Goal: Task Accomplishment & Management: Manage account settings

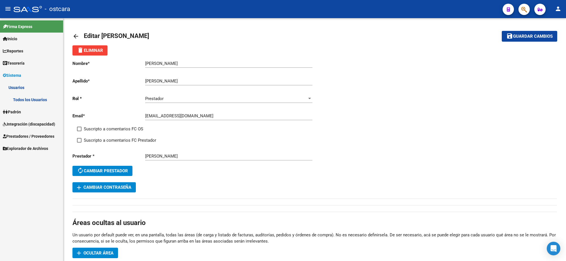
click at [29, 134] on span "Prestadores / Proveedores" at bounding box center [29, 136] width 52 height 6
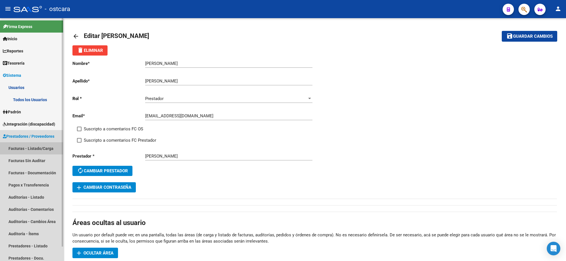
click at [33, 148] on link "Facturas - Listado/Carga" at bounding box center [31, 148] width 63 height 12
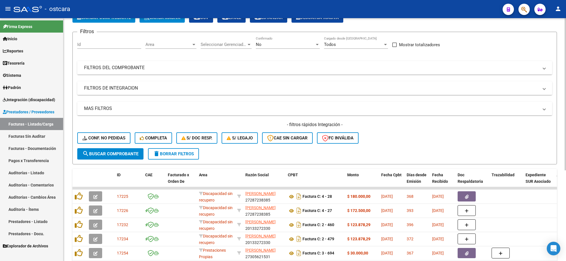
scroll to position [71, 0]
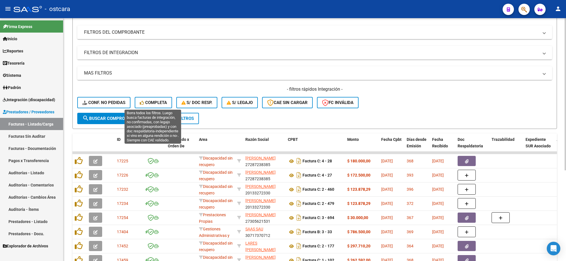
click at [152, 100] on span "Completa" at bounding box center [153, 102] width 27 height 5
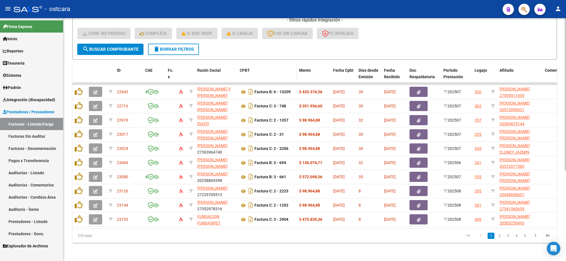
scroll to position [144, 0]
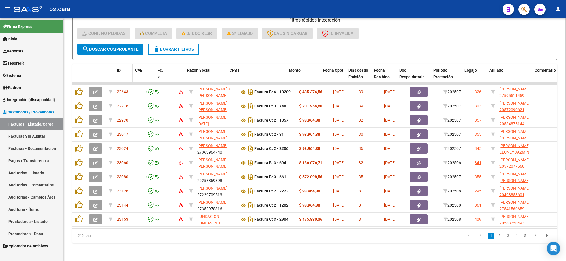
drag, startPoint x: 141, startPoint y: 69, endPoint x: 128, endPoint y: 71, distance: 12.8
click at [128, 71] on datatable-header-cell "ID" at bounding box center [124, 76] width 18 height 25
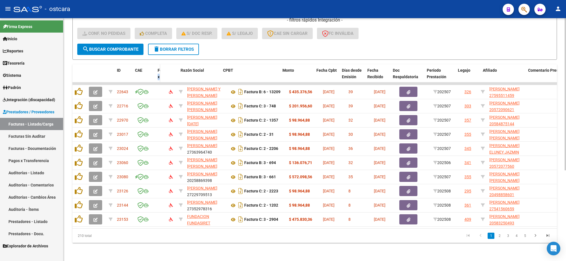
drag, startPoint x: 164, startPoint y: 72, endPoint x: 156, endPoint y: 71, distance: 8.2
click at [156, 71] on datatable-header-cell "Fc. x" at bounding box center [157, 76] width 5 height 25
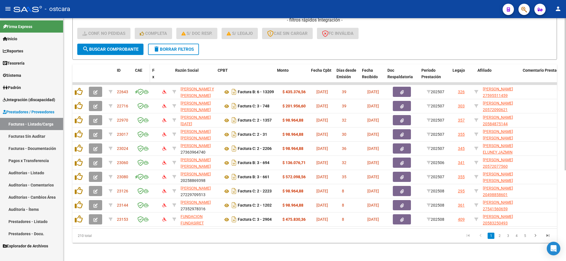
drag, startPoint x: 155, startPoint y: 72, endPoint x: 148, endPoint y: 72, distance: 6.8
click at [148, 72] on span at bounding box center [148, 76] width 3 height 25
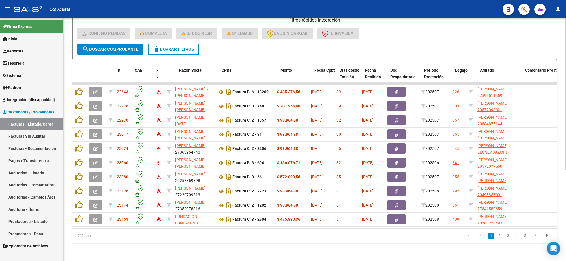
drag, startPoint x: 148, startPoint y: 72, endPoint x: 154, endPoint y: 71, distance: 6.0
click at [154, 71] on datatable-header-cell "CAE" at bounding box center [143, 76] width 22 height 25
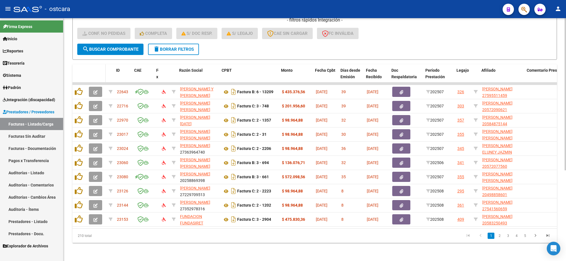
click at [103, 72] on span at bounding box center [104, 76] width 3 height 25
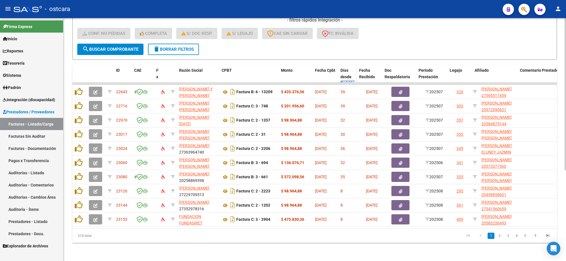
drag, startPoint x: 361, startPoint y: 70, endPoint x: 352, endPoint y: 71, distance: 8.5
click at [352, 71] on datatable-header-cell "Días desde Emisión" at bounding box center [347, 79] width 19 height 31
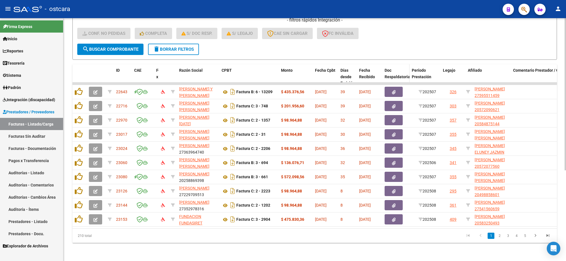
drag, startPoint x: 415, startPoint y: 69, endPoint x: 407, endPoint y: 69, distance: 8.5
click at [407, 69] on span at bounding box center [408, 79] width 3 height 31
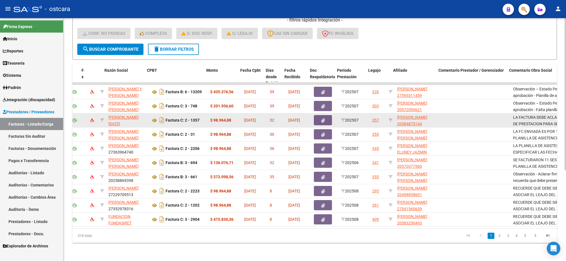
scroll to position [0, 85]
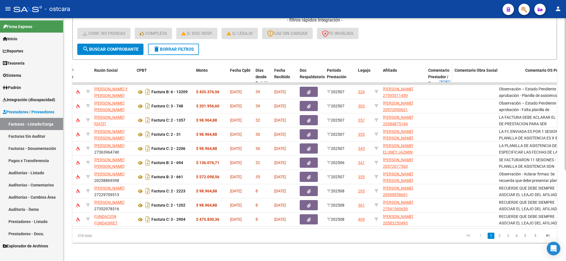
drag, startPoint x: 495, startPoint y: 71, endPoint x: 439, endPoint y: 75, distance: 55.9
click at [439, 75] on datatable-header-cell "Comentario Prestador / Gerenciador" at bounding box center [439, 79] width 26 height 31
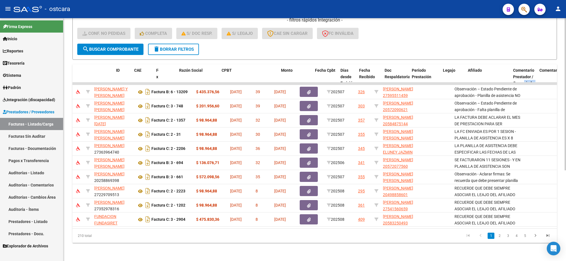
scroll to position [0, 0]
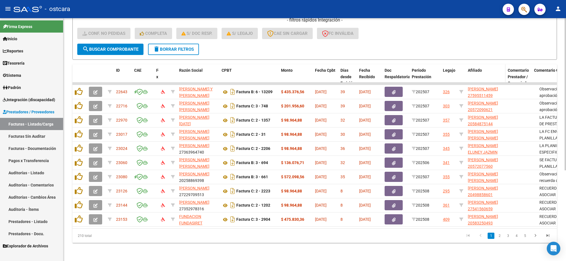
drag, startPoint x: 510, startPoint y: 69, endPoint x: 503, endPoint y: 69, distance: 6.8
click at [503, 69] on span at bounding box center [504, 79] width 3 height 31
click at [454, 72] on span at bounding box center [454, 79] width 3 height 31
click at [368, 70] on span "Fecha Recibido" at bounding box center [367, 73] width 16 height 11
click at [549, 237] on icon "go to last page" at bounding box center [547, 236] width 7 height 7
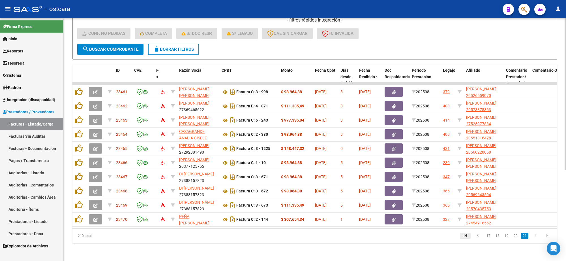
click at [466, 237] on icon "go to first page" at bounding box center [465, 236] width 7 height 7
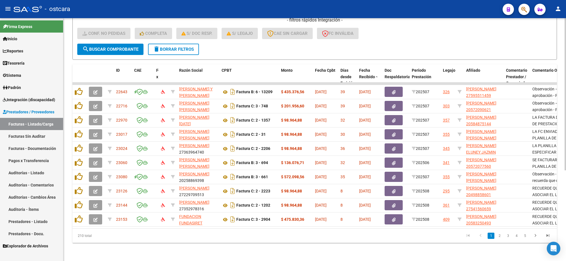
click at [495, 238] on li "2" at bounding box center [499, 236] width 8 height 10
click at [497, 236] on link "2" at bounding box center [499, 235] width 7 height 6
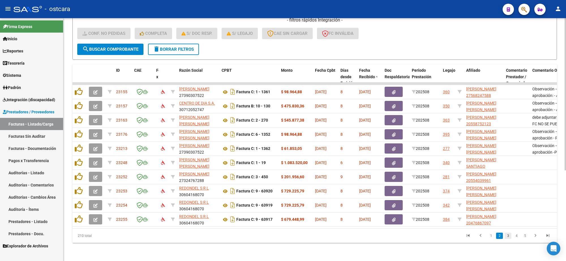
click at [508, 236] on link "3" at bounding box center [508, 235] width 7 height 6
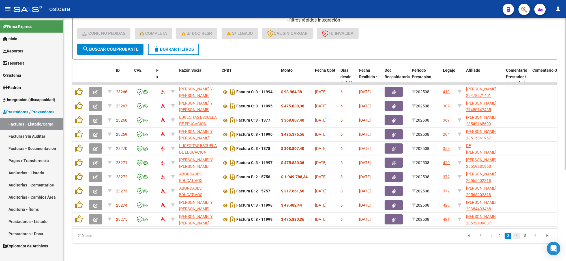
click at [514, 237] on link "4" at bounding box center [516, 235] width 7 height 6
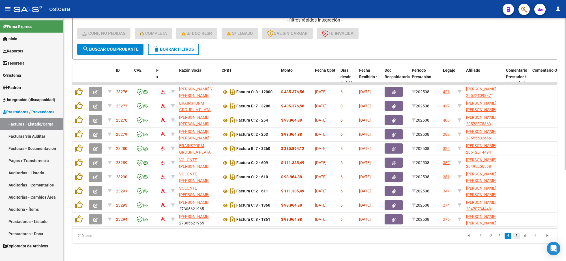
click at [516, 235] on link "5" at bounding box center [516, 235] width 7 height 6
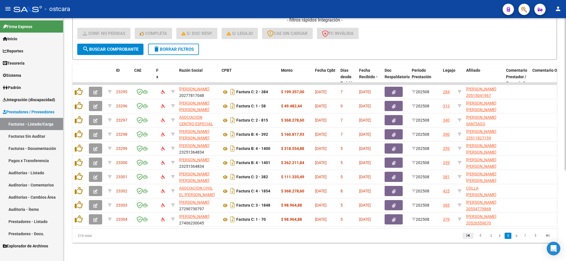
click at [467, 235] on icon "go to first page" at bounding box center [467, 236] width 7 height 7
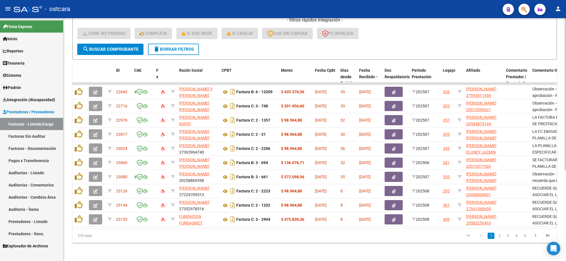
click at [499, 237] on link "2" at bounding box center [499, 235] width 7 height 6
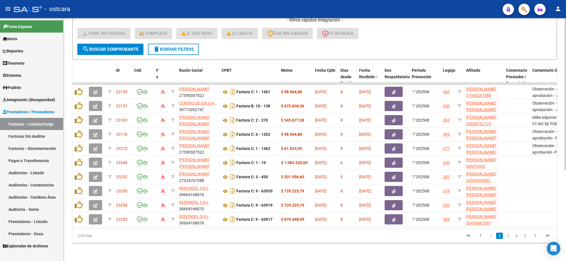
click at [506, 237] on link "3" at bounding box center [508, 235] width 7 height 6
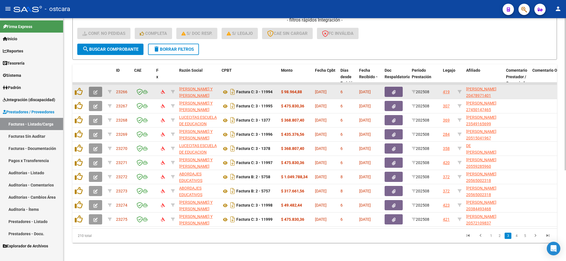
click at [92, 87] on button "button" at bounding box center [95, 92] width 13 height 10
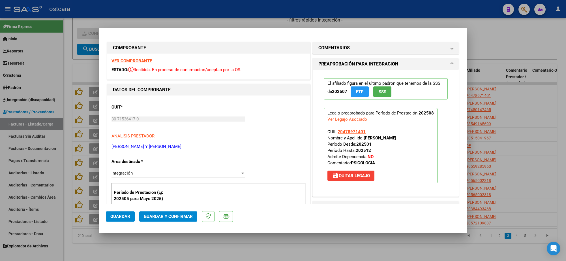
click at [144, 61] on strong "VER COMPROBANTE" at bounding box center [131, 60] width 40 height 5
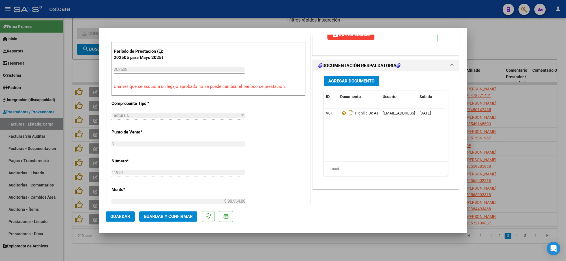
scroll to position [141, 0]
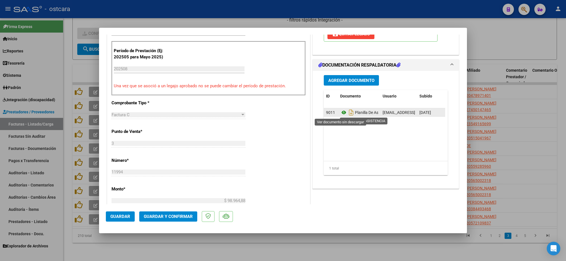
click at [340, 113] on icon at bounding box center [343, 112] width 7 height 7
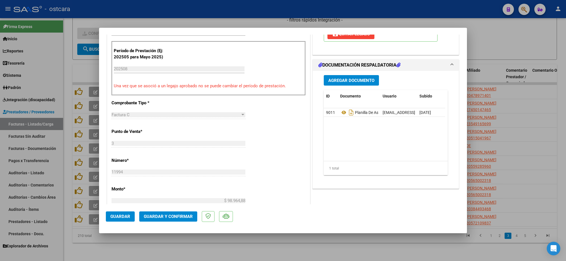
click at [171, 217] on span "Guardar y Confirmar" at bounding box center [168, 216] width 49 height 5
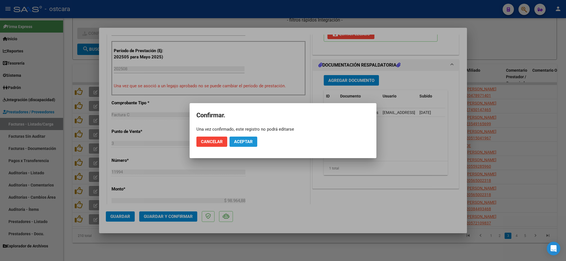
click at [246, 140] on span "Aceptar" at bounding box center [243, 141] width 19 height 5
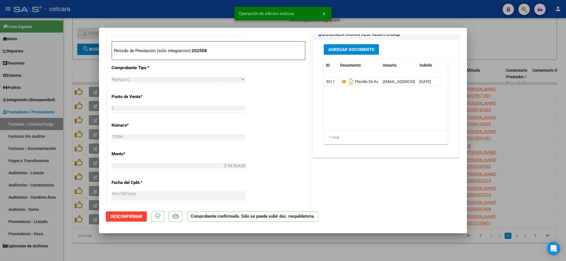
click at [504, 53] on div at bounding box center [283, 130] width 566 height 261
type input "$ 0,00"
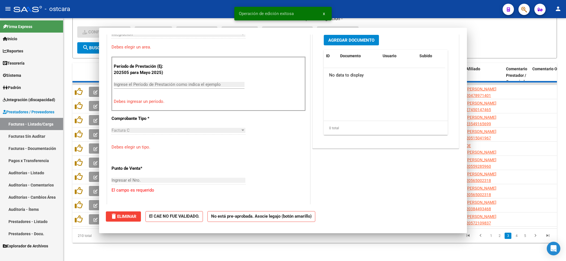
scroll to position [151, 0]
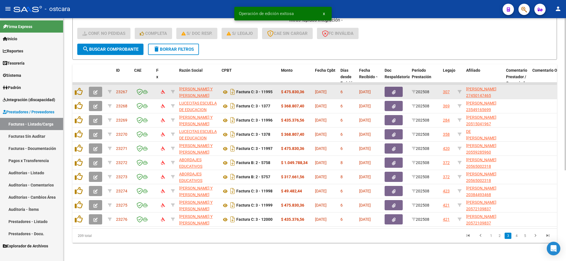
click at [96, 90] on icon "button" at bounding box center [95, 92] width 4 height 4
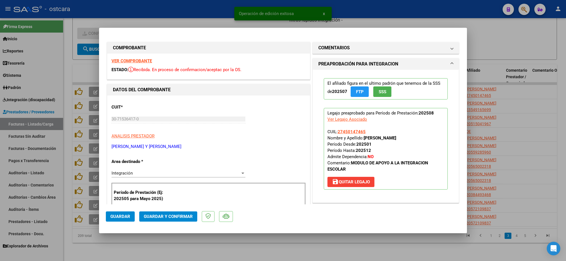
click at [139, 60] on strong "VER COMPROBANTE" at bounding box center [131, 60] width 40 height 5
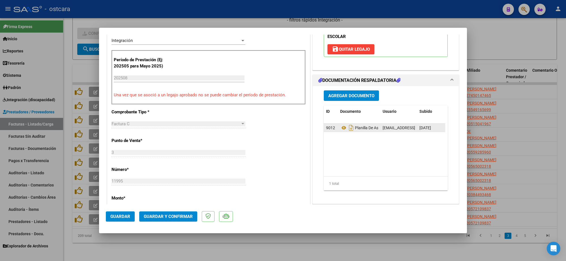
scroll to position [177, 0]
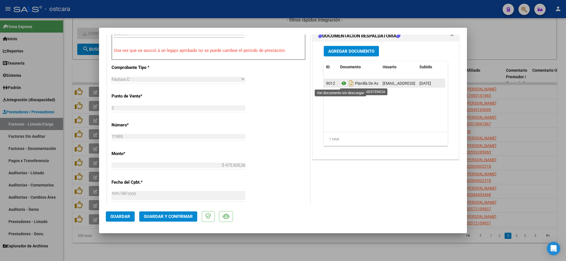
click at [342, 82] on icon at bounding box center [343, 83] width 7 height 7
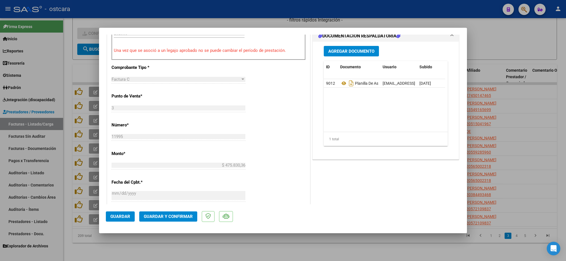
click at [177, 217] on span "Guardar y Confirmar" at bounding box center [168, 216] width 49 height 5
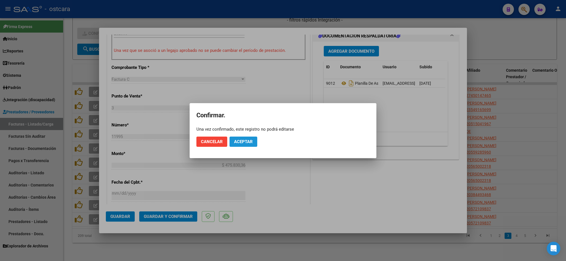
click at [243, 144] on button "Aceptar" at bounding box center [243, 141] width 28 height 10
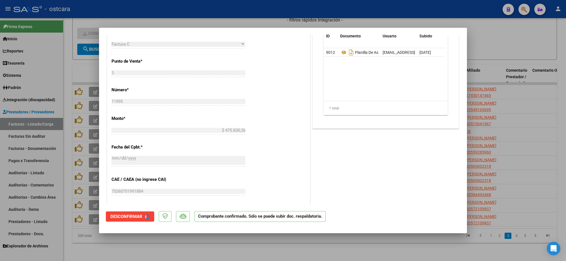
click at [507, 101] on div at bounding box center [283, 130] width 566 height 261
type input "$ 0,00"
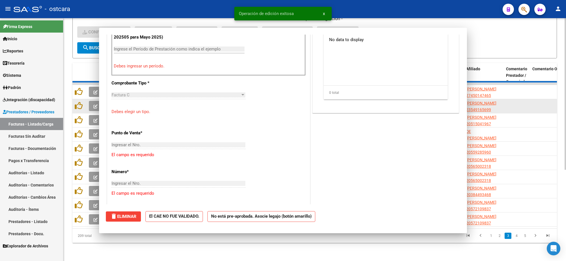
scroll to position [0, 0]
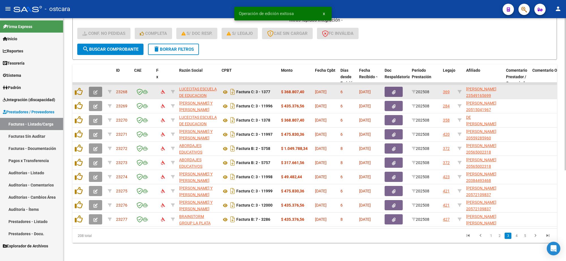
click at [95, 90] on icon "button" at bounding box center [95, 92] width 4 height 4
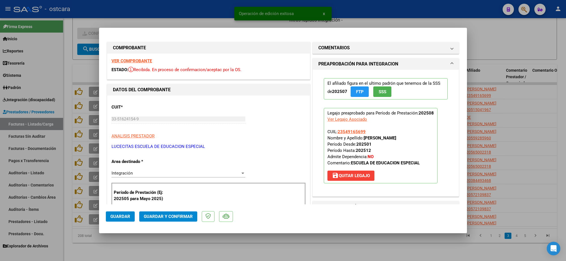
click at [129, 62] on strong "VER COMPROBANTE" at bounding box center [131, 60] width 40 height 5
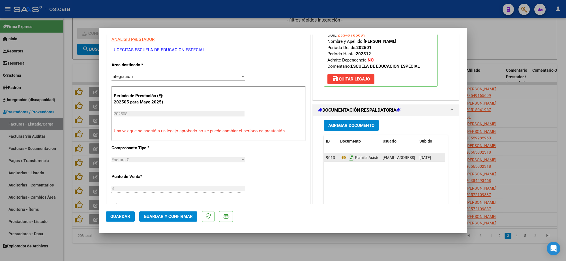
scroll to position [106, 0]
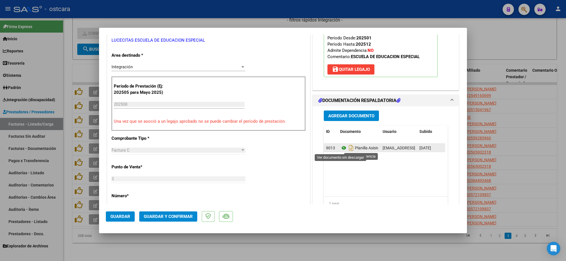
click at [340, 148] on icon at bounding box center [343, 147] width 7 height 7
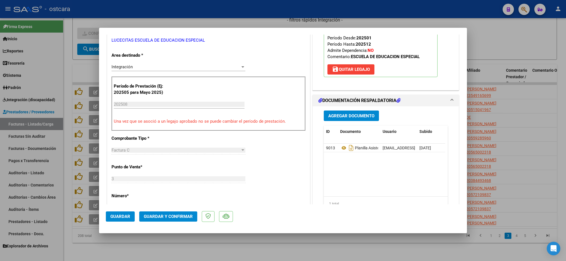
click at [178, 217] on span "Guardar y Confirmar" at bounding box center [168, 216] width 49 height 5
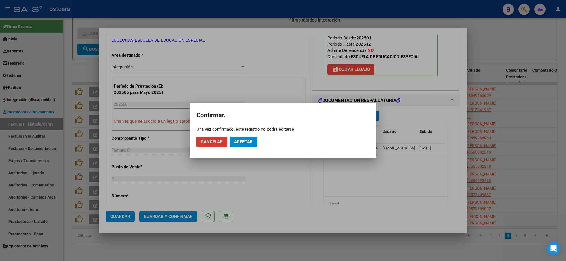
click at [254, 141] on button "Aceptar" at bounding box center [243, 141] width 28 height 10
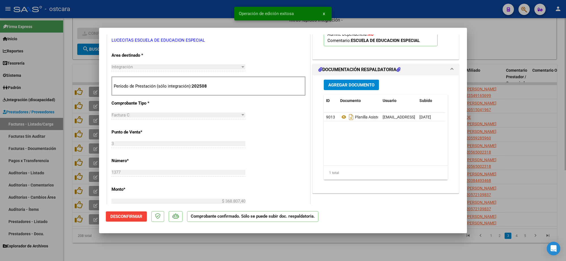
drag, startPoint x: 501, startPoint y: 38, endPoint x: 497, endPoint y: 35, distance: 5.2
click at [500, 35] on div at bounding box center [283, 130] width 566 height 261
type input "$ 0,00"
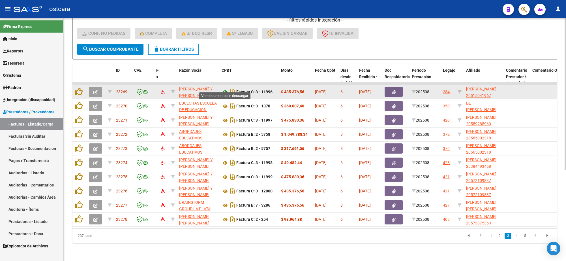
click at [224, 89] on icon at bounding box center [225, 92] width 7 height 7
click at [392, 90] on icon "button" at bounding box center [394, 92] width 4 height 4
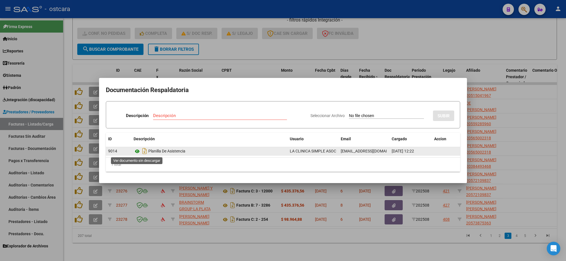
click at [136, 152] on icon at bounding box center [137, 151] width 7 height 7
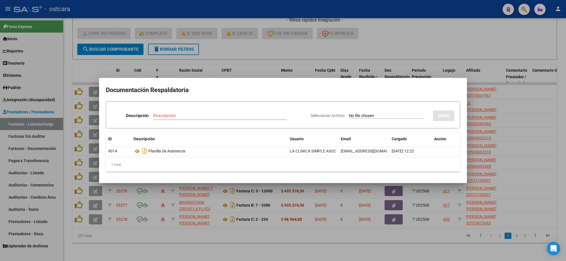
click at [85, 85] on div at bounding box center [283, 130] width 566 height 261
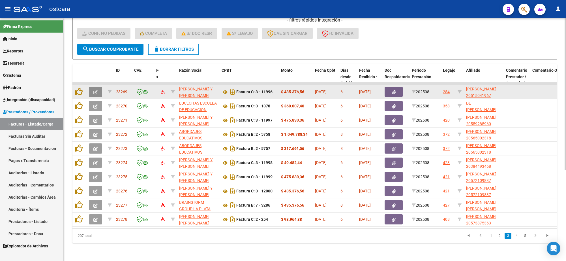
click at [98, 87] on button "button" at bounding box center [95, 92] width 13 height 10
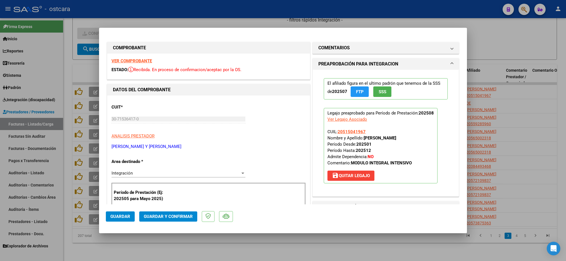
click at [134, 62] on strong "VER COMPROBANTE" at bounding box center [131, 60] width 40 height 5
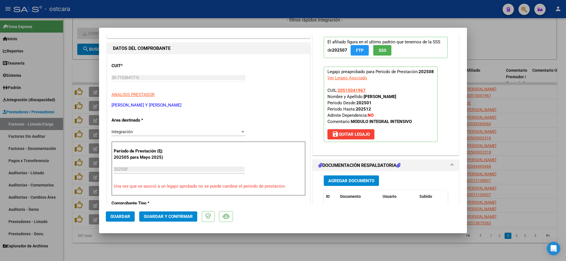
scroll to position [106, 0]
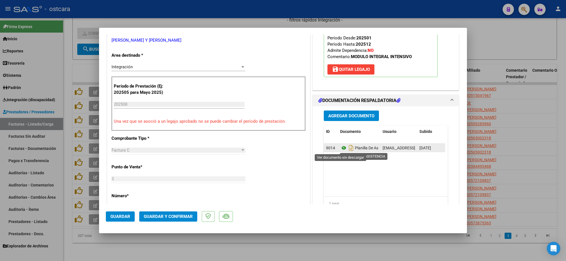
click at [341, 149] on icon at bounding box center [343, 147] width 7 height 7
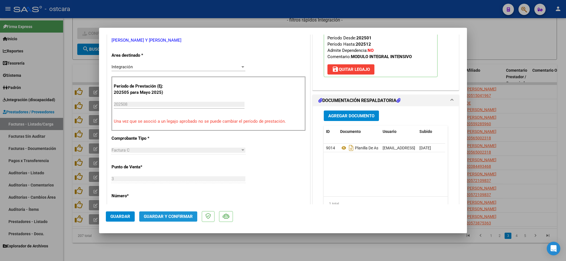
click at [182, 215] on span "Guardar y Confirmar" at bounding box center [168, 216] width 49 height 5
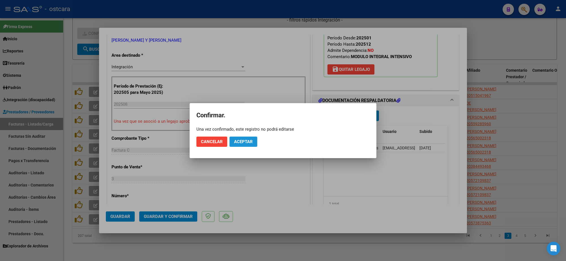
click at [247, 141] on span "Aceptar" at bounding box center [243, 141] width 19 height 5
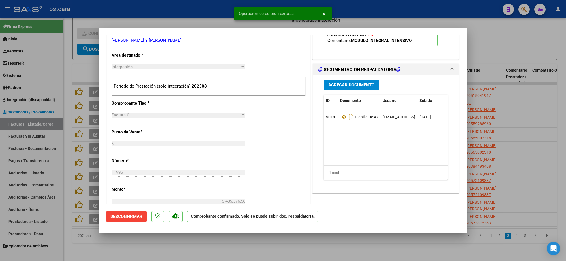
click at [387, 8] on div at bounding box center [283, 130] width 566 height 261
type input "$ 0,00"
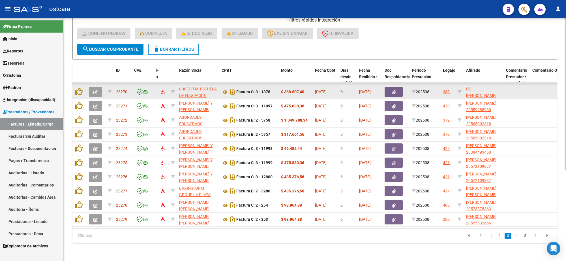
click at [95, 90] on icon "button" at bounding box center [95, 92] width 4 height 4
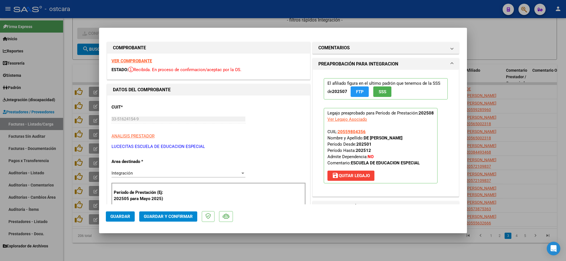
click at [129, 60] on strong "VER COMPROBANTE" at bounding box center [131, 60] width 40 height 5
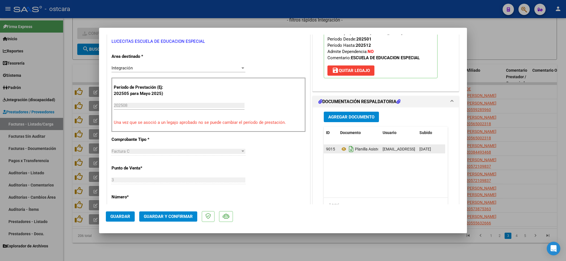
scroll to position [106, 0]
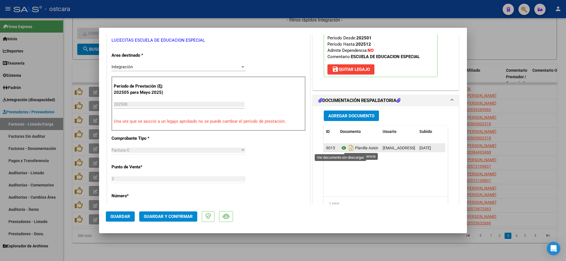
click at [340, 150] on icon at bounding box center [343, 147] width 7 height 7
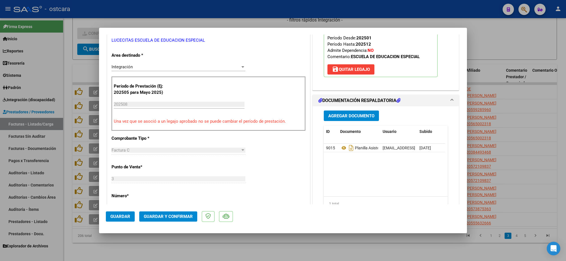
click at [177, 216] on span "Guardar y Confirmar" at bounding box center [168, 216] width 49 height 5
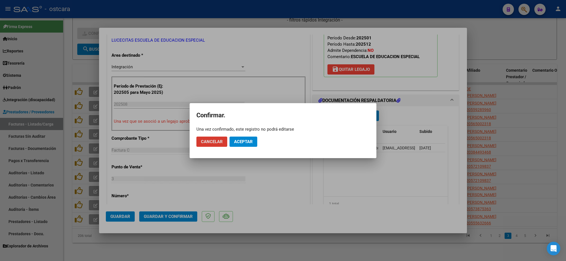
click at [246, 142] on span "Aceptar" at bounding box center [243, 141] width 19 height 5
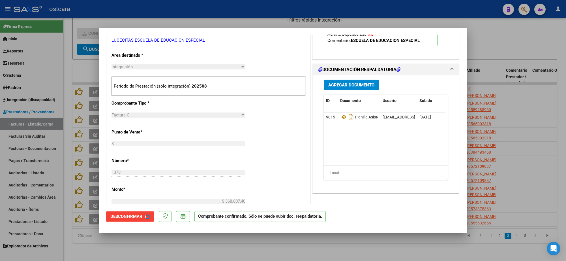
click at [534, 114] on div at bounding box center [283, 130] width 566 height 261
type input "$ 0,00"
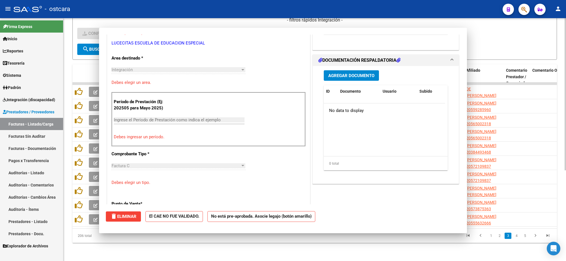
scroll to position [109, 0]
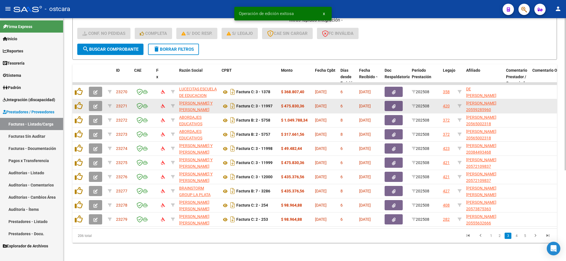
click at [95, 103] on button "button" at bounding box center [95, 106] width 13 height 10
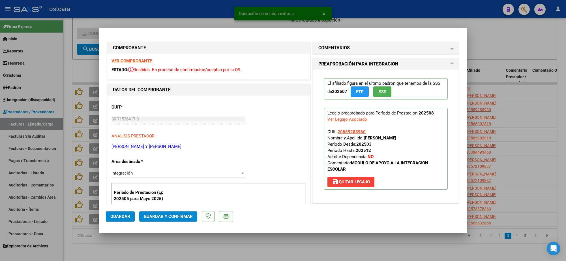
click at [139, 60] on strong "VER COMPROBANTE" at bounding box center [131, 60] width 40 height 5
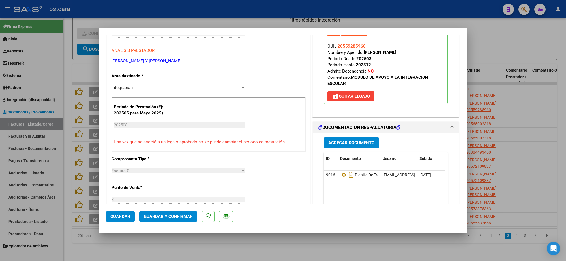
scroll to position [141, 0]
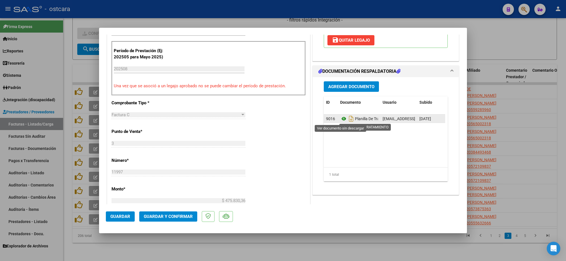
click at [342, 118] on icon at bounding box center [343, 118] width 7 height 7
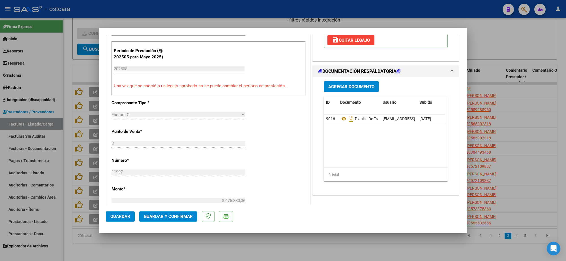
click at [183, 214] on span "Guardar y Confirmar" at bounding box center [168, 216] width 49 height 5
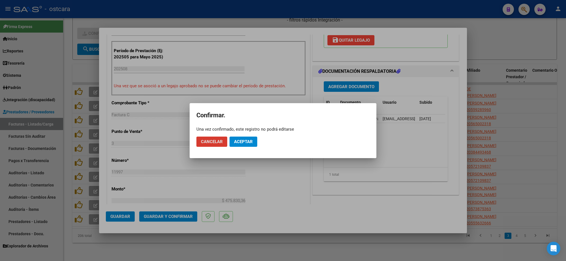
click at [244, 141] on span "Aceptar" at bounding box center [243, 141] width 19 height 5
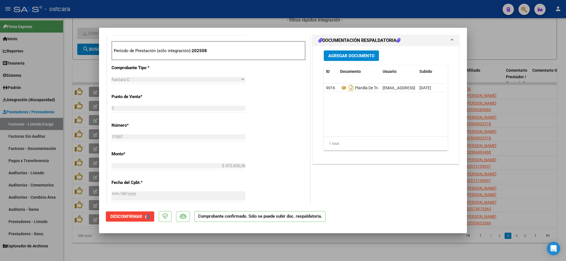
click at [517, 88] on div at bounding box center [283, 130] width 566 height 261
type input "$ 0,00"
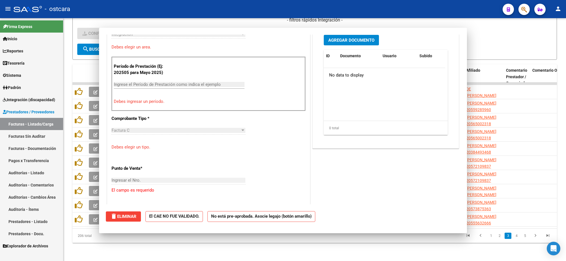
scroll to position [151, 0]
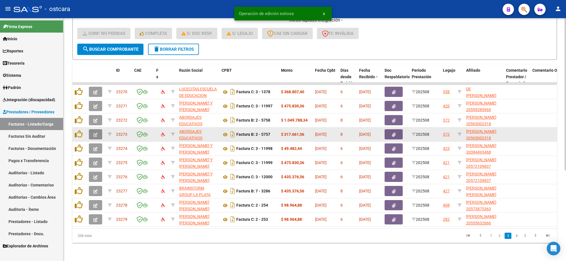
click at [96, 132] on icon "button" at bounding box center [95, 134] width 4 height 4
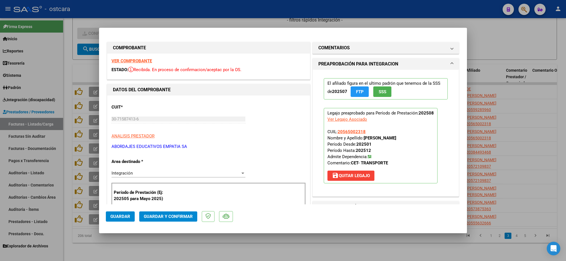
click at [142, 61] on strong "VER COMPROBANTE" at bounding box center [131, 60] width 40 height 5
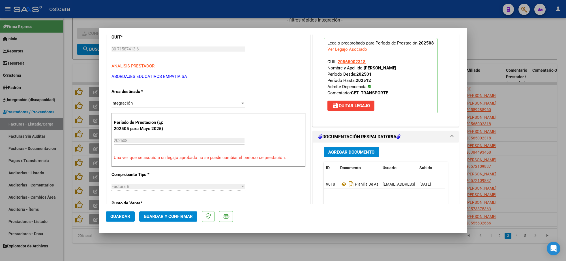
scroll to position [71, 0]
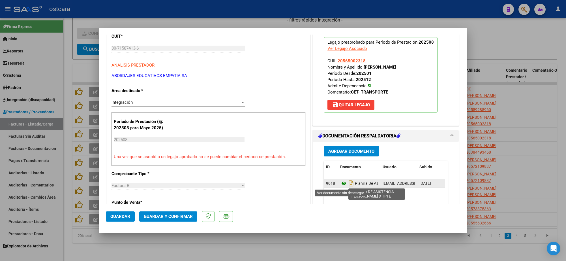
click at [340, 184] on icon at bounding box center [343, 183] width 7 height 7
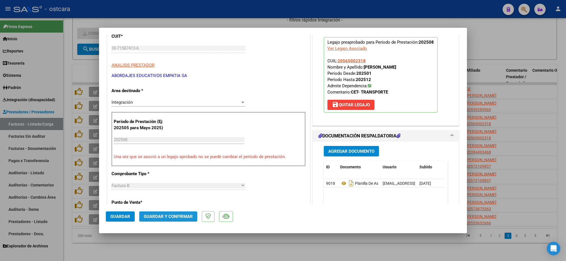
click at [183, 218] on span "Guardar y Confirmar" at bounding box center [168, 216] width 49 height 5
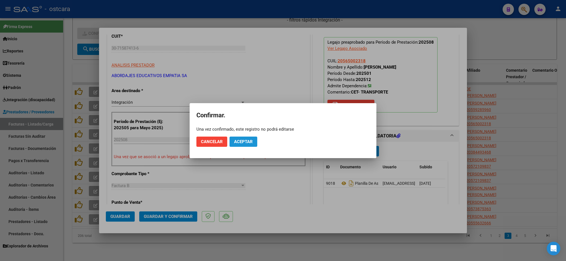
click at [248, 142] on span "Aceptar" at bounding box center [243, 141] width 19 height 5
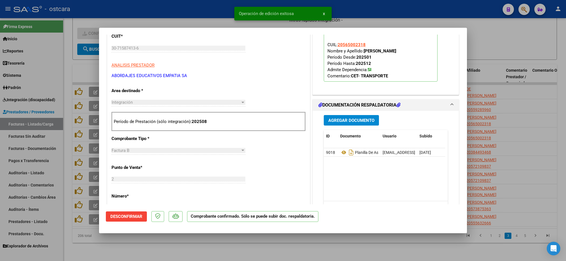
click at [89, 12] on div at bounding box center [283, 130] width 566 height 261
type input "$ 0,00"
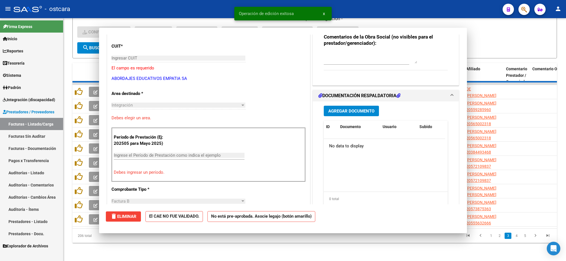
scroll to position [0, 0]
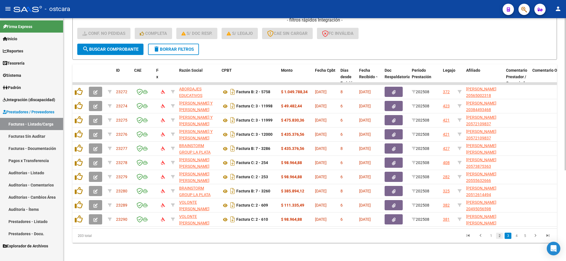
click at [497, 235] on link "2" at bounding box center [499, 235] width 7 height 6
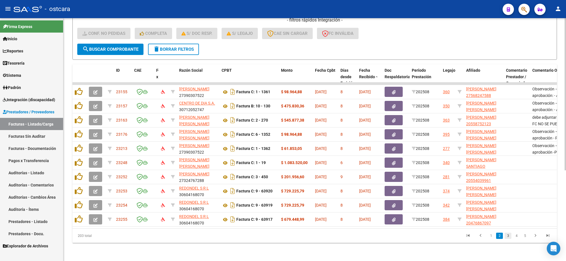
click at [507, 234] on link "3" at bounding box center [508, 235] width 7 height 6
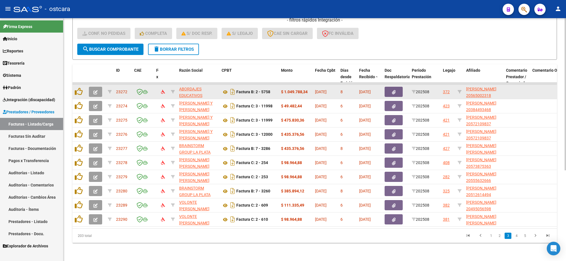
click at [94, 90] on icon "button" at bounding box center [95, 92] width 4 height 4
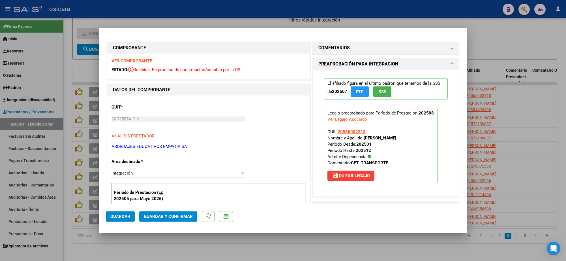
click at [136, 61] on strong "VER COMPROBANTE" at bounding box center [131, 60] width 40 height 5
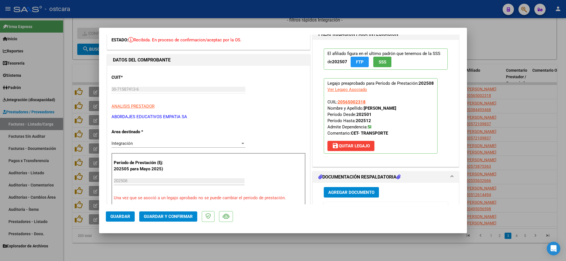
scroll to position [71, 0]
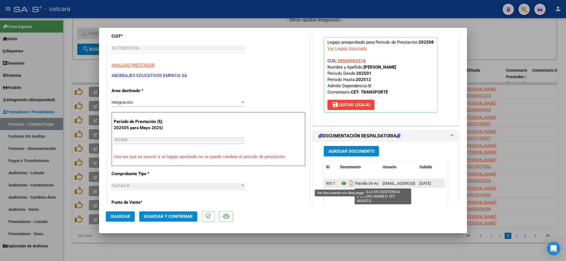
click at [340, 183] on icon at bounding box center [343, 183] width 7 height 7
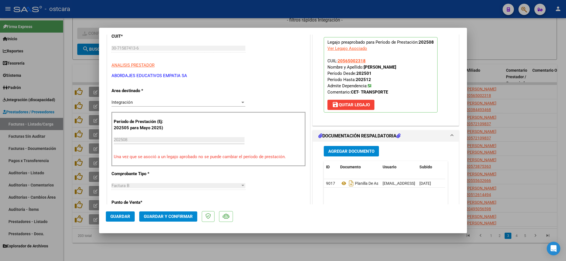
click at [166, 217] on span "Guardar y Confirmar" at bounding box center [168, 216] width 49 height 5
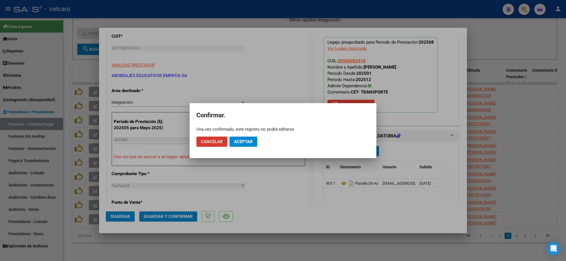
click at [244, 139] on span "Aceptar" at bounding box center [243, 141] width 19 height 5
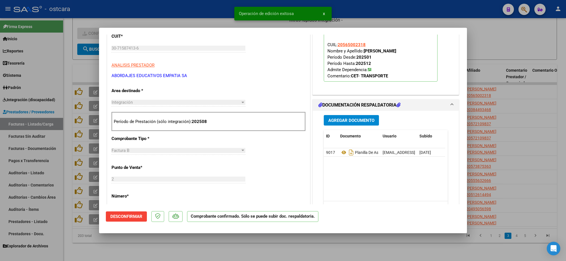
click at [499, 44] on div at bounding box center [283, 130] width 566 height 261
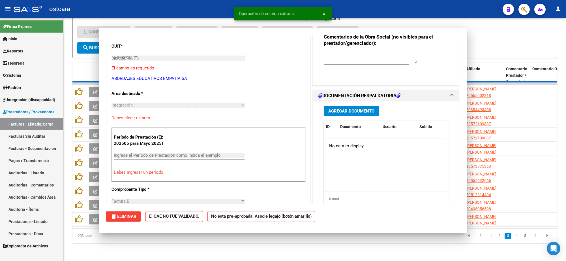
type input "$ 0,00"
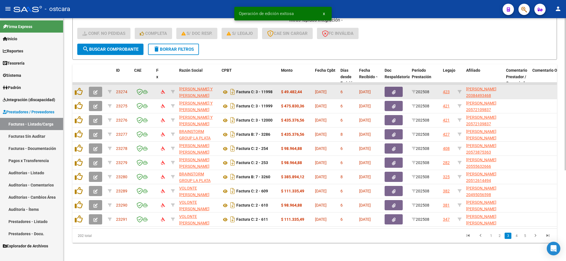
click at [97, 90] on icon "button" at bounding box center [95, 92] width 4 height 4
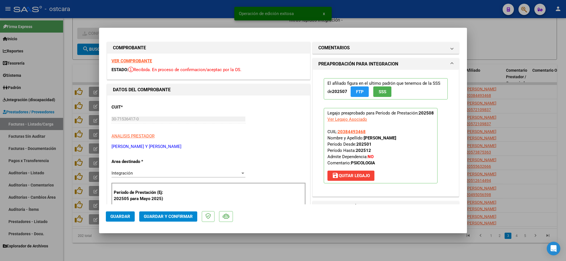
click at [133, 59] on strong "VER COMPROBANTE" at bounding box center [131, 60] width 40 height 5
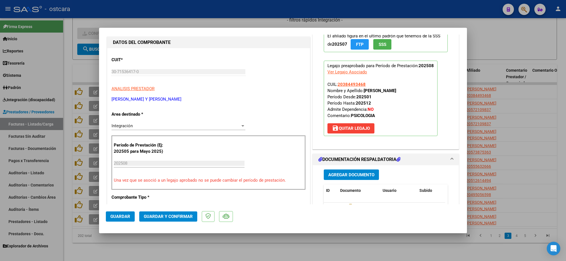
scroll to position [106, 0]
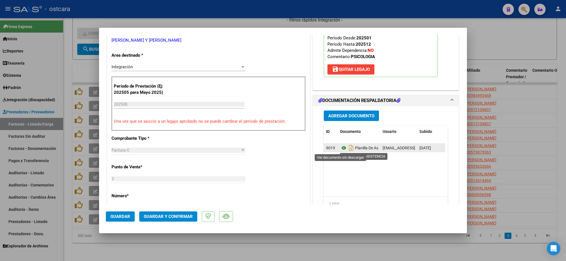
click at [343, 151] on icon at bounding box center [343, 147] width 7 height 7
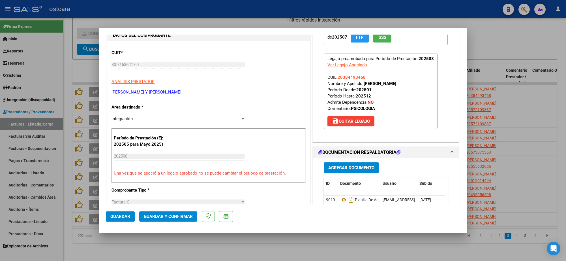
scroll to position [0, 0]
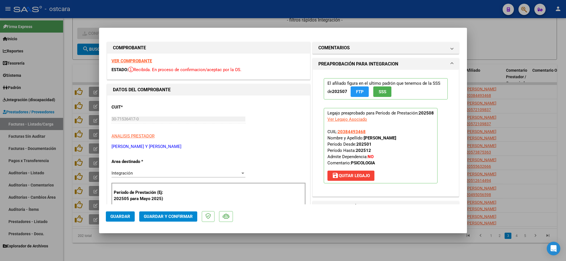
click at [136, 61] on strong "VER COMPROBANTE" at bounding box center [131, 60] width 40 height 5
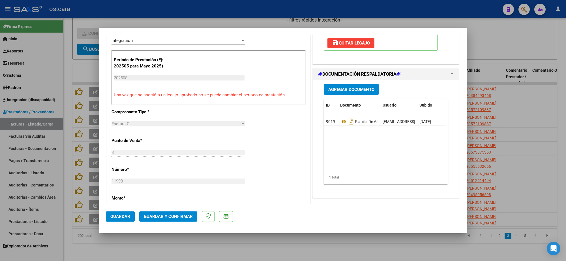
scroll to position [248, 0]
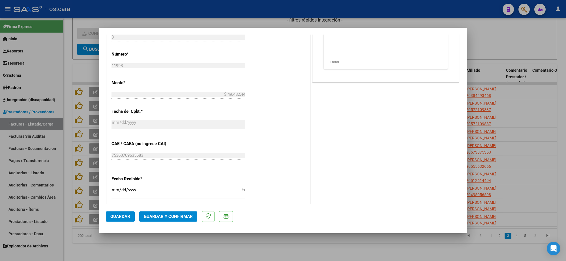
click at [174, 215] on span "Guardar y Confirmar" at bounding box center [168, 216] width 49 height 5
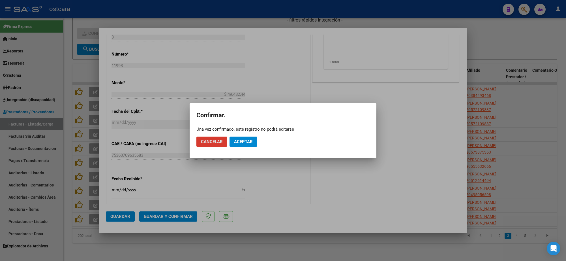
click at [250, 142] on span "Aceptar" at bounding box center [243, 141] width 19 height 5
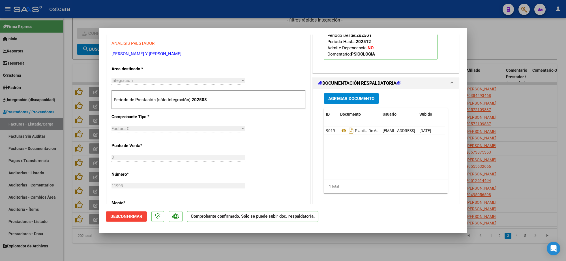
scroll to position [36, 0]
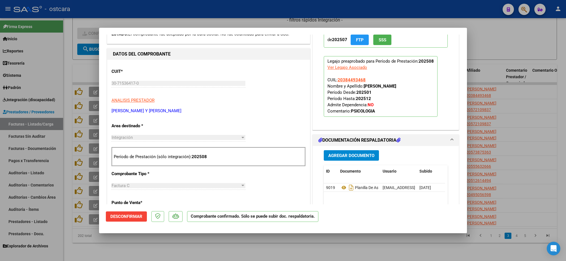
click at [349, 5] on div at bounding box center [283, 130] width 566 height 261
type input "$ 0,00"
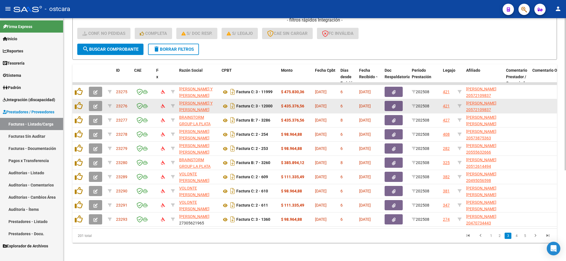
click at [93, 101] on button "button" at bounding box center [95, 106] width 13 height 10
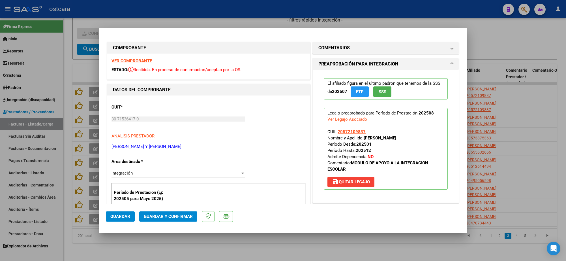
click at [133, 58] on strong "VER COMPROBANTE" at bounding box center [131, 60] width 40 height 5
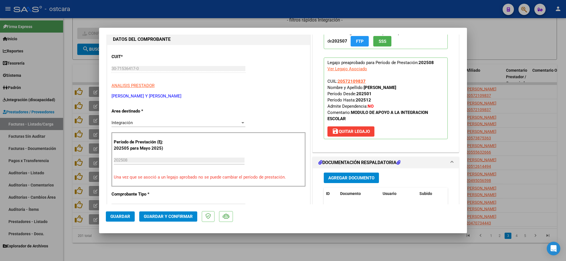
scroll to position [141, 0]
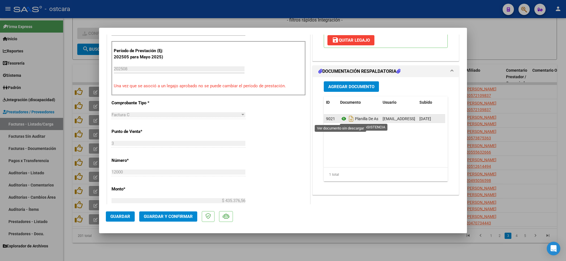
click at [340, 118] on icon at bounding box center [343, 118] width 7 height 7
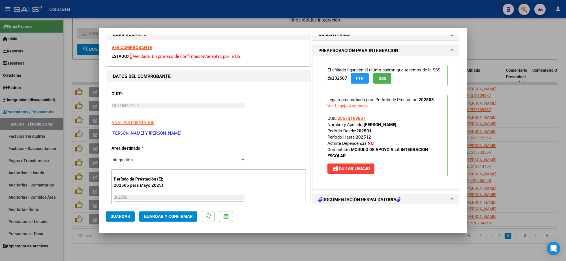
scroll to position [0, 0]
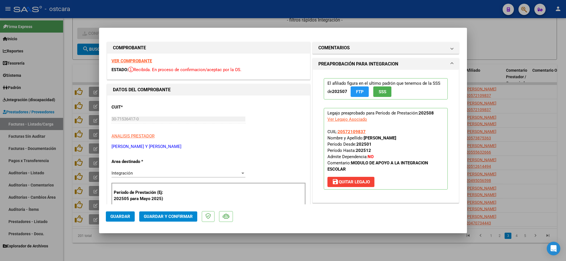
click at [176, 220] on button "Guardar y Confirmar" at bounding box center [168, 216] width 58 height 10
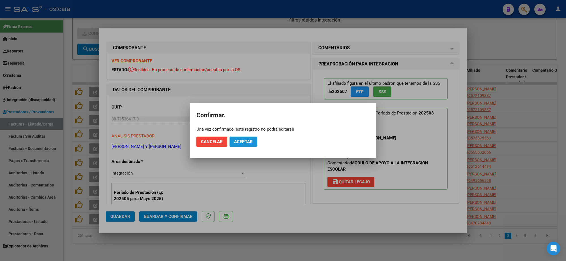
click at [246, 146] on button "Aceptar" at bounding box center [243, 141] width 28 height 10
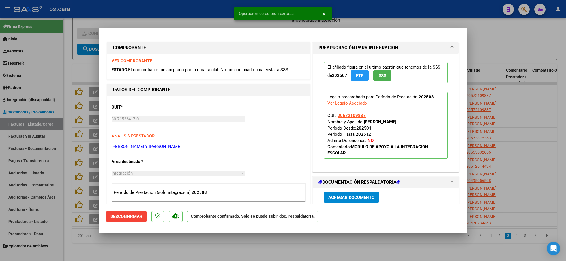
click at [499, 48] on div at bounding box center [283, 130] width 566 height 261
type input "$ 0,00"
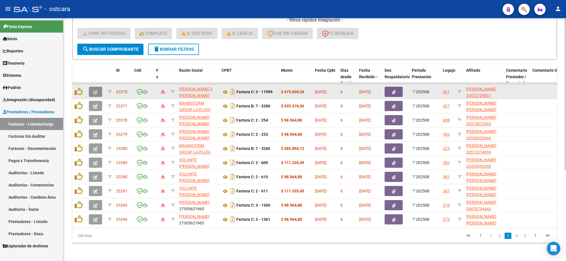
click at [97, 90] on icon "button" at bounding box center [95, 92] width 4 height 4
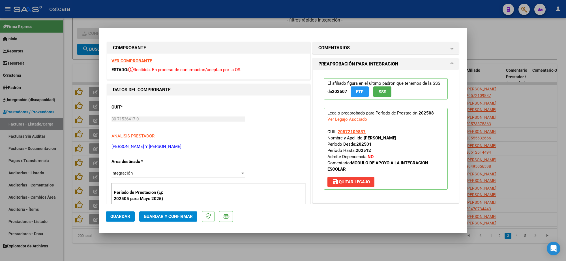
click at [140, 61] on strong "VER COMPROBANTE" at bounding box center [131, 60] width 40 height 5
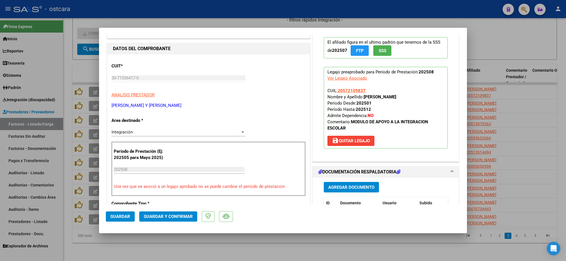
scroll to position [106, 0]
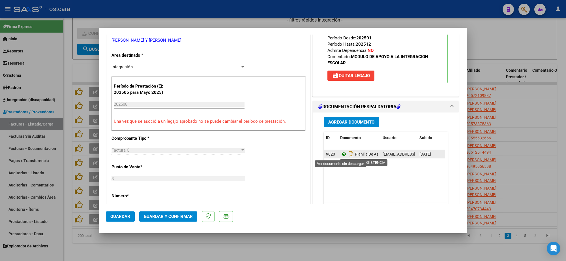
click at [341, 155] on icon at bounding box center [343, 154] width 7 height 7
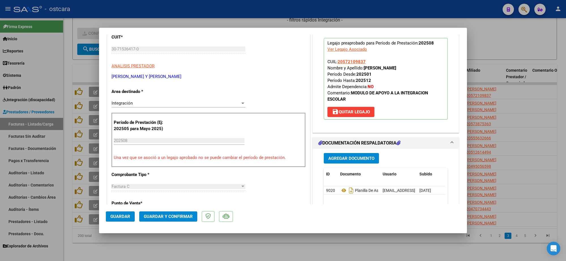
scroll to position [35, 0]
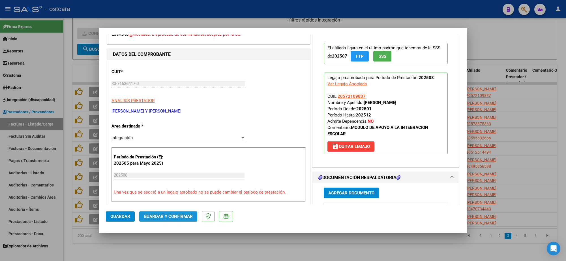
click at [178, 216] on span "Guardar y Confirmar" at bounding box center [168, 216] width 49 height 5
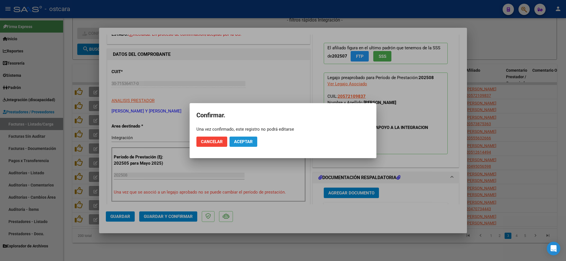
click at [247, 139] on span "Aceptar" at bounding box center [243, 141] width 19 height 5
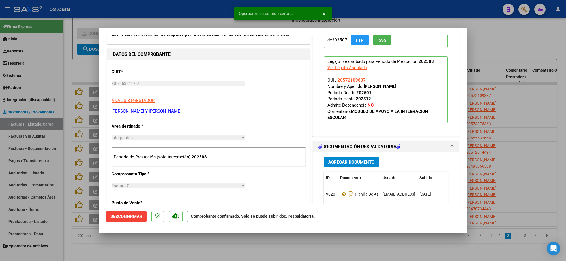
click at [505, 50] on div at bounding box center [283, 130] width 566 height 261
type input "$ 0,00"
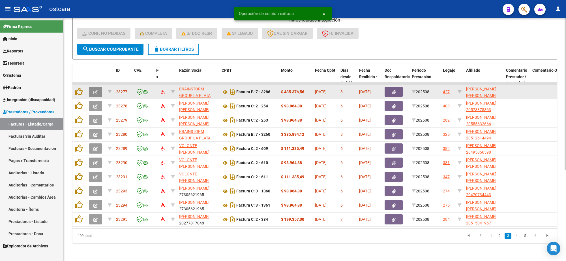
click at [91, 87] on button "button" at bounding box center [95, 92] width 13 height 10
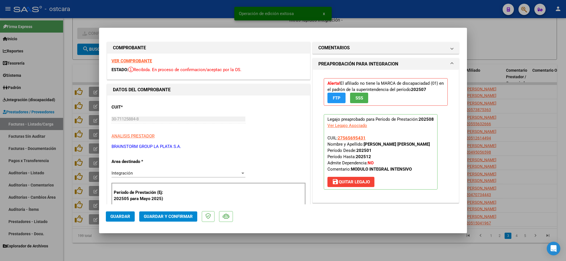
click at [128, 59] on strong "VER COMPROBANTE" at bounding box center [131, 60] width 40 height 5
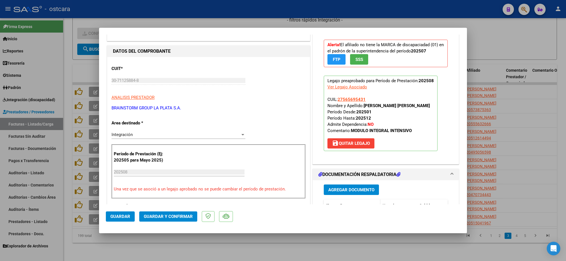
scroll to position [106, 0]
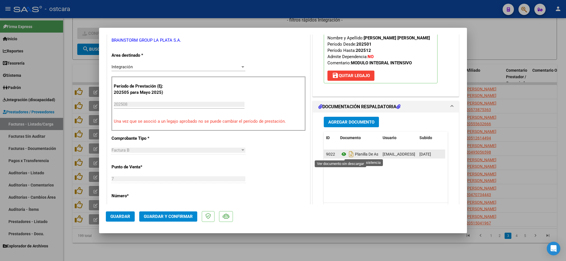
click at [340, 153] on icon at bounding box center [343, 154] width 7 height 7
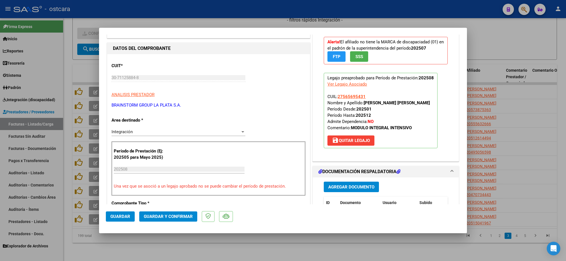
scroll to position [0, 0]
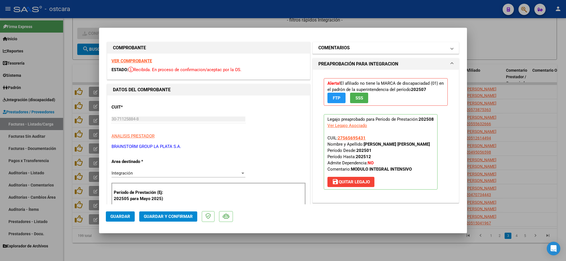
click at [350, 50] on mat-panel-title "COMENTARIOS" at bounding box center [382, 47] width 128 height 7
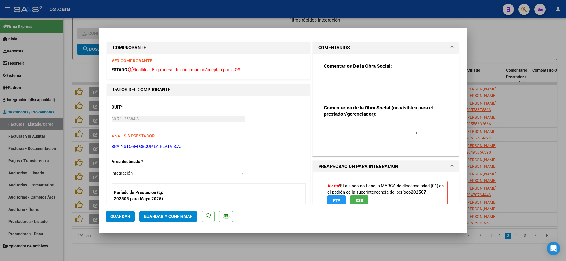
click at [359, 81] on textarea at bounding box center [370, 80] width 93 height 11
paste textarea "Recordar indicar vinculo del firmante en las planillas de asistencia."
type textarea "Recordar indicar vinculo del firmante en las planillas de asistencia."
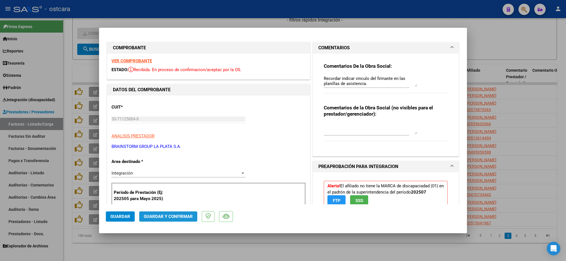
click at [170, 213] on button "Guardar y Confirmar" at bounding box center [168, 216] width 58 height 10
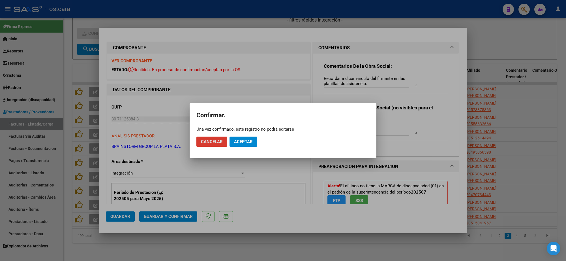
click at [248, 139] on button "Aceptar" at bounding box center [243, 141] width 28 height 10
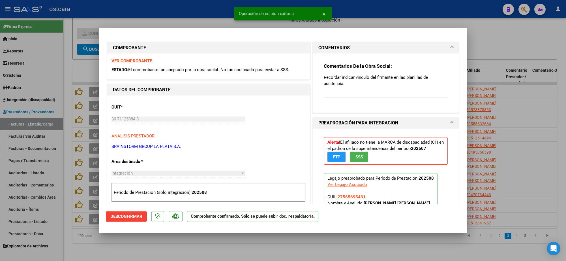
click at [491, 36] on div at bounding box center [283, 130] width 566 height 261
type input "$ 0,00"
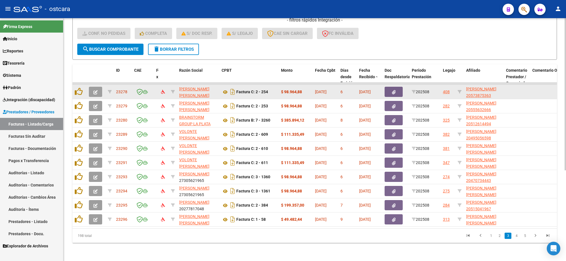
click at [93, 89] on span "button" at bounding box center [95, 91] width 4 height 5
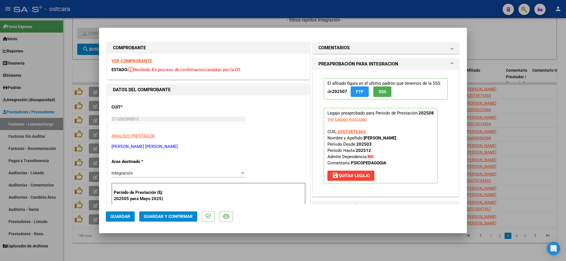
click at [138, 61] on strong "VER COMPROBANTE" at bounding box center [131, 60] width 40 height 5
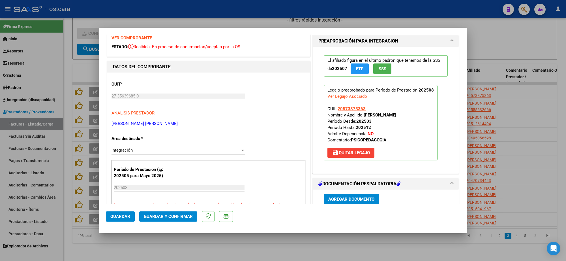
scroll to position [106, 0]
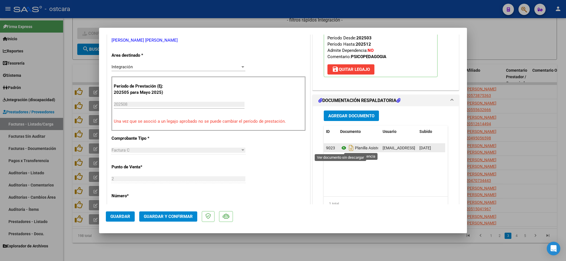
click at [340, 147] on icon at bounding box center [343, 147] width 7 height 7
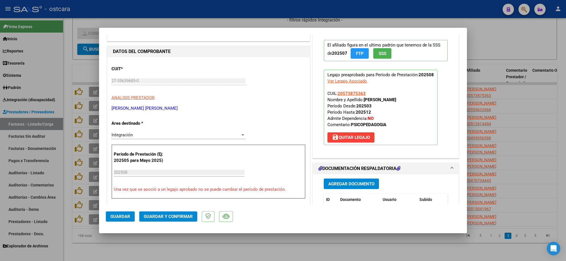
scroll to position [35, 0]
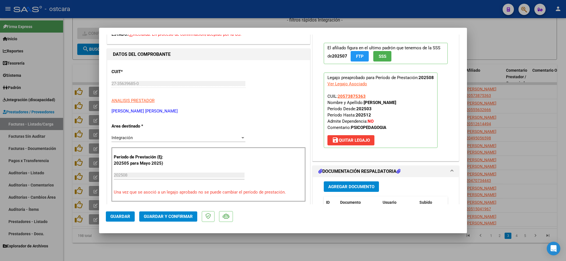
click at [184, 217] on span "Guardar y Confirmar" at bounding box center [168, 216] width 49 height 5
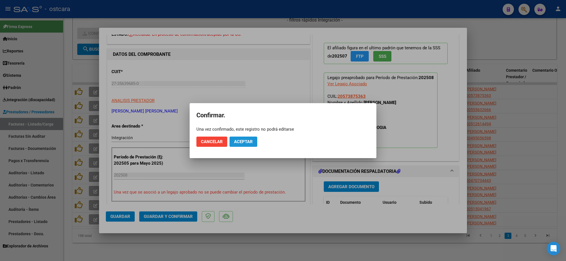
click at [251, 145] on button "Aceptar" at bounding box center [243, 141] width 28 height 10
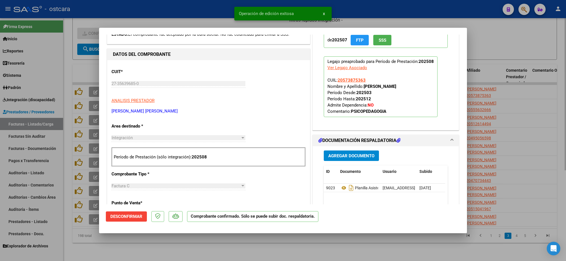
click at [489, 46] on div at bounding box center [283, 130] width 566 height 261
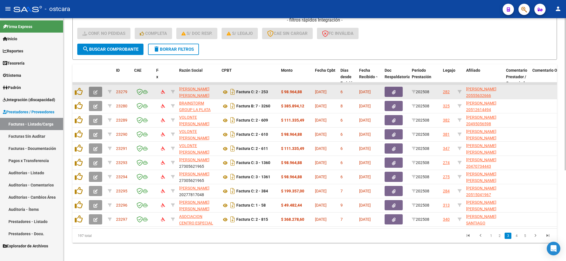
click at [94, 90] on icon "button" at bounding box center [95, 92] width 4 height 4
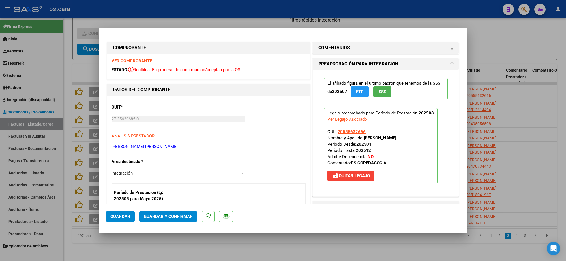
click at [141, 61] on strong "VER COMPROBANTE" at bounding box center [131, 60] width 40 height 5
click at [131, 60] on strong "VER COMPROBANTE" at bounding box center [131, 60] width 40 height 5
click at [164, 217] on span "Guardar y Confirmar" at bounding box center [168, 216] width 49 height 5
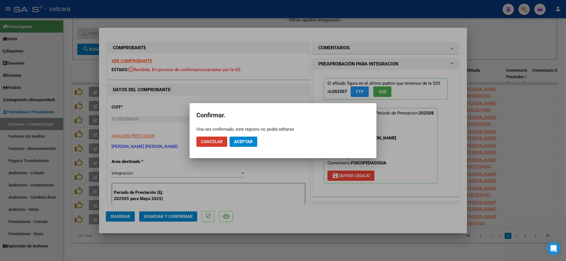
click at [248, 140] on span "Aceptar" at bounding box center [243, 141] width 19 height 5
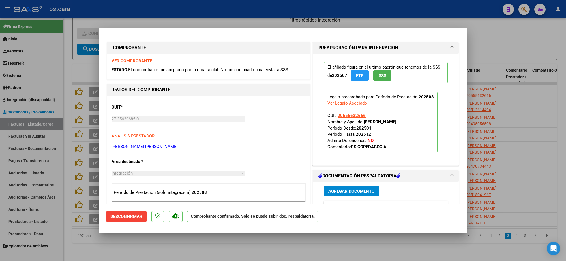
click at [381, 12] on div at bounding box center [283, 130] width 566 height 261
type input "$ 0,00"
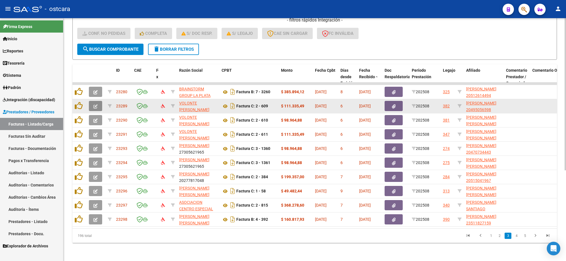
click at [98, 101] on button "button" at bounding box center [95, 106] width 13 height 10
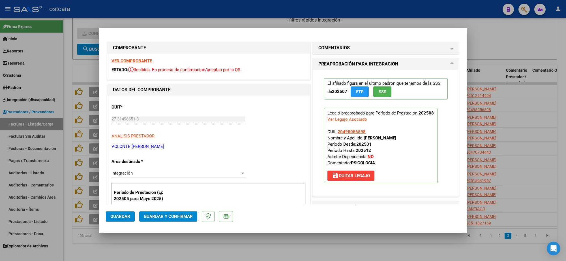
click at [130, 61] on strong "VER COMPROBANTE" at bounding box center [131, 60] width 40 height 5
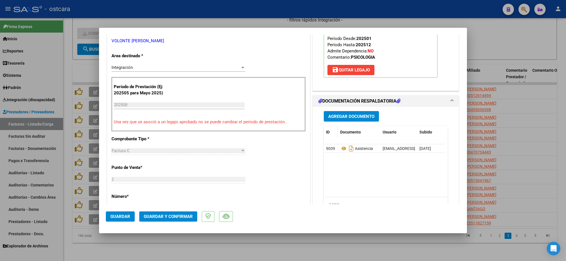
scroll to position [106, 0]
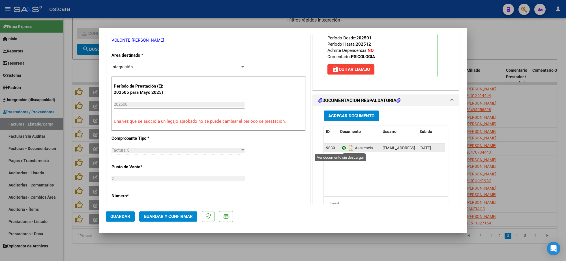
click at [340, 146] on icon at bounding box center [343, 147] width 7 height 7
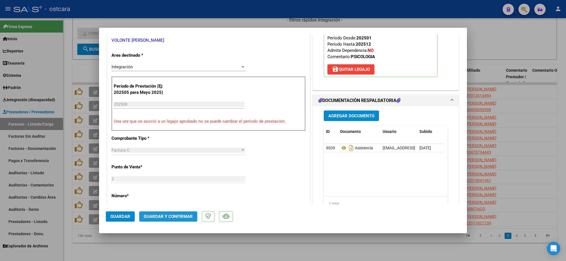
click at [170, 215] on span "Guardar y Confirmar" at bounding box center [168, 216] width 49 height 5
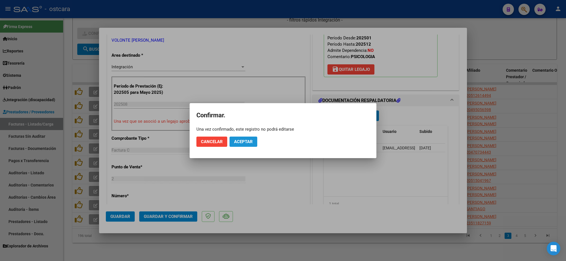
click at [241, 141] on span "Aceptar" at bounding box center [243, 141] width 19 height 5
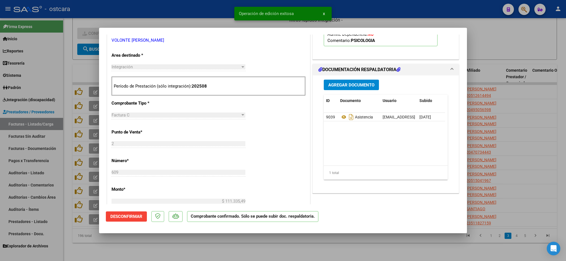
click at [420, 15] on div at bounding box center [283, 130] width 566 height 261
type input "$ 0,00"
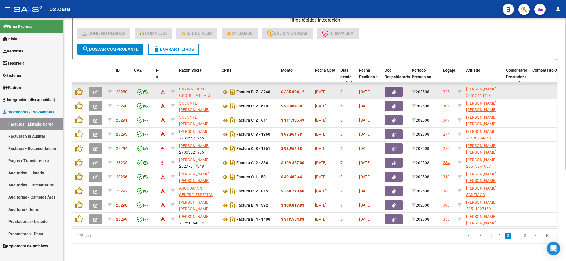
click at [96, 90] on icon "button" at bounding box center [95, 92] width 4 height 4
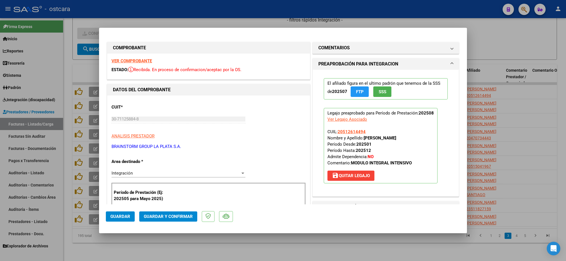
click at [139, 62] on strong "VER COMPROBANTE" at bounding box center [131, 60] width 40 height 5
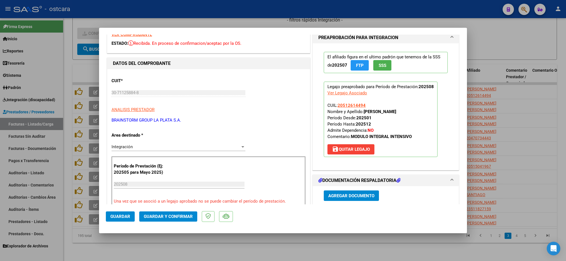
scroll to position [71, 0]
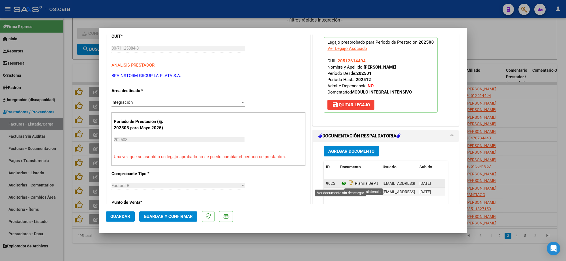
click at [342, 183] on icon at bounding box center [343, 183] width 7 height 7
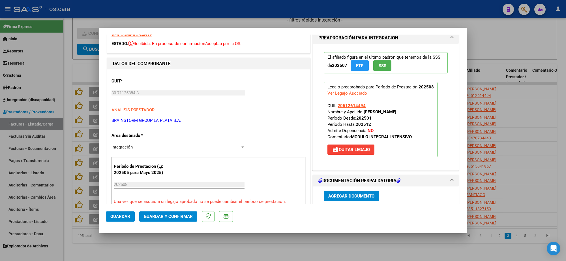
scroll to position [0, 0]
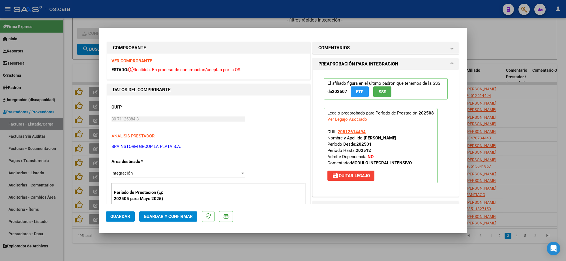
click at [357, 48] on mat-panel-title "COMENTARIOS" at bounding box center [382, 47] width 128 height 7
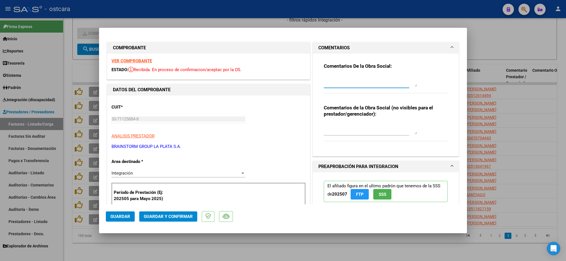
click at [355, 84] on textarea at bounding box center [370, 80] width 93 height 11
paste textarea "Recordar indicar vinculo del firmante en las planillas de asistencia."
type textarea "Recordar indicar vinculo del firmante en las planillas de asistencia."
click at [173, 214] on span "Guardar y Confirmar" at bounding box center [168, 216] width 49 height 5
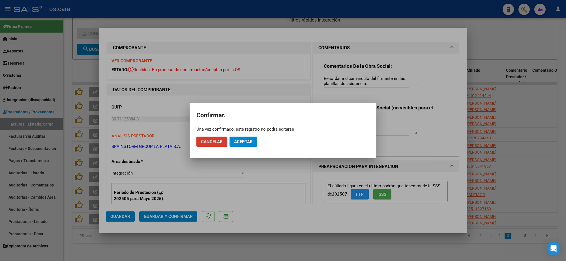
click at [239, 141] on span "Aceptar" at bounding box center [243, 141] width 19 height 5
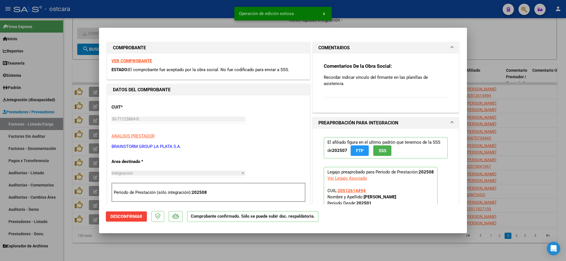
click at [389, 13] on div at bounding box center [283, 130] width 566 height 261
type input "$ 0,00"
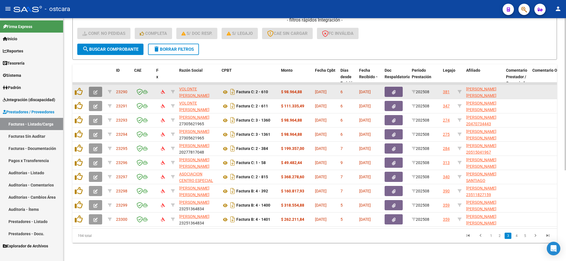
click at [96, 90] on icon "button" at bounding box center [95, 92] width 4 height 4
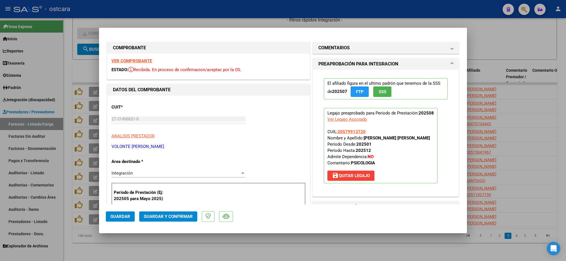
click at [142, 61] on strong "VER COMPROBANTE" at bounding box center [131, 60] width 40 height 5
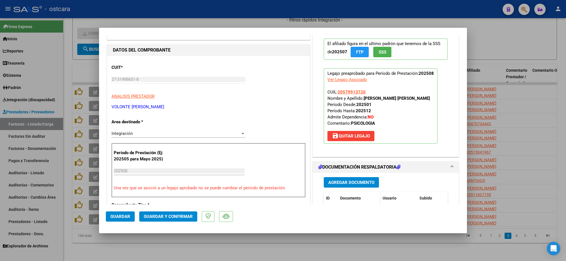
scroll to position [106, 0]
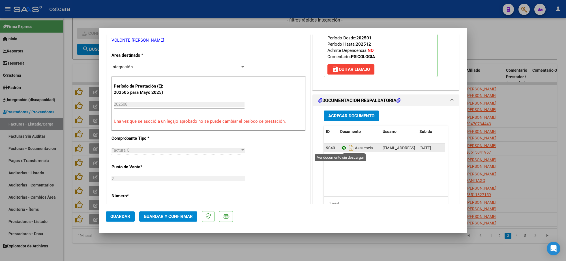
click at [341, 149] on icon at bounding box center [343, 147] width 7 height 7
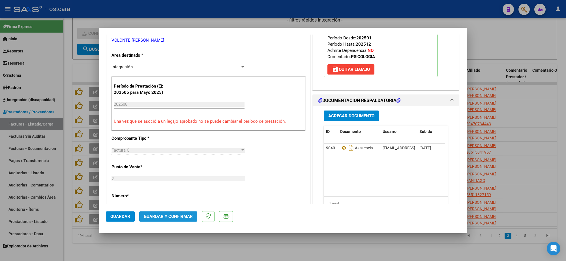
click at [181, 216] on span "Guardar y Confirmar" at bounding box center [168, 216] width 49 height 5
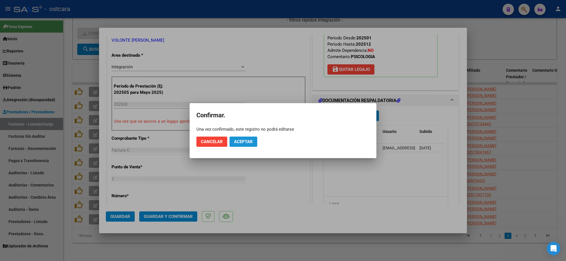
click at [248, 139] on span "Aceptar" at bounding box center [243, 141] width 19 height 5
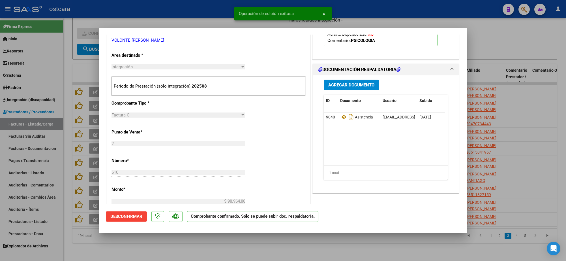
click at [361, 13] on div at bounding box center [283, 130] width 566 height 261
type input "$ 0,00"
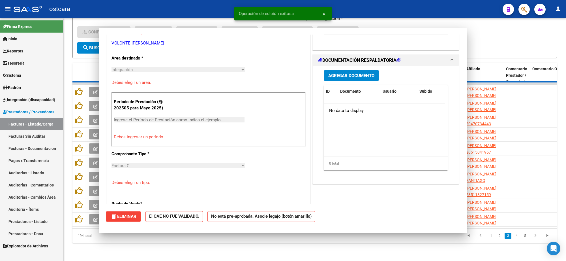
scroll to position [0, 0]
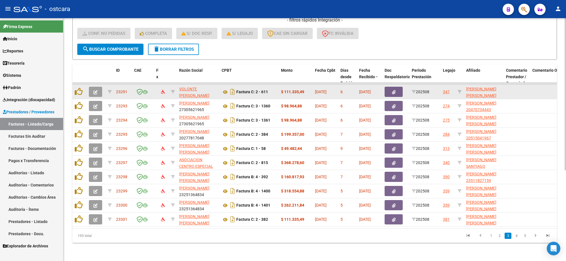
click at [95, 87] on button "button" at bounding box center [95, 92] width 13 height 10
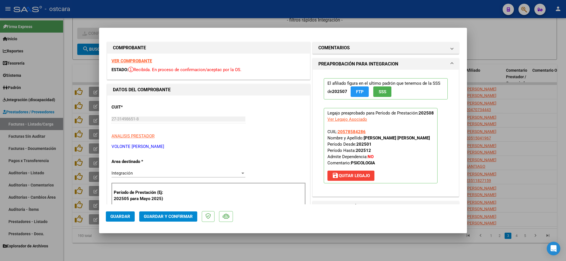
click at [119, 61] on strong "VER COMPROBANTE" at bounding box center [131, 60] width 40 height 5
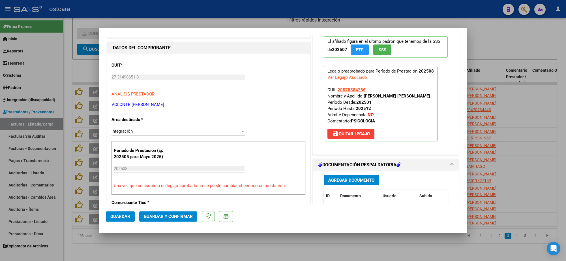
scroll to position [106, 0]
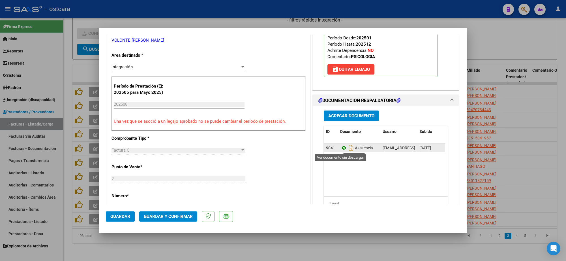
click at [340, 149] on icon at bounding box center [343, 147] width 7 height 7
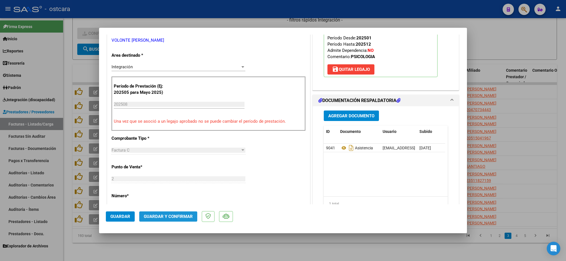
click at [184, 216] on span "Guardar y Confirmar" at bounding box center [168, 216] width 49 height 5
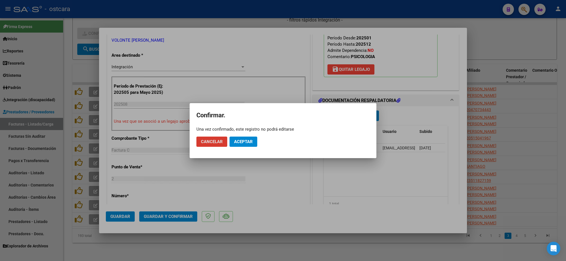
click at [245, 142] on span "Aceptar" at bounding box center [243, 141] width 19 height 5
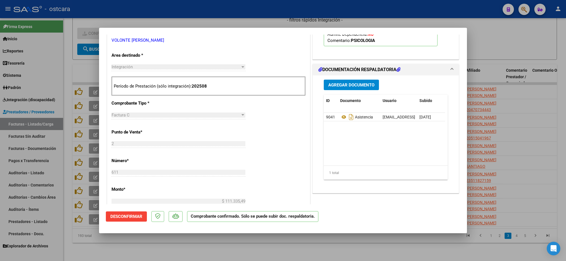
click at [497, 57] on div at bounding box center [283, 130] width 566 height 261
type input "$ 0,00"
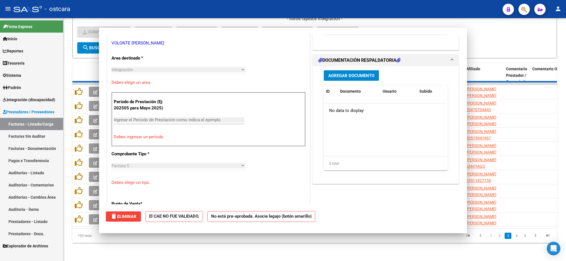
scroll to position [109, 0]
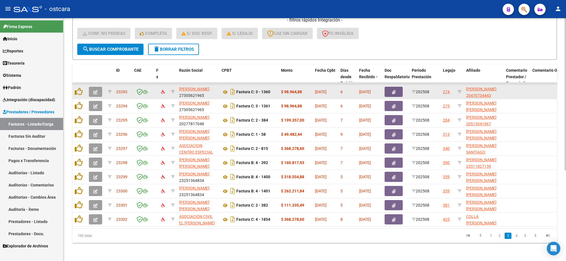
click at [98, 87] on button "button" at bounding box center [95, 92] width 13 height 10
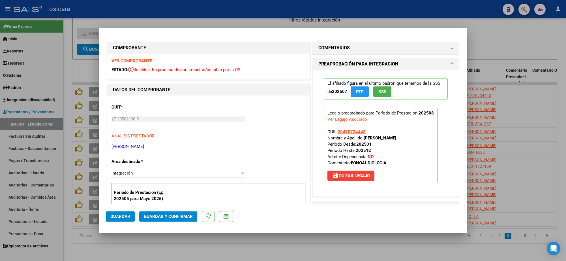
click at [136, 63] on strong "VER COMPROBANTE" at bounding box center [131, 60] width 40 height 5
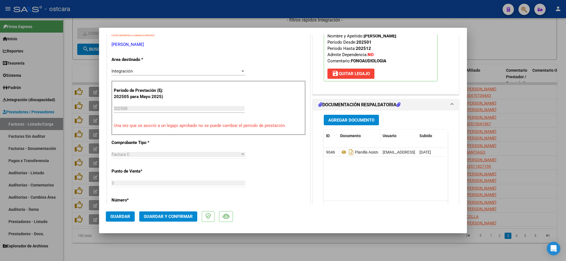
scroll to position [106, 0]
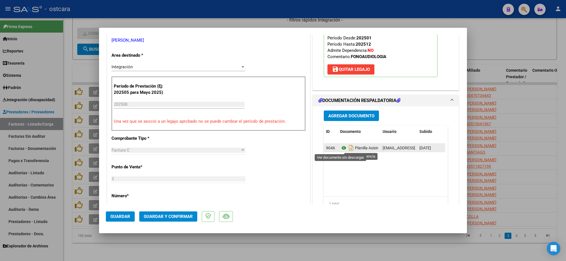
click at [340, 148] on icon at bounding box center [343, 147] width 7 height 7
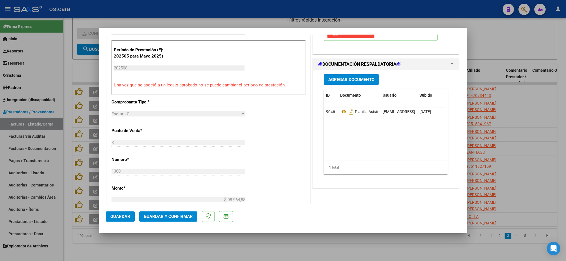
scroll to position [212, 0]
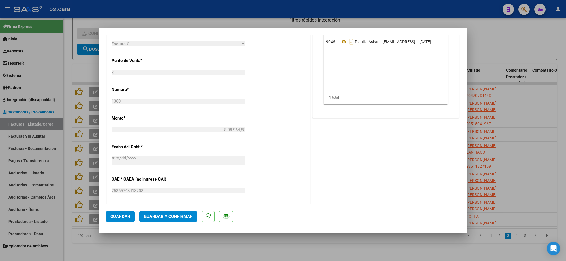
click at [183, 214] on button "Guardar y Confirmar" at bounding box center [168, 216] width 58 height 10
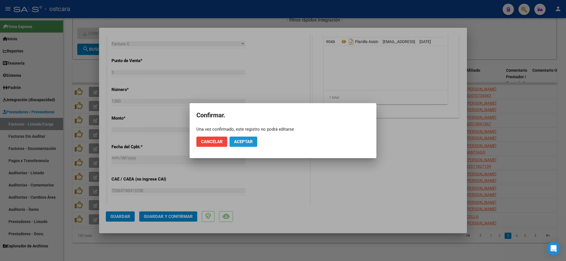
drag, startPoint x: 248, startPoint y: 141, endPoint x: 391, endPoint y: 127, distance: 143.8
click at [248, 140] on span "Aceptar" at bounding box center [243, 141] width 19 height 5
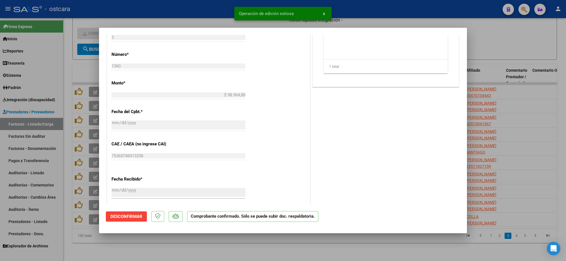
click at [501, 44] on div at bounding box center [283, 130] width 566 height 261
type input "$ 0,00"
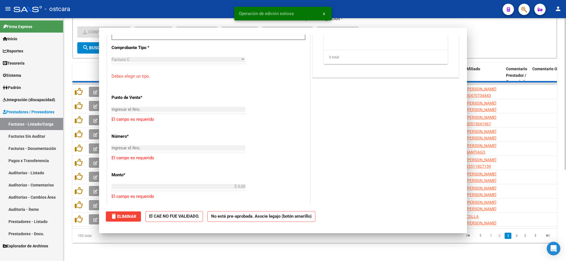
scroll to position [222, 0]
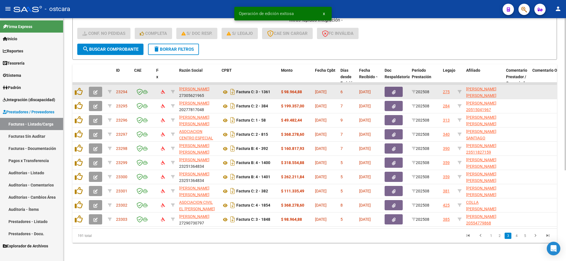
click at [92, 88] on button "button" at bounding box center [95, 92] width 13 height 10
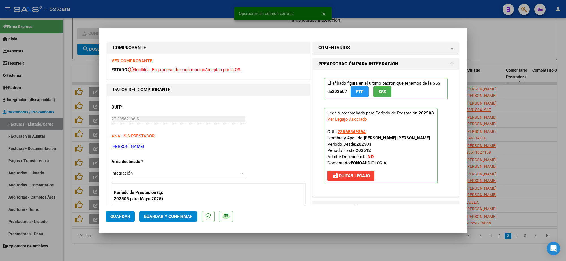
click at [129, 61] on strong "VER COMPROBANTE" at bounding box center [131, 60] width 40 height 5
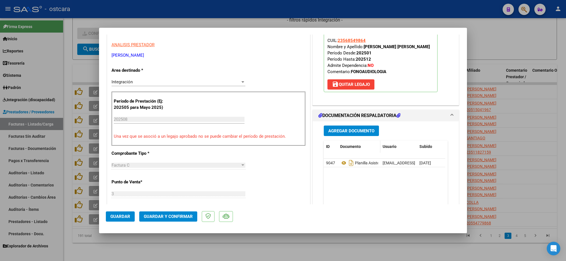
scroll to position [106, 0]
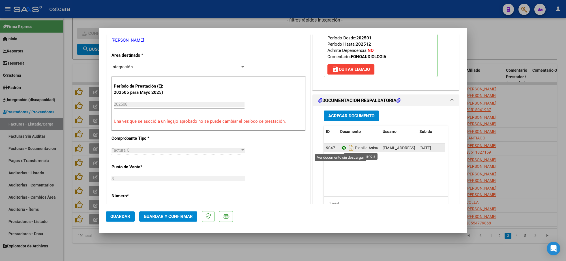
click at [342, 147] on icon at bounding box center [343, 147] width 7 height 7
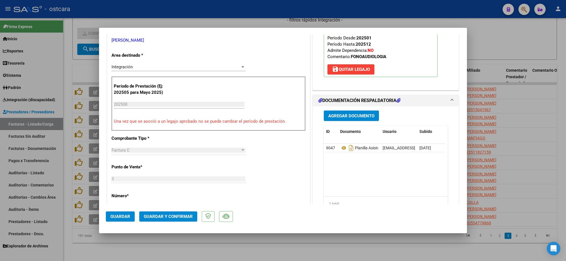
click at [171, 214] on span "Guardar y Confirmar" at bounding box center [168, 216] width 49 height 5
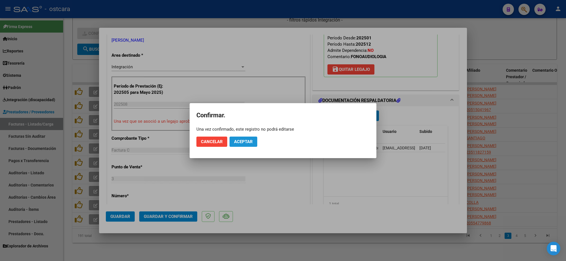
click at [246, 143] on span "Aceptar" at bounding box center [243, 141] width 19 height 5
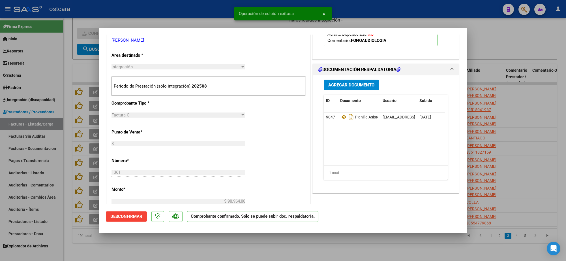
click at [523, 89] on div at bounding box center [283, 130] width 566 height 261
type input "$ 0,00"
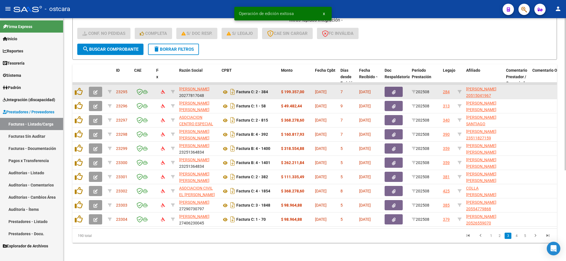
click at [94, 90] on icon "button" at bounding box center [95, 92] width 4 height 4
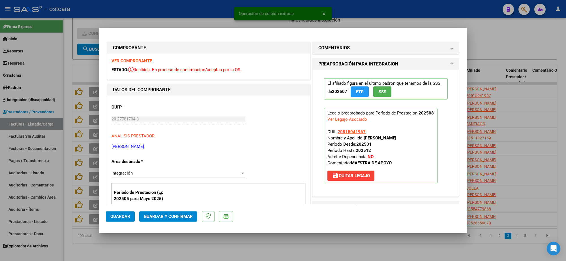
click at [139, 61] on strong "VER COMPROBANTE" at bounding box center [131, 60] width 40 height 5
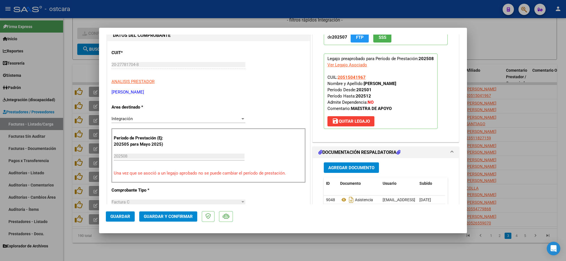
scroll to position [71, 0]
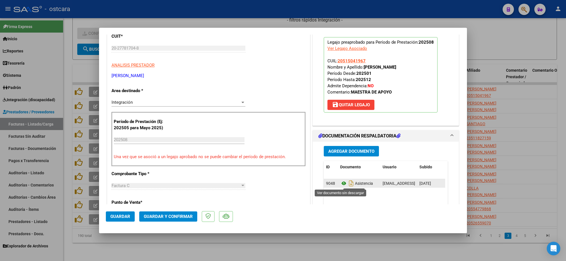
click at [340, 185] on icon at bounding box center [343, 183] width 7 height 7
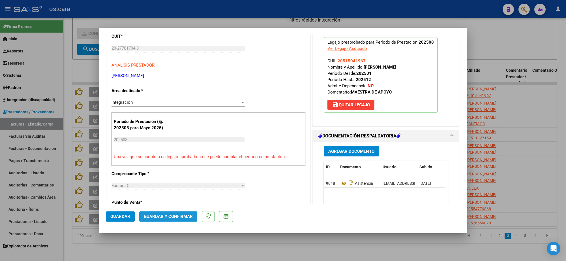
click at [177, 217] on span "Guardar y Confirmar" at bounding box center [168, 216] width 49 height 5
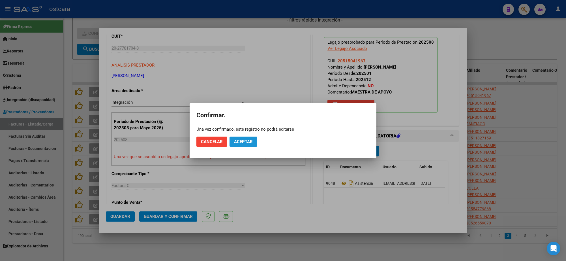
drag, startPoint x: 248, startPoint y: 137, endPoint x: 268, endPoint y: 143, distance: 20.1
click at [248, 138] on button "Aceptar" at bounding box center [243, 141] width 28 height 10
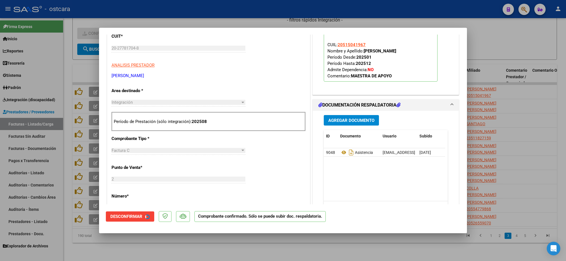
click at [531, 89] on div at bounding box center [283, 130] width 566 height 261
type input "$ 0,00"
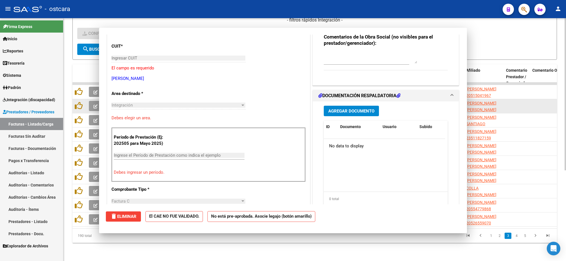
scroll to position [81, 0]
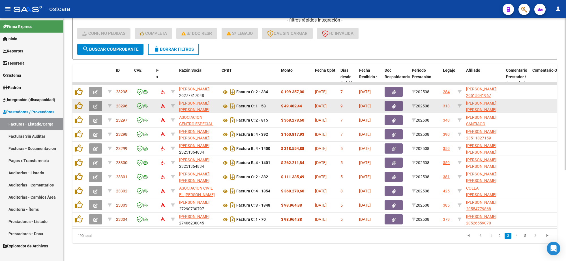
click at [93, 104] on icon "button" at bounding box center [95, 106] width 4 height 4
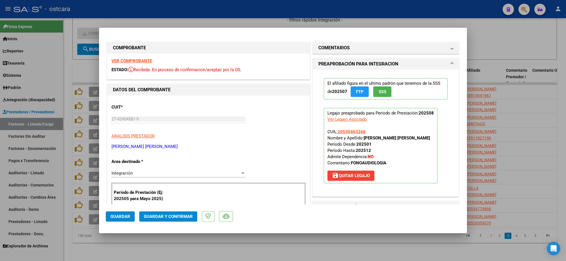
click at [132, 61] on strong "VER COMPROBANTE" at bounding box center [131, 60] width 40 height 5
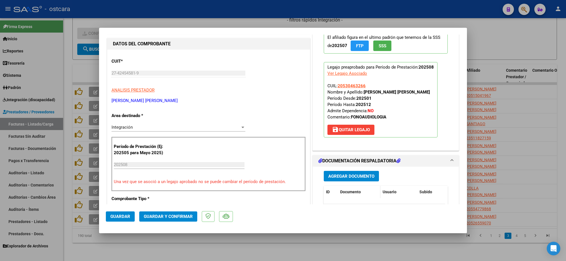
scroll to position [106, 0]
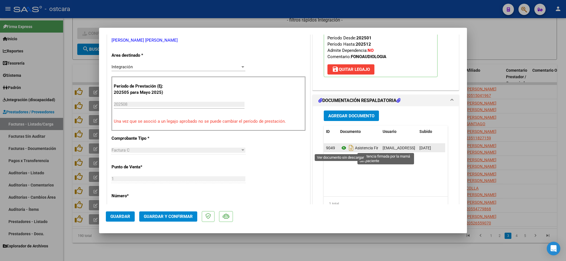
click at [341, 147] on icon at bounding box center [343, 147] width 7 height 7
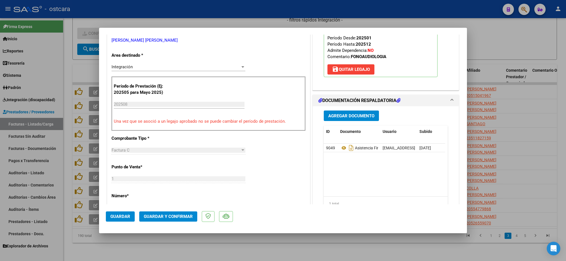
click at [181, 214] on span "Guardar y Confirmar" at bounding box center [168, 216] width 49 height 5
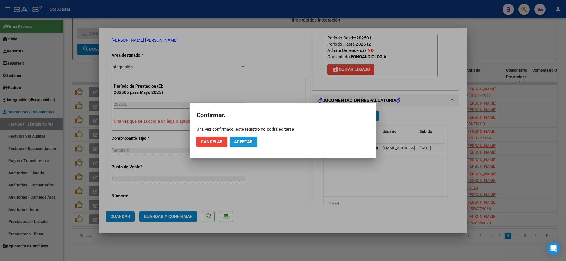
click at [254, 142] on button "Aceptar" at bounding box center [243, 141] width 28 height 10
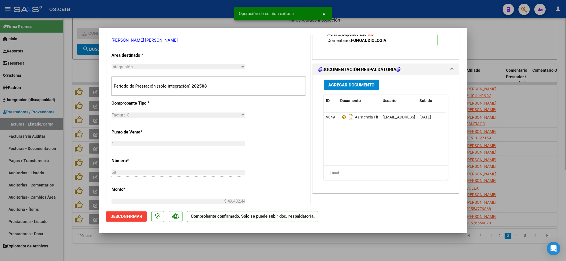
click at [508, 40] on div at bounding box center [283, 130] width 566 height 261
type input "$ 0,00"
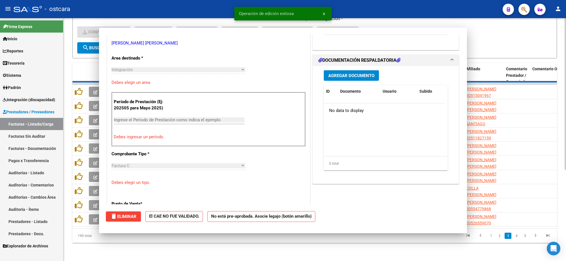
scroll to position [0, 0]
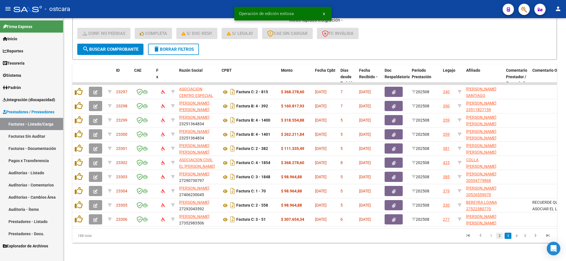
click at [499, 236] on link "2" at bounding box center [499, 235] width 7 height 6
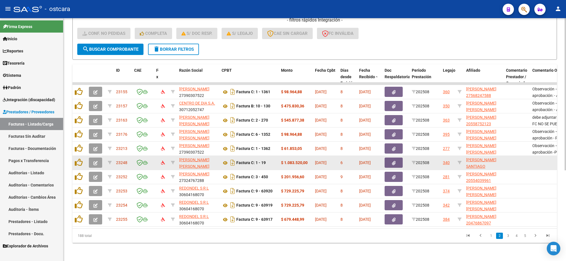
click at [96, 161] on icon "button" at bounding box center [95, 163] width 4 height 4
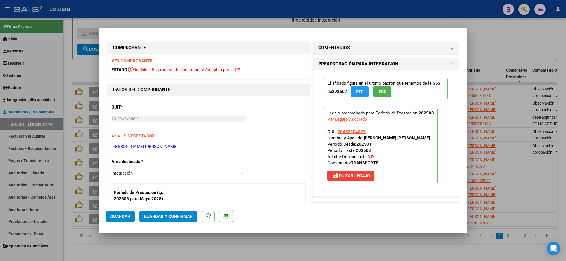
click at [136, 60] on strong "VER COMPROBANTE" at bounding box center [131, 60] width 40 height 5
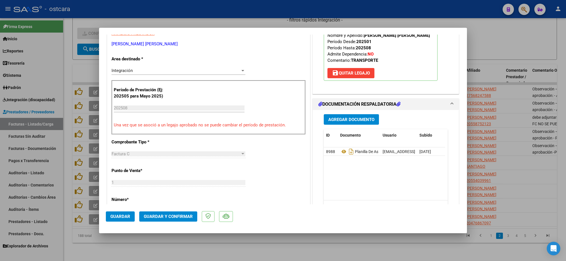
scroll to position [106, 0]
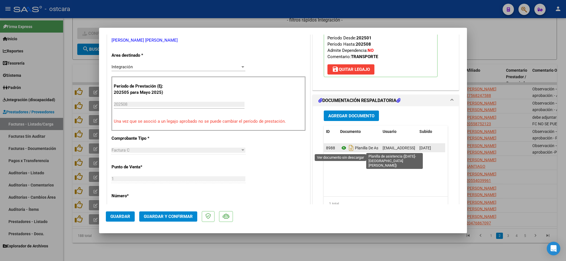
click at [342, 150] on icon at bounding box center [343, 147] width 7 height 7
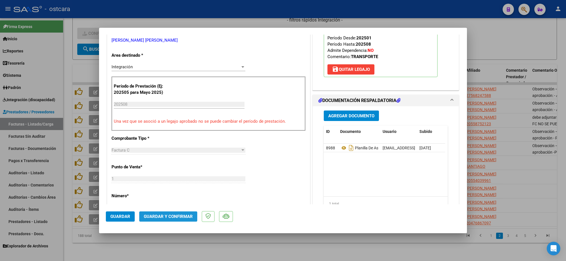
click at [174, 216] on span "Guardar y Confirmar" at bounding box center [168, 216] width 49 height 5
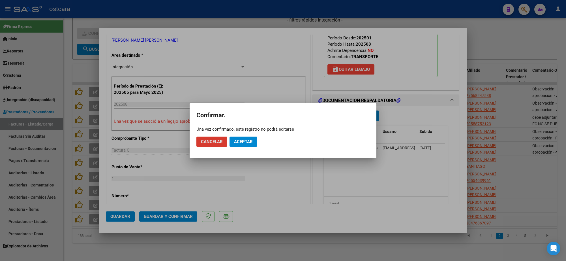
click at [251, 141] on button "Aceptar" at bounding box center [243, 141] width 28 height 10
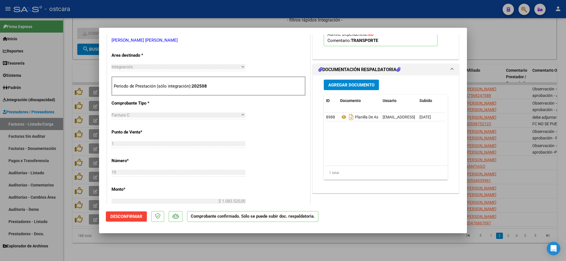
click at [488, 31] on div at bounding box center [283, 130] width 566 height 261
type input "$ 0,00"
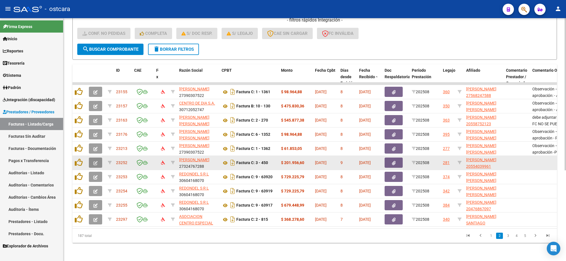
click at [93, 157] on button "button" at bounding box center [95, 162] width 13 height 10
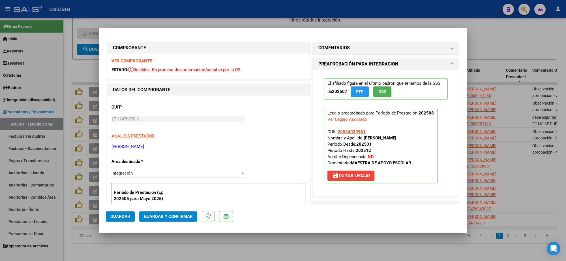
click at [140, 60] on strong "VER COMPROBANTE" at bounding box center [131, 60] width 40 height 5
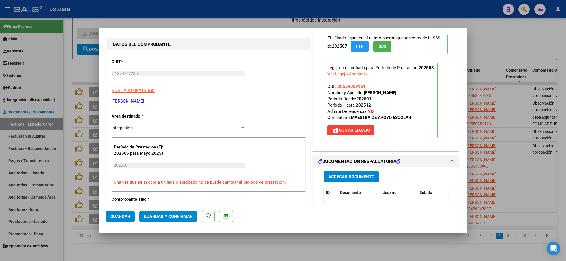
scroll to position [106, 0]
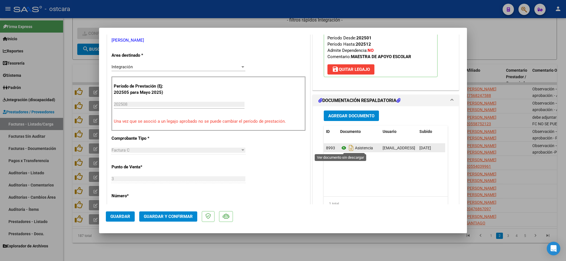
click at [342, 147] on icon at bounding box center [343, 147] width 7 height 7
click at [175, 214] on span "Guardar y Confirmar" at bounding box center [168, 216] width 49 height 5
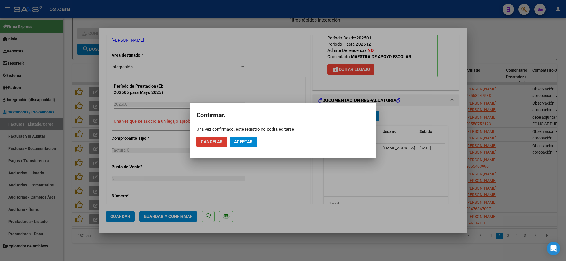
click at [250, 141] on span "Aceptar" at bounding box center [243, 141] width 19 height 5
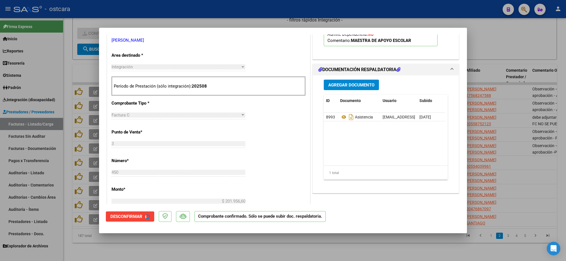
click at [531, 136] on div at bounding box center [283, 130] width 566 height 261
type input "$ 0,00"
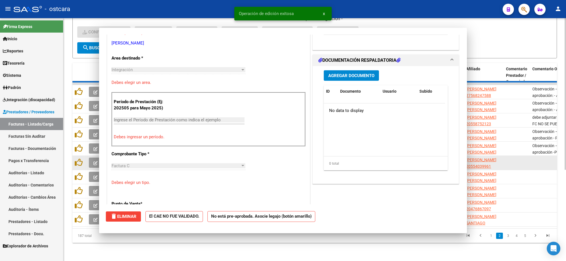
scroll to position [109, 0]
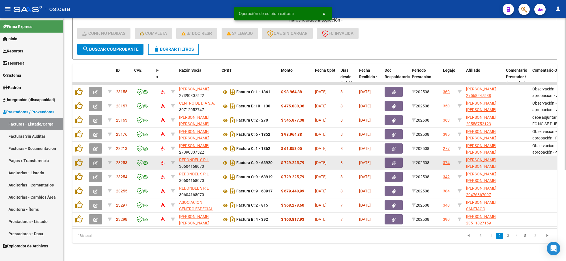
click at [95, 160] on span "button" at bounding box center [95, 162] width 4 height 5
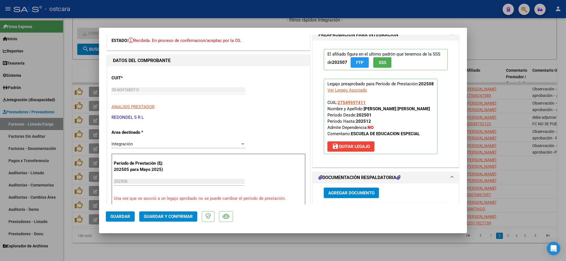
scroll to position [0, 0]
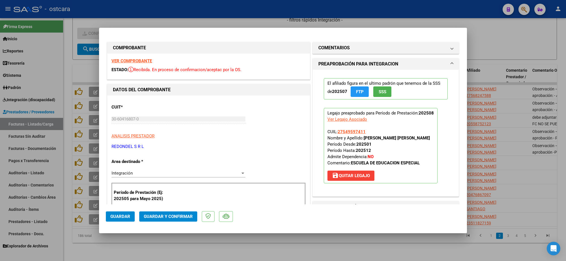
click at [139, 62] on strong "VER COMPROBANTE" at bounding box center [131, 60] width 40 height 5
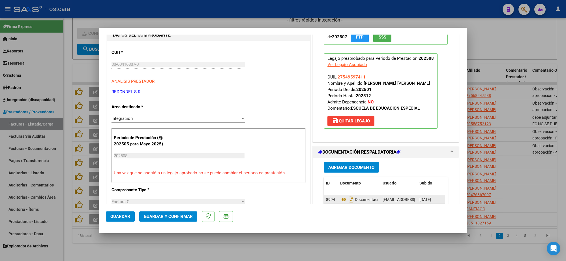
scroll to position [106, 0]
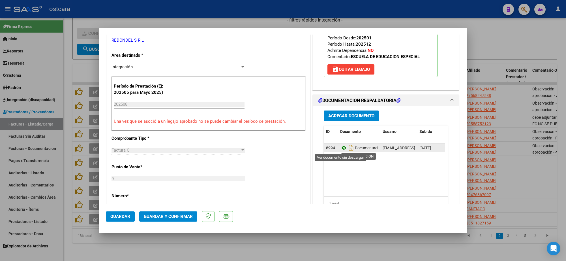
click at [340, 148] on icon at bounding box center [343, 147] width 7 height 7
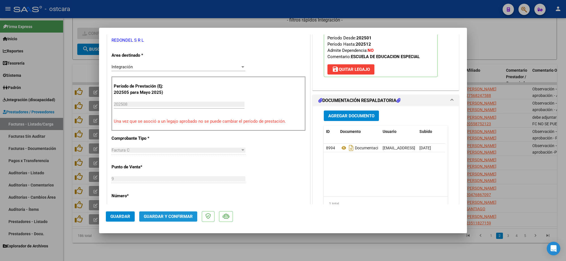
click at [185, 214] on span "Guardar y Confirmar" at bounding box center [168, 216] width 49 height 5
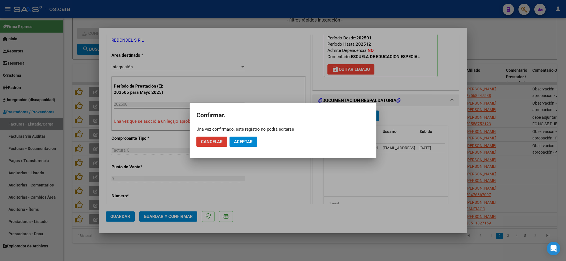
click at [243, 142] on span "Aceptar" at bounding box center [243, 141] width 19 height 5
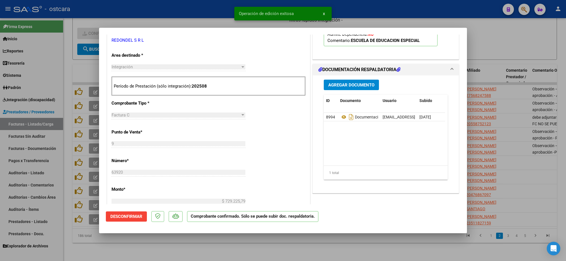
click at [360, 12] on div at bounding box center [283, 130] width 566 height 261
type input "$ 0,00"
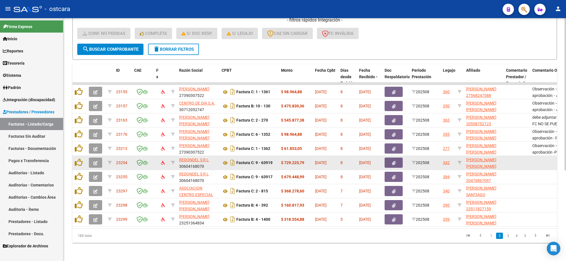
click at [94, 161] on icon "button" at bounding box center [95, 163] width 4 height 4
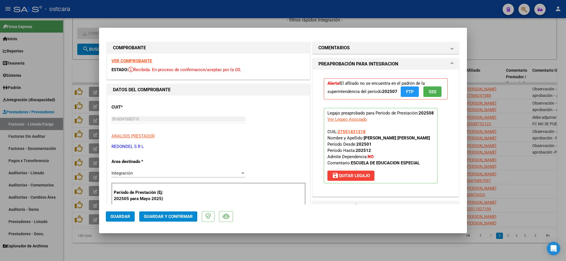
click at [146, 60] on strong "VER COMPROBANTE" at bounding box center [131, 60] width 40 height 5
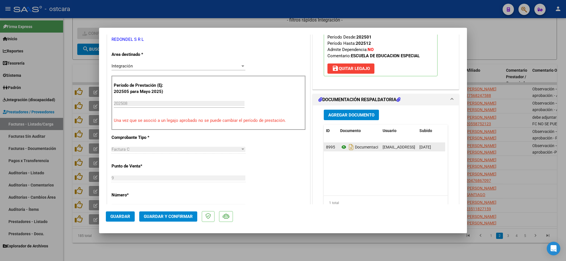
scroll to position [141, 0]
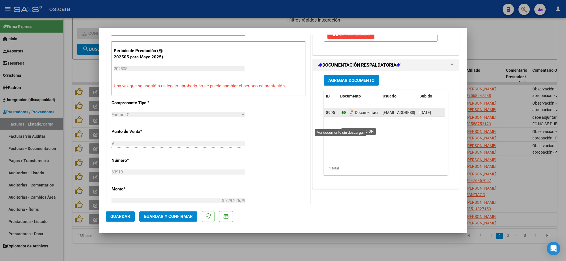
click at [343, 116] on icon at bounding box center [343, 112] width 7 height 7
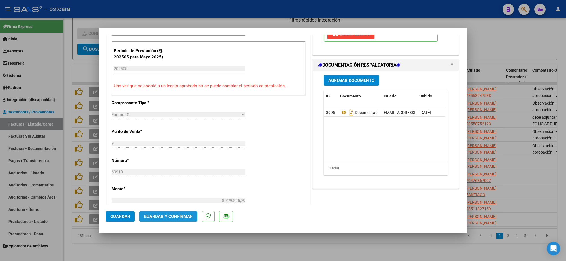
click at [175, 217] on span "Guardar y Confirmar" at bounding box center [168, 216] width 49 height 5
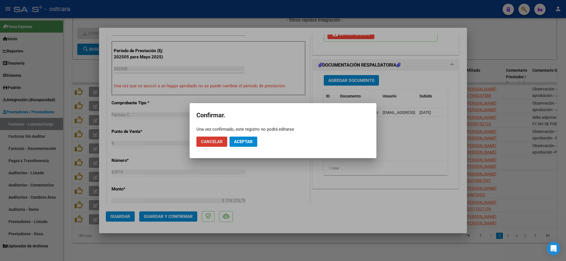
click at [245, 142] on span "Aceptar" at bounding box center [243, 141] width 19 height 5
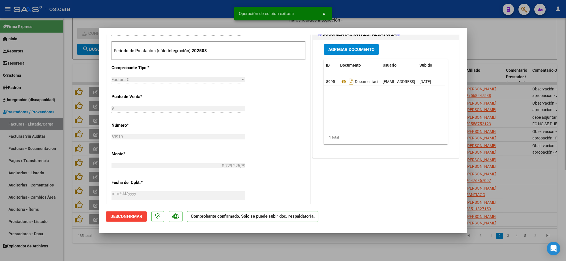
click at [502, 54] on div at bounding box center [283, 130] width 566 height 261
type input "$ 0,00"
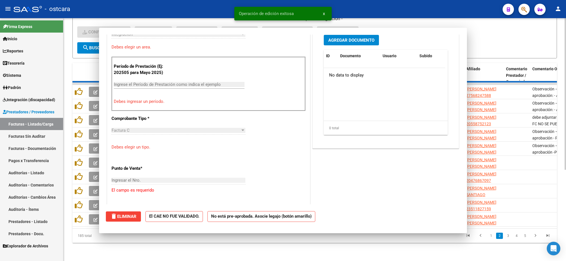
scroll to position [151, 0]
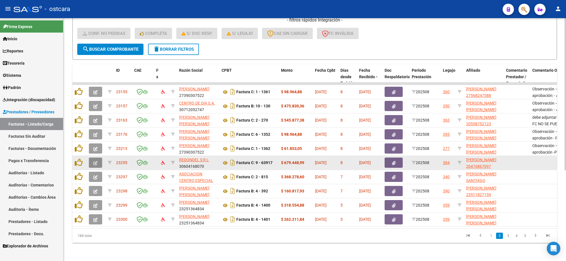
click at [96, 161] on icon "button" at bounding box center [95, 163] width 4 height 4
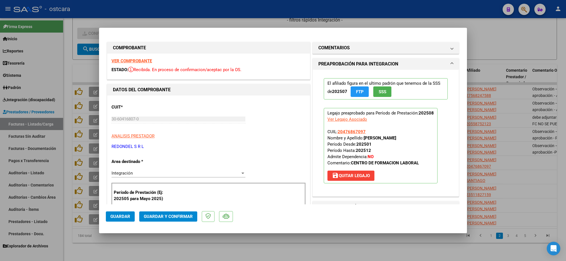
click at [144, 63] on strong "VER COMPROBANTE" at bounding box center [131, 60] width 40 height 5
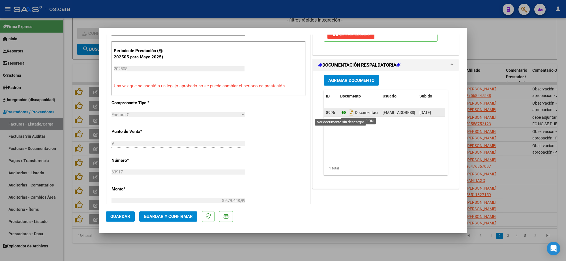
click at [340, 113] on icon at bounding box center [343, 112] width 7 height 7
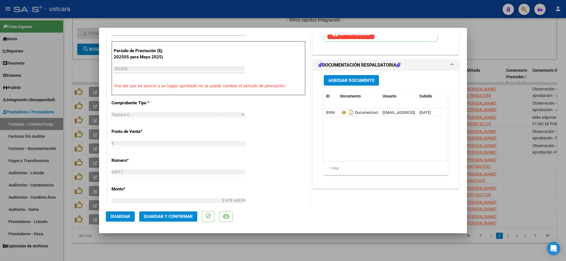
click at [173, 221] on button "Guardar y Confirmar" at bounding box center [168, 216] width 58 height 10
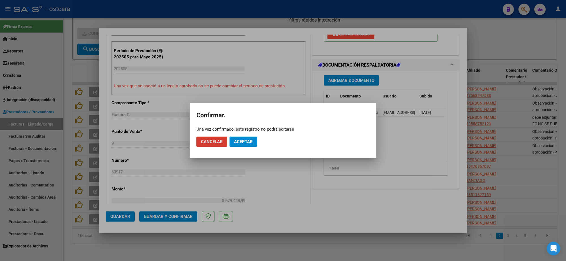
click at [237, 138] on button "Aceptar" at bounding box center [243, 141] width 28 height 10
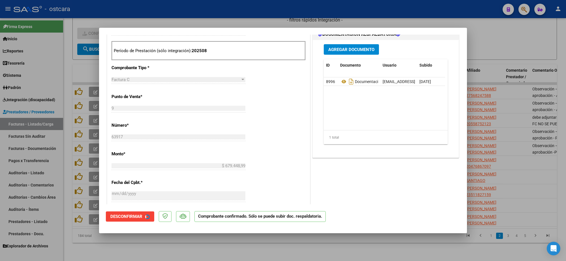
click at [503, 44] on div at bounding box center [283, 130] width 566 height 261
type input "$ 0,00"
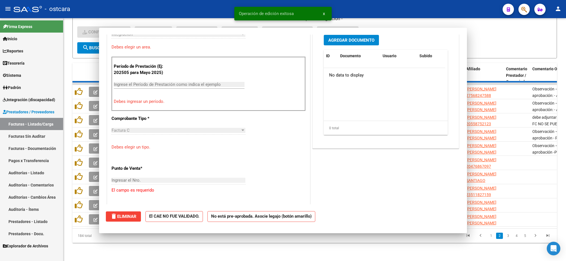
scroll to position [151, 0]
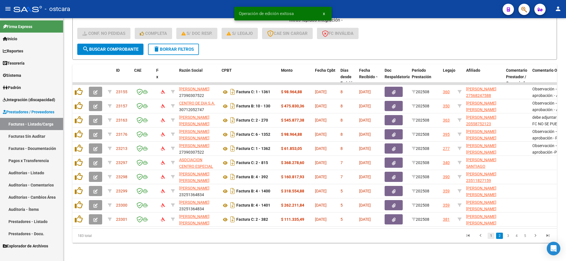
click at [491, 236] on link "1" at bounding box center [491, 235] width 7 height 6
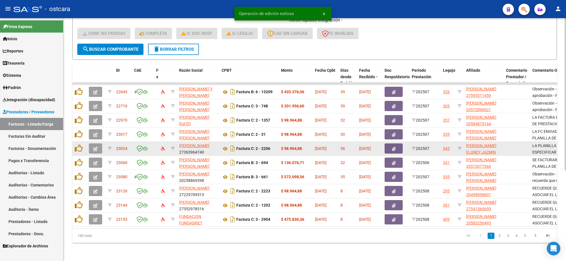
scroll to position [7, 0]
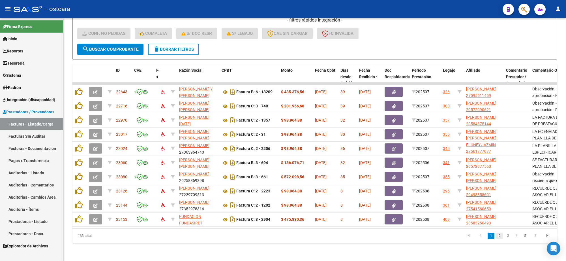
click at [502, 236] on link "2" at bounding box center [499, 235] width 7 height 6
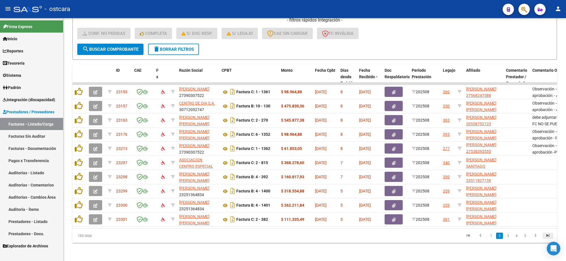
click at [548, 235] on icon "go to last page" at bounding box center [547, 236] width 7 height 7
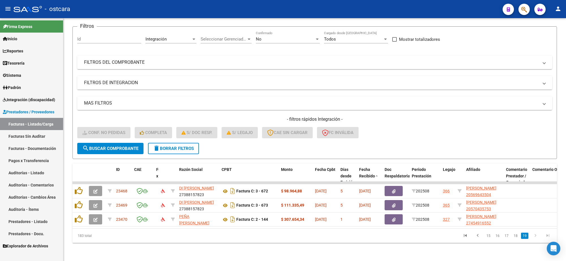
scroll to position [45, 0]
click at [464, 236] on icon "go to first page" at bounding box center [465, 236] width 7 height 7
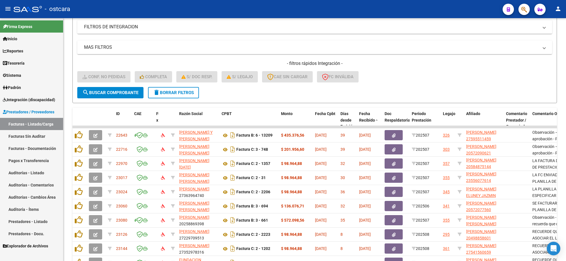
scroll to position [144, 0]
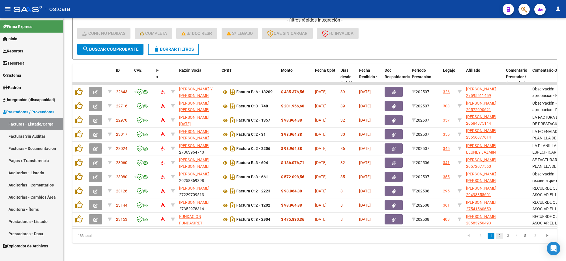
click at [497, 235] on link "2" at bounding box center [499, 235] width 7 height 6
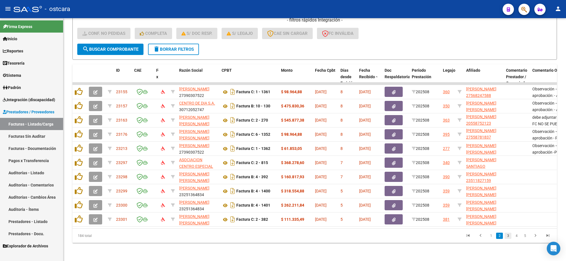
click at [508, 236] on link "3" at bounding box center [508, 235] width 7 height 6
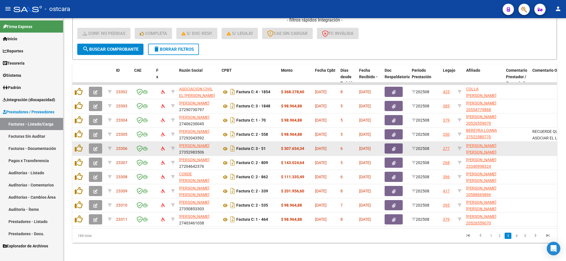
scroll to position [1, 0]
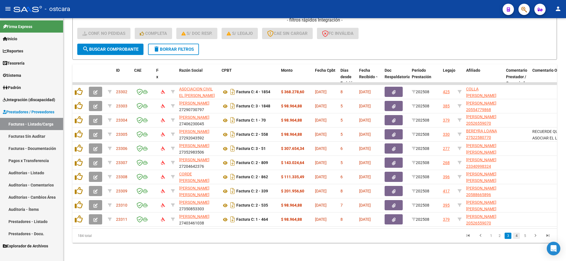
click at [515, 235] on link "4" at bounding box center [516, 235] width 7 height 6
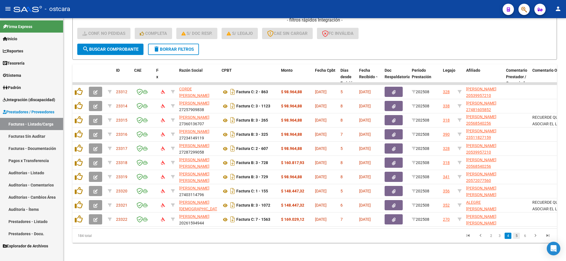
click at [516, 234] on link "5" at bounding box center [516, 235] width 7 height 6
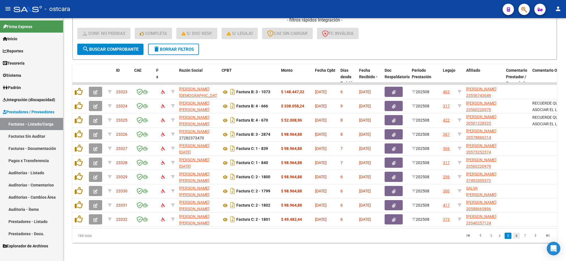
click at [517, 236] on link "6" at bounding box center [516, 235] width 7 height 6
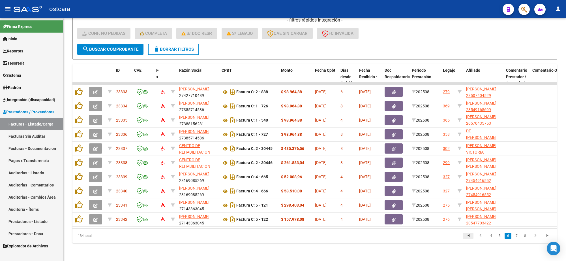
click at [469, 236] on icon "go to first page" at bounding box center [467, 236] width 7 height 7
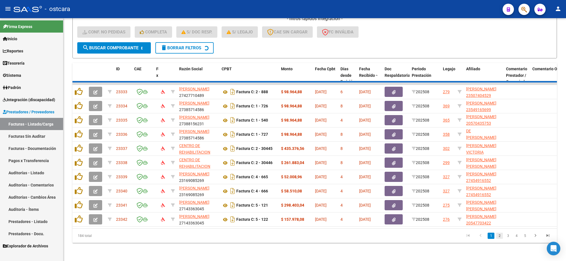
scroll to position [7, 0]
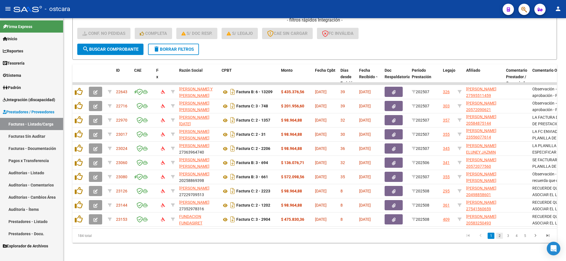
click at [498, 236] on link "2" at bounding box center [499, 235] width 7 height 6
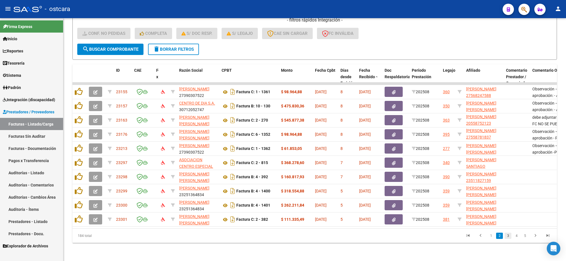
click at [507, 234] on link "3" at bounding box center [508, 235] width 7 height 6
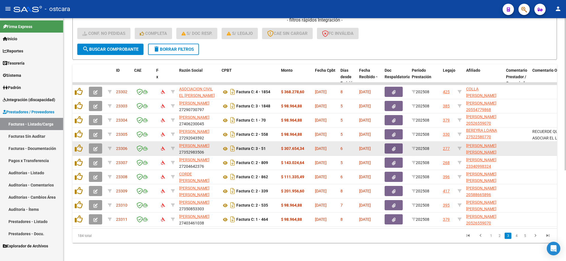
scroll to position [1, 0]
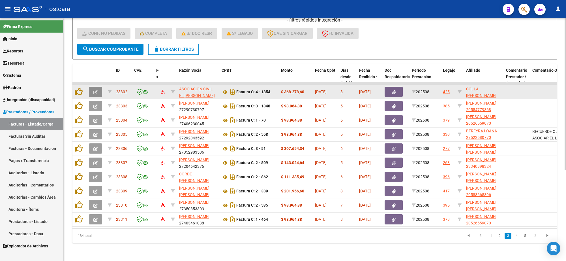
click at [95, 90] on icon "button" at bounding box center [95, 92] width 4 height 4
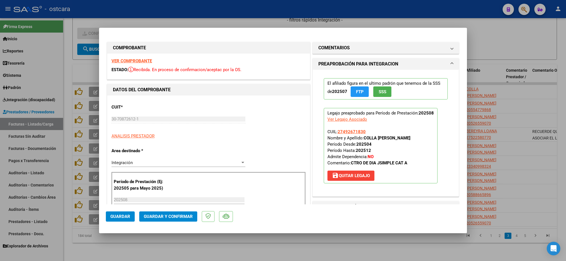
click at [127, 61] on strong "VER COMPROBANTE" at bounding box center [131, 60] width 40 height 5
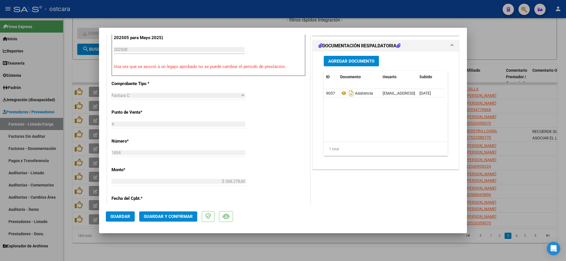
scroll to position [177, 0]
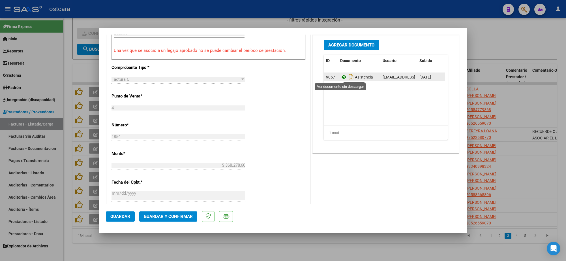
click at [342, 77] on icon at bounding box center [343, 77] width 7 height 7
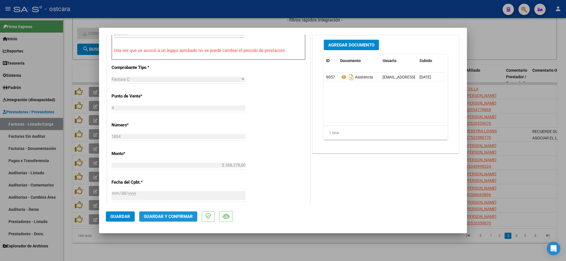
click at [175, 216] on span "Guardar y Confirmar" at bounding box center [168, 216] width 49 height 5
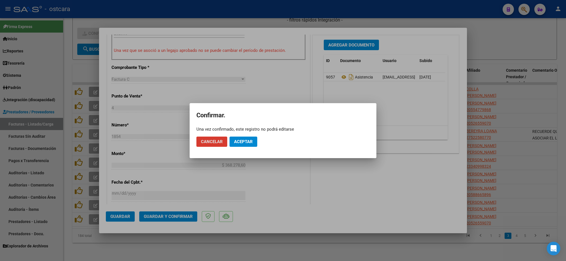
click at [243, 141] on span "Aceptar" at bounding box center [243, 141] width 19 height 5
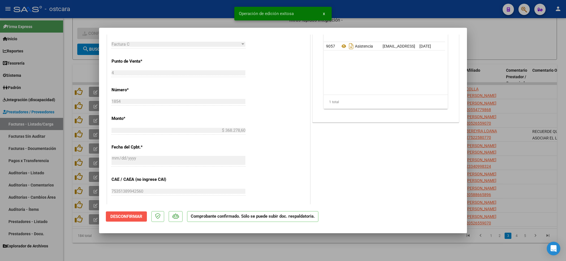
click at [125, 217] on span "Desconfirmar" at bounding box center [126, 216] width 32 height 5
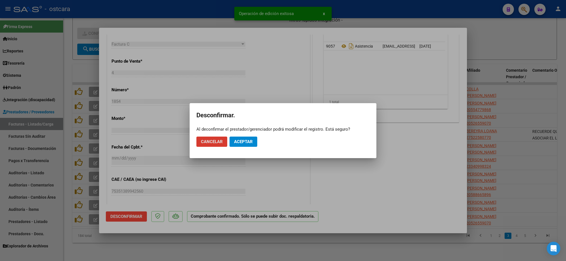
click at [241, 140] on span "Aceptar" at bounding box center [243, 141] width 19 height 5
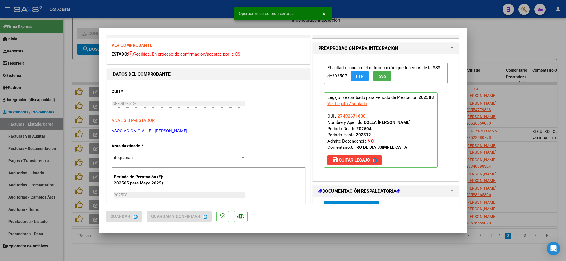
scroll to position [0, 0]
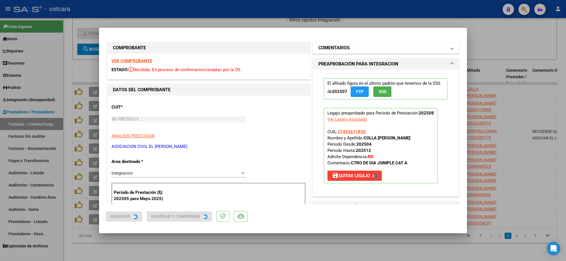
click at [365, 48] on mat-panel-title "COMENTARIOS" at bounding box center [382, 47] width 128 height 7
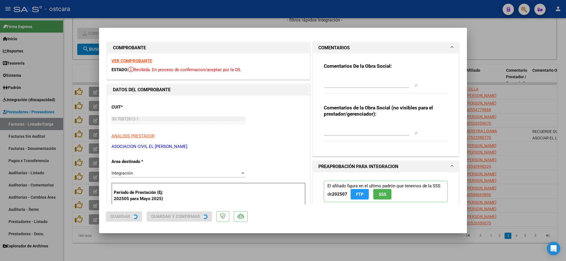
click at [366, 82] on textarea at bounding box center [370, 80] width 93 height 11
paste textarea "Recordar indicar vinculo del firmante en las planillas de asistencia."
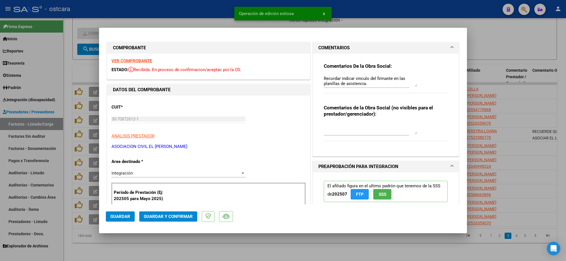
click at [172, 209] on mat-dialog-actions "Guardar Guardar y Confirmar" at bounding box center [283, 215] width 354 height 22
click at [166, 216] on span "Guardar y Confirmar" at bounding box center [168, 216] width 49 height 5
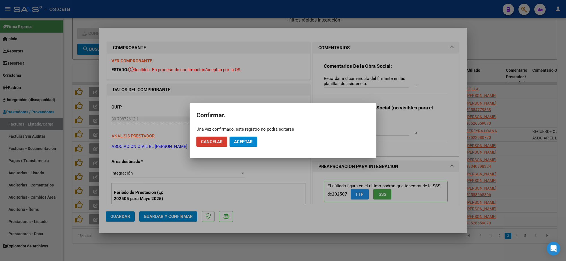
click at [246, 142] on span "Aceptar" at bounding box center [243, 141] width 19 height 5
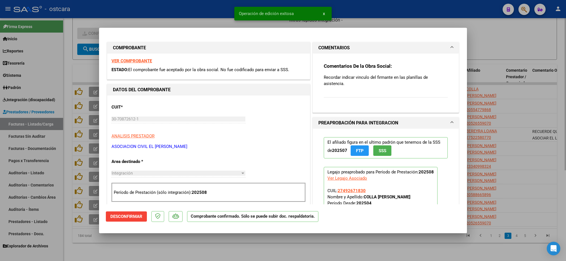
drag, startPoint x: 495, startPoint y: 38, endPoint x: 408, endPoint y: 49, distance: 87.3
click at [495, 37] on div at bounding box center [283, 130] width 566 height 261
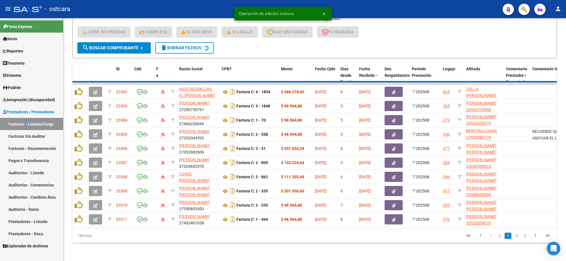
scroll to position [7, 0]
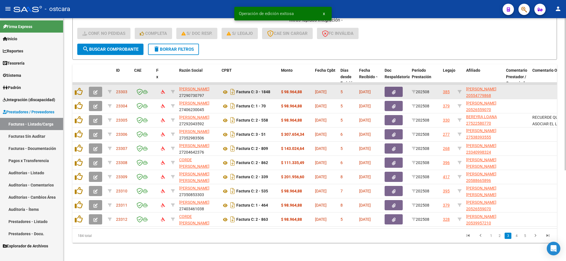
click at [98, 88] on button "button" at bounding box center [95, 92] width 13 height 10
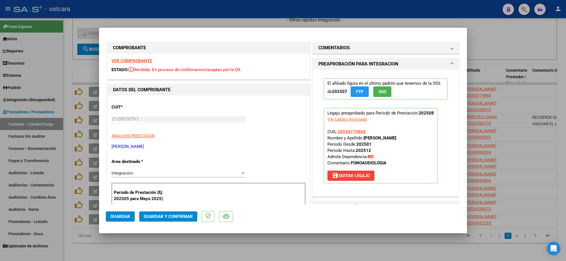
click at [135, 60] on strong "VER COMPROBANTE" at bounding box center [131, 60] width 40 height 5
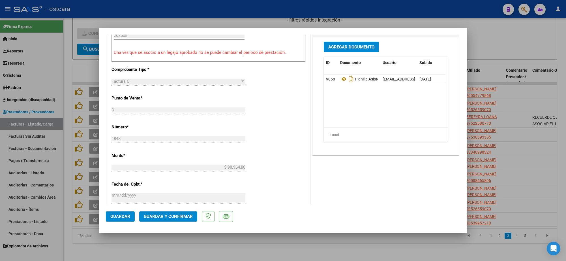
scroll to position [177, 0]
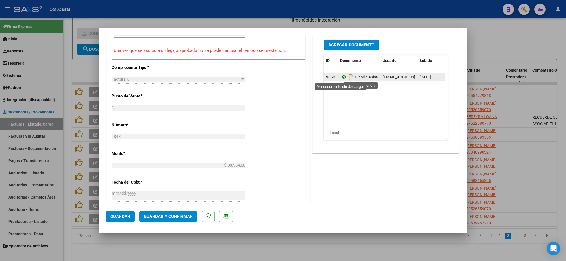
click at [340, 77] on icon at bounding box center [343, 77] width 7 height 7
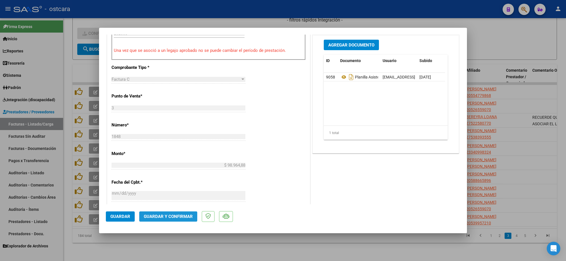
click at [176, 217] on span "Guardar y Confirmar" at bounding box center [168, 216] width 49 height 5
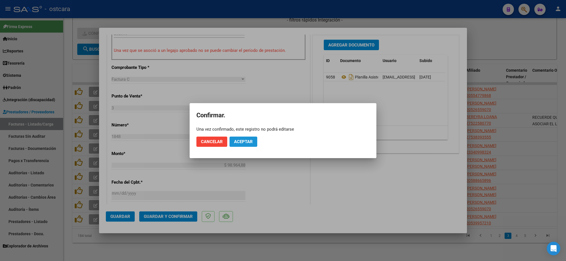
click at [251, 142] on span "Aceptar" at bounding box center [243, 141] width 19 height 5
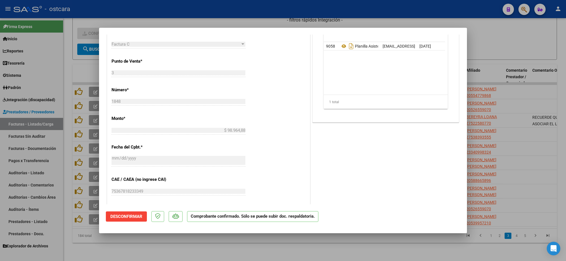
click at [509, 54] on div at bounding box center [283, 130] width 566 height 261
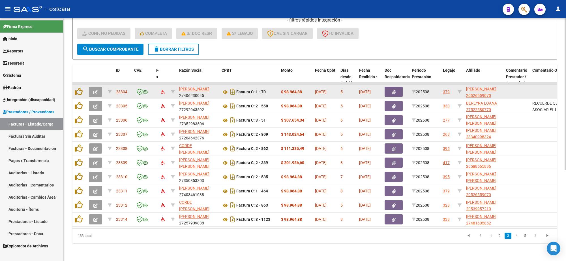
click at [96, 89] on button "button" at bounding box center [95, 92] width 13 height 10
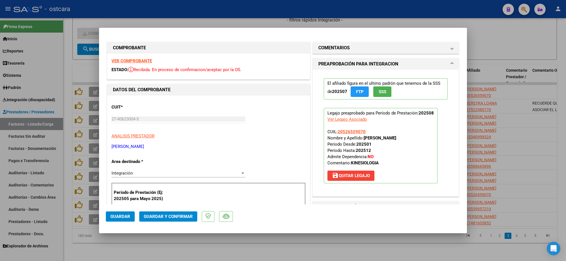
click at [134, 64] on div "VER COMPROBANTE ESTADO: Recibida. En proceso de confirmacion/aceptac por la OS." at bounding box center [208, 66] width 203 height 26
click at [134, 60] on strong "VER COMPROBANTE" at bounding box center [131, 60] width 40 height 5
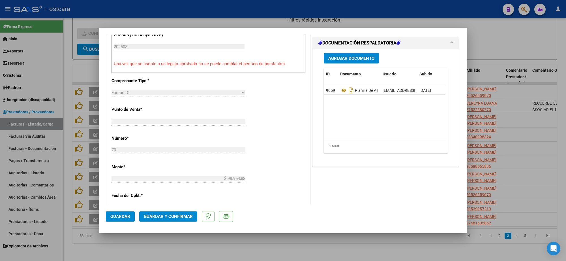
scroll to position [177, 0]
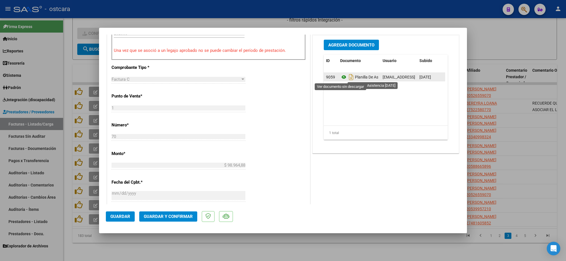
click at [340, 76] on icon at bounding box center [343, 77] width 7 height 7
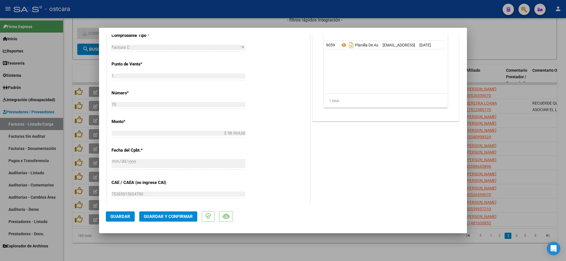
scroll to position [106, 0]
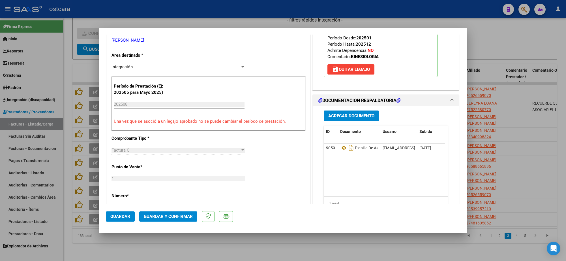
click at [182, 214] on span "Guardar y Confirmar" at bounding box center [168, 216] width 49 height 5
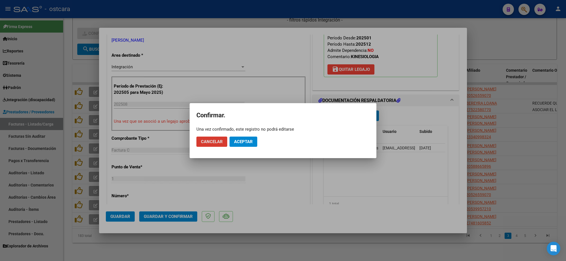
click at [245, 142] on span "Aceptar" at bounding box center [243, 141] width 19 height 5
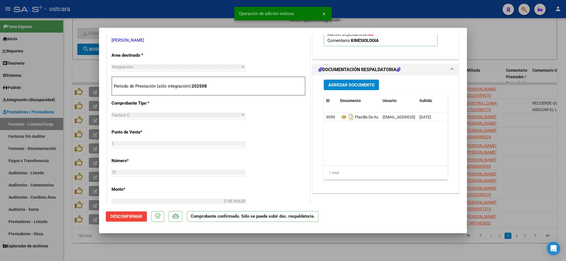
click at [501, 39] on div at bounding box center [283, 130] width 566 height 261
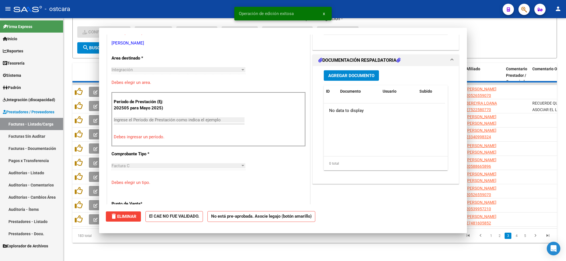
scroll to position [109, 0]
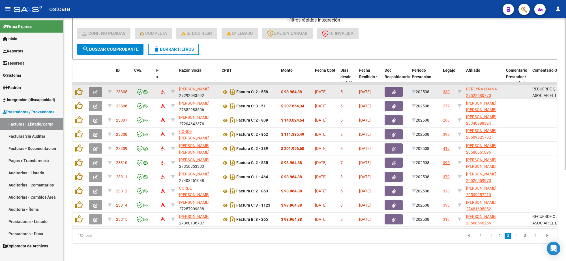
click at [93, 90] on icon "button" at bounding box center [95, 92] width 4 height 4
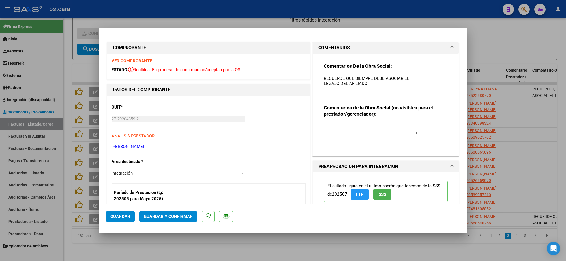
click at [140, 63] on strong "VER COMPROBANTE" at bounding box center [131, 60] width 40 height 5
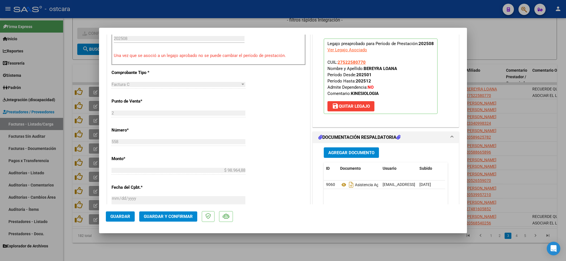
scroll to position [248, 0]
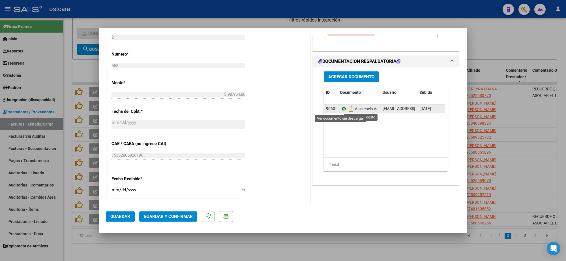
click at [340, 109] on icon at bounding box center [343, 108] width 7 height 7
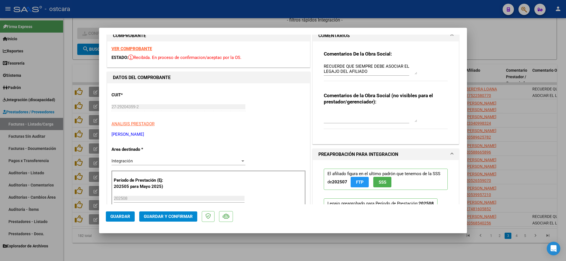
scroll to position [0, 0]
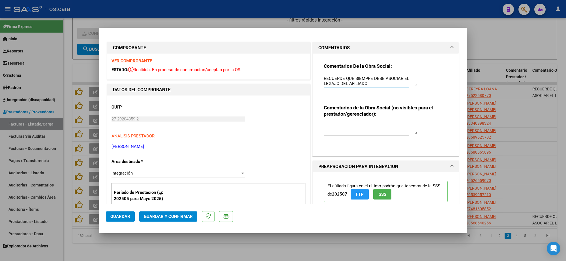
click at [373, 84] on textarea "RECUERDE QUE SIEMPRE DEBE ASOCIAR EL LEGAJO DEL AFILIADO" at bounding box center [370, 80] width 93 height 11
paste textarea "Se recuerda que no se aceptara documentación copia de copia (Planilla de asiste…"
click at [170, 217] on span "Guardar y Confirmar" at bounding box center [168, 216] width 49 height 5
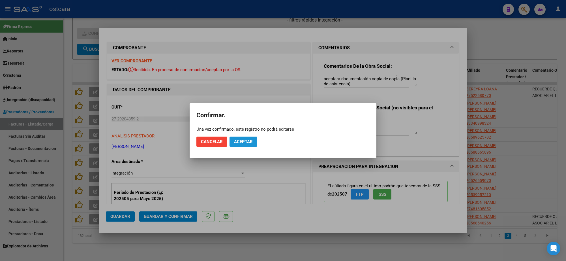
click at [246, 139] on span "Aceptar" at bounding box center [243, 141] width 19 height 5
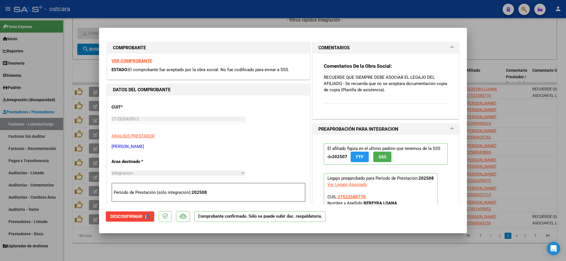
click at [528, 92] on div at bounding box center [283, 130] width 566 height 261
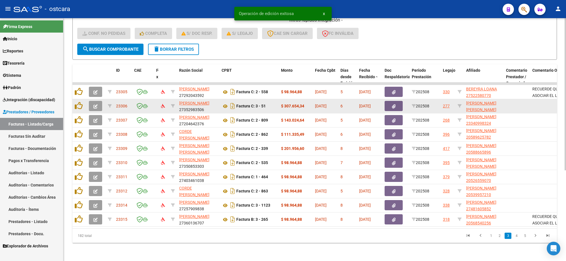
click at [96, 104] on icon "button" at bounding box center [95, 106] width 4 height 4
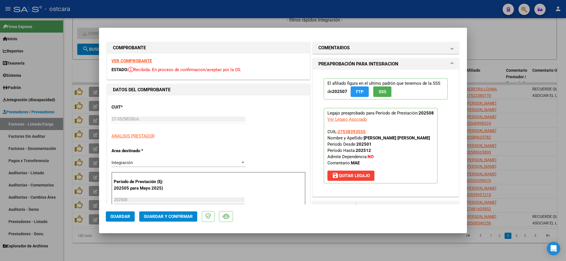
click at [138, 60] on strong "VER COMPROBANTE" at bounding box center [131, 60] width 40 height 5
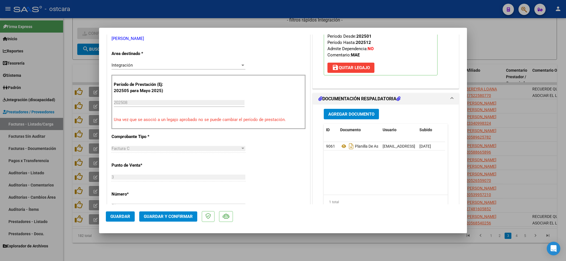
scroll to position [141, 0]
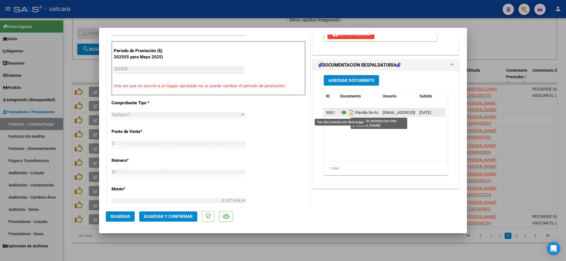
click at [340, 112] on icon at bounding box center [343, 112] width 7 height 7
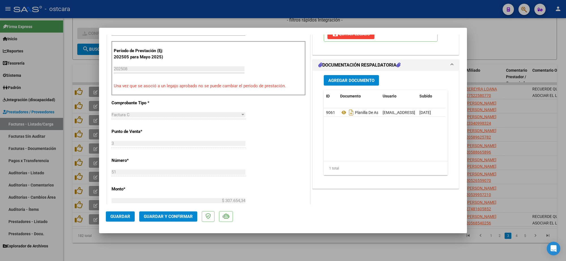
click at [173, 214] on span "Guardar y Confirmar" at bounding box center [168, 216] width 49 height 5
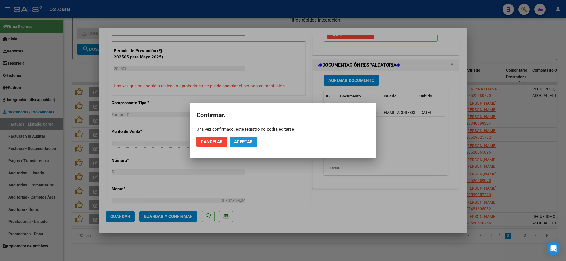
click at [245, 140] on span "Aceptar" at bounding box center [243, 141] width 19 height 5
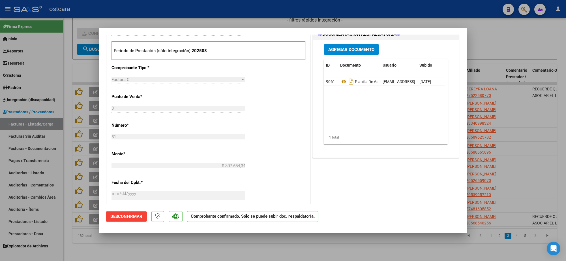
click at [512, 28] on div at bounding box center [283, 130] width 566 height 261
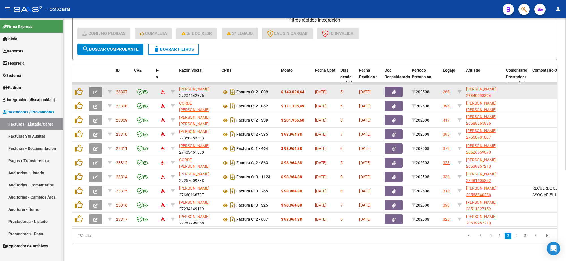
click at [95, 87] on button "button" at bounding box center [95, 92] width 13 height 10
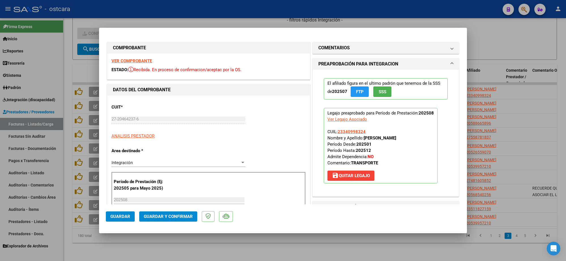
click at [144, 61] on strong "VER COMPROBANTE" at bounding box center [131, 60] width 40 height 5
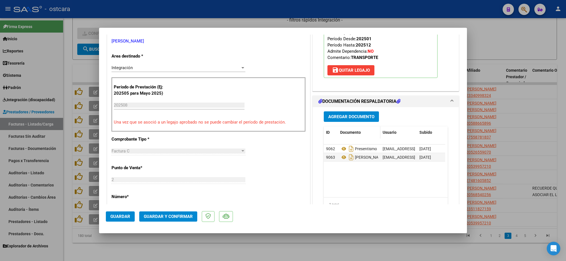
scroll to position [106, 0]
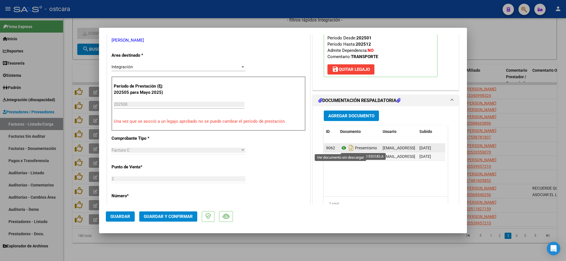
click at [340, 149] on icon at bounding box center [343, 147] width 7 height 7
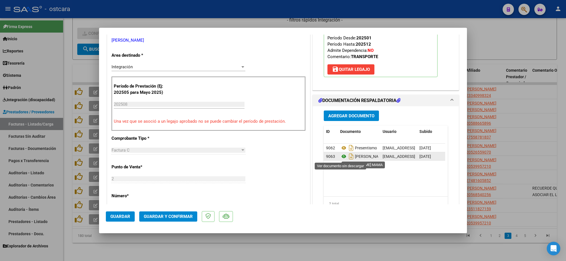
click at [340, 157] on icon at bounding box center [343, 156] width 7 height 7
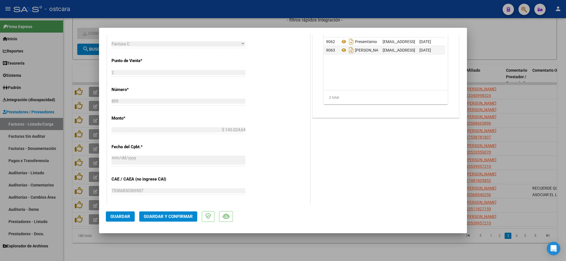
scroll to position [177, 0]
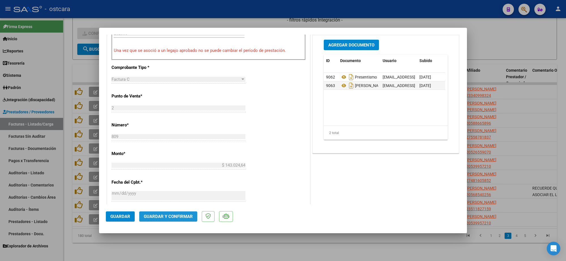
click at [177, 214] on span "Guardar y Confirmar" at bounding box center [168, 216] width 49 height 5
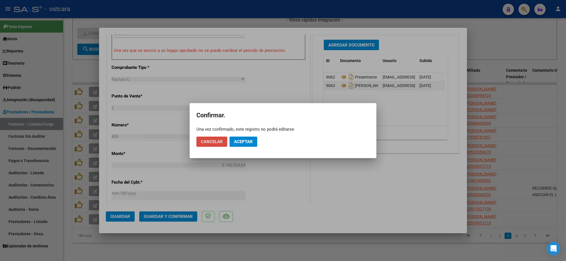
click at [211, 140] on span "Cancelar" at bounding box center [212, 141] width 22 height 5
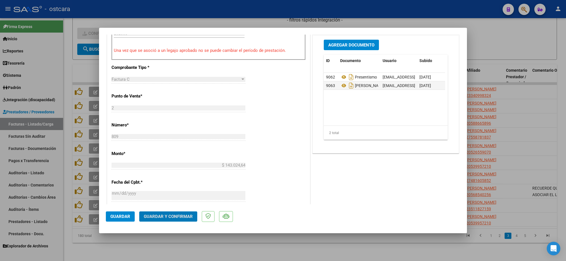
scroll to position [0, 0]
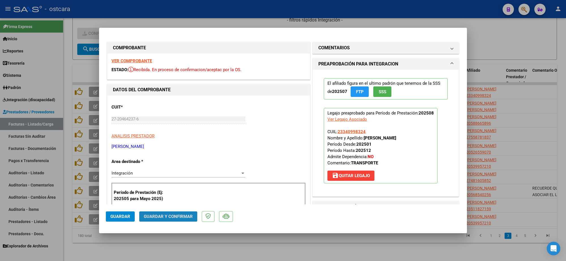
click at [171, 214] on span "Guardar y Confirmar" at bounding box center [168, 216] width 49 height 5
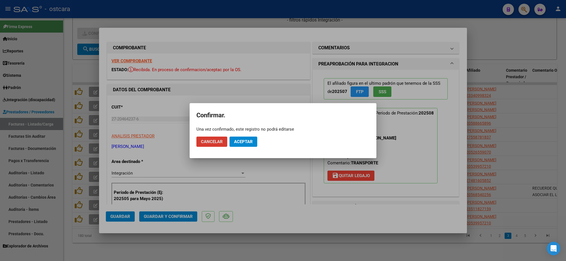
click at [242, 140] on span "Aceptar" at bounding box center [243, 141] width 19 height 5
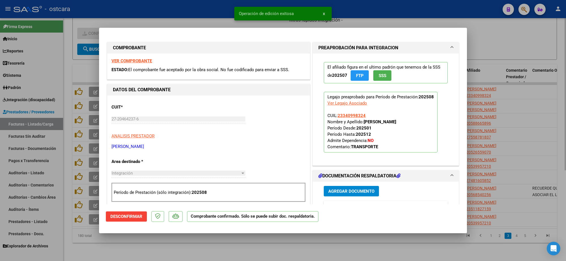
click at [495, 38] on div at bounding box center [283, 130] width 566 height 261
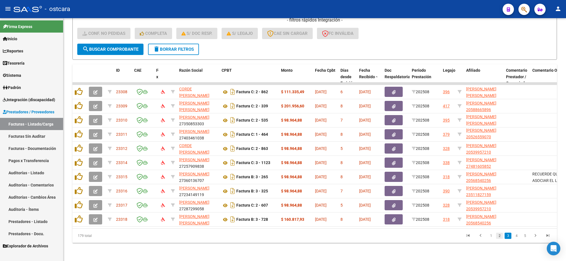
click at [499, 235] on link "2" at bounding box center [499, 235] width 7 height 6
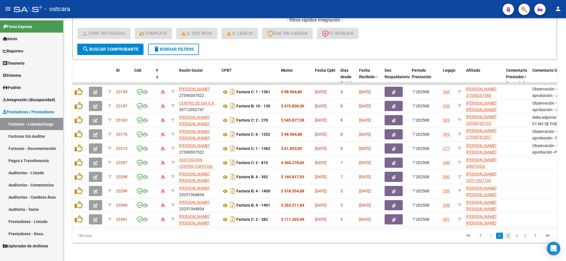
click at [508, 235] on link "3" at bounding box center [508, 235] width 7 height 6
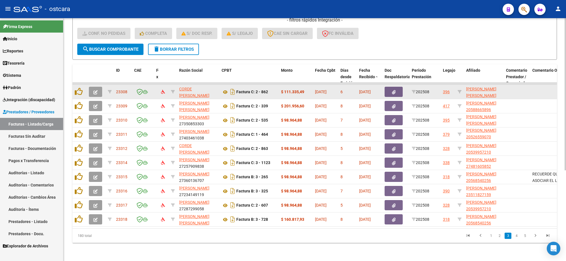
click at [93, 90] on icon "button" at bounding box center [95, 92] width 4 height 4
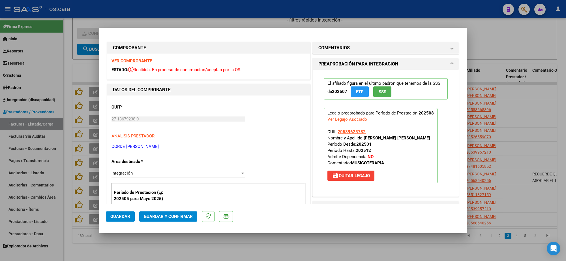
click at [140, 62] on strong "VER COMPROBANTE" at bounding box center [131, 60] width 40 height 5
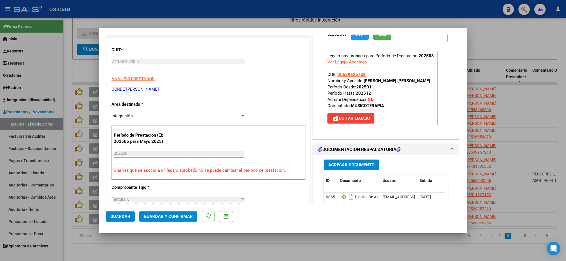
scroll to position [177, 0]
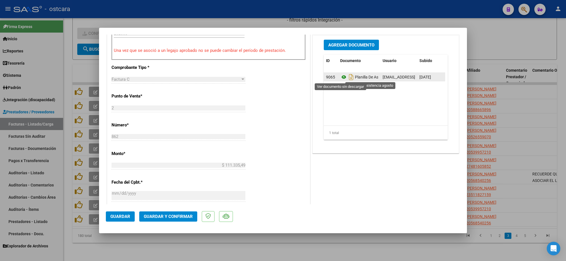
click at [340, 77] on icon at bounding box center [343, 77] width 7 height 7
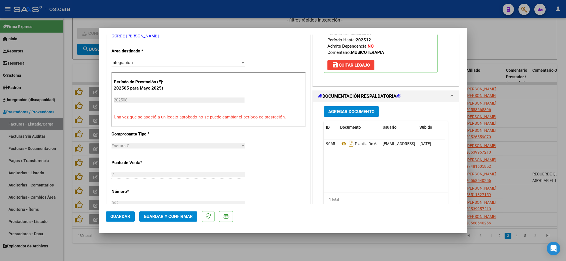
scroll to position [0, 0]
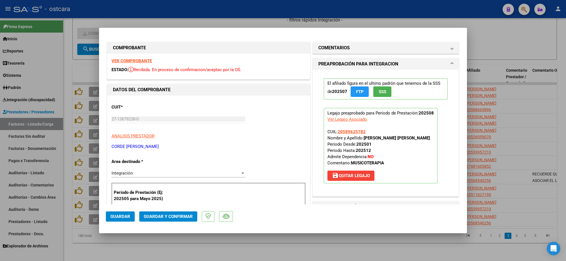
click at [179, 219] on button "Guardar y Confirmar" at bounding box center [168, 216] width 58 height 10
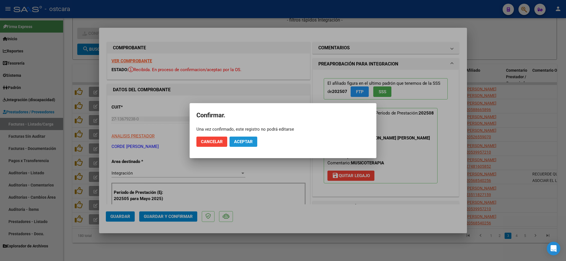
click at [250, 139] on span "Aceptar" at bounding box center [243, 141] width 19 height 5
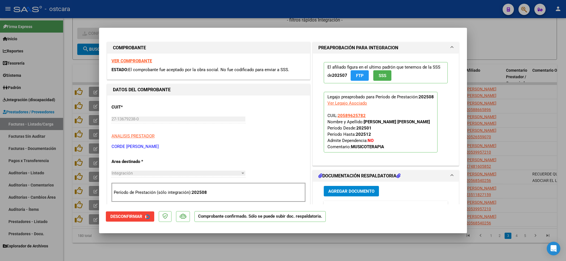
click at [519, 124] on div at bounding box center [283, 130] width 566 height 261
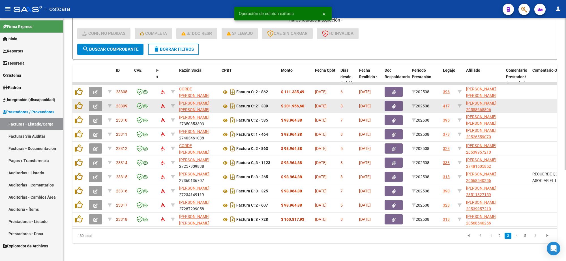
click at [93, 101] on button "button" at bounding box center [95, 106] width 13 height 10
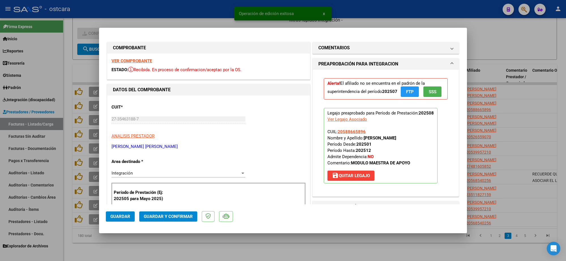
click at [127, 59] on strong "VER COMPROBANTE" at bounding box center [131, 60] width 40 height 5
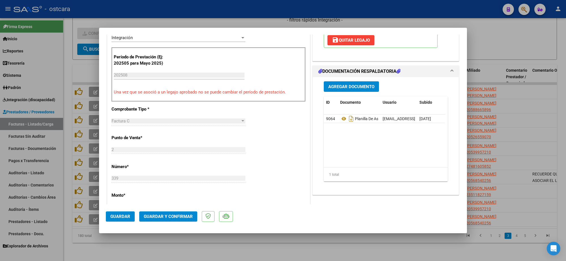
scroll to position [141, 0]
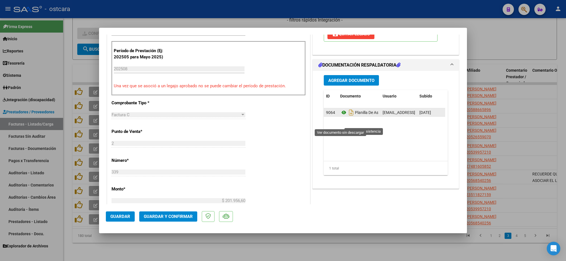
click at [342, 116] on icon at bounding box center [343, 112] width 7 height 7
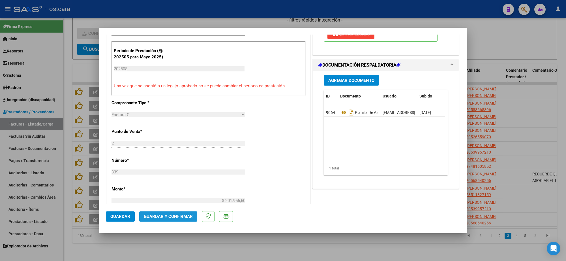
click at [178, 216] on span "Guardar y Confirmar" at bounding box center [168, 216] width 49 height 5
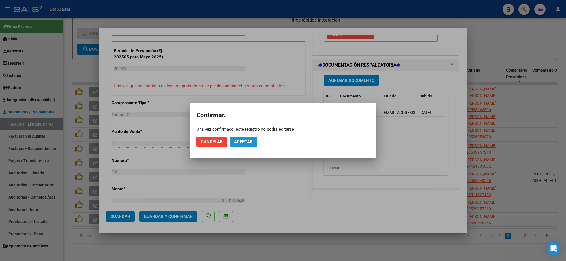
click at [248, 143] on span "Aceptar" at bounding box center [243, 141] width 19 height 5
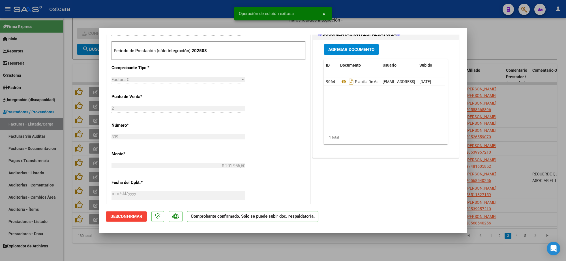
click at [503, 43] on div at bounding box center [283, 130] width 566 height 261
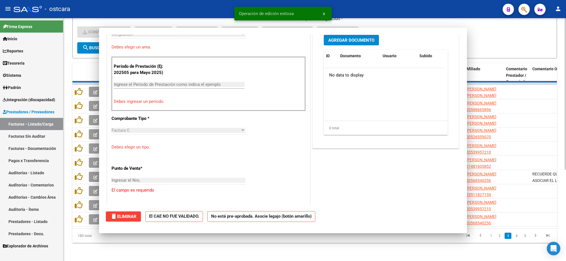
scroll to position [0, 0]
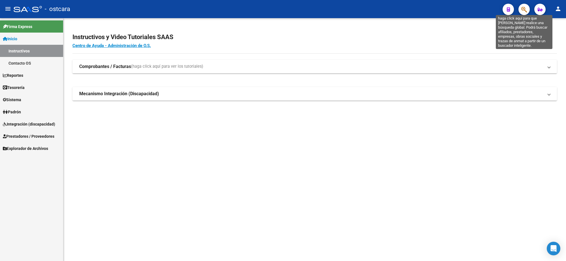
click at [525, 7] on icon "button" at bounding box center [524, 9] width 6 height 7
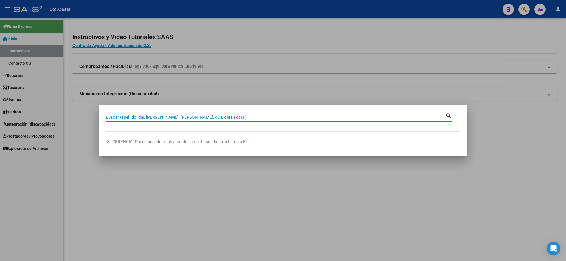
paste input "27298067620"
type input "27298067620"
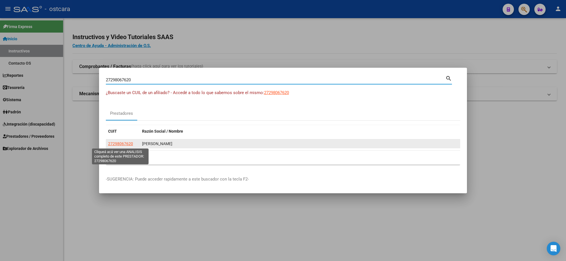
click at [112, 143] on span "27298067620" at bounding box center [120, 143] width 25 height 5
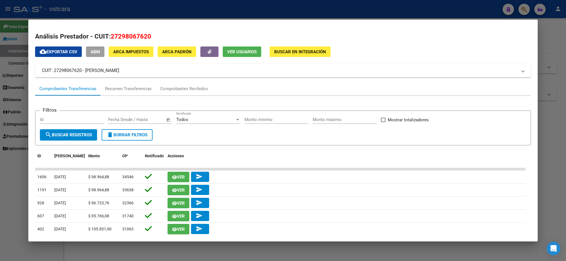
click at [241, 50] on span "Ver Usuarios" at bounding box center [241, 51] width 29 height 5
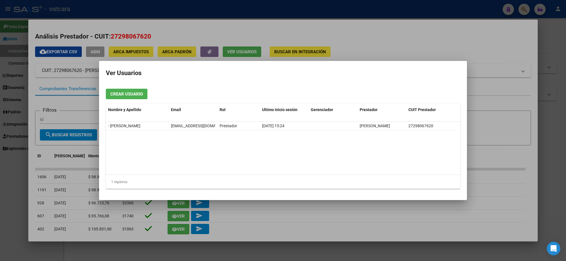
drag, startPoint x: 245, startPoint y: 124, endPoint x: 95, endPoint y: 129, distance: 150.6
click at [96, 129] on div "27298067620 Buscar (apellido, dni, cuil, nro traspaso, cuit, obra social) searc…" at bounding box center [283, 130] width 566 height 261
click at [238, 131] on datatable-body "- PAOLINI CORA EMILIA corapaolini@hotmail.com Prestador 10/03/2025 15:24 PAOLIN…" at bounding box center [283, 148] width 354 height 53
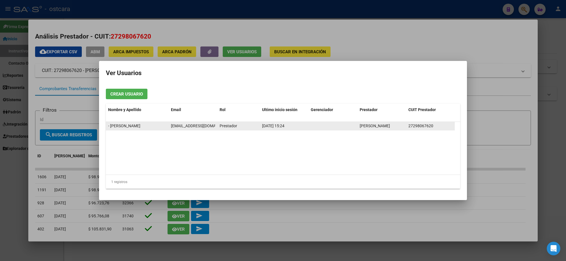
drag, startPoint x: 243, startPoint y: 126, endPoint x: 110, endPoint y: 129, distance: 132.8
click at [110, 129] on div "- PAOLINI CORA EMILIA corapaolini@hotmail.com Prestador 10/03/2025 15:24 PAOLIN…" at bounding box center [280, 126] width 349 height 8
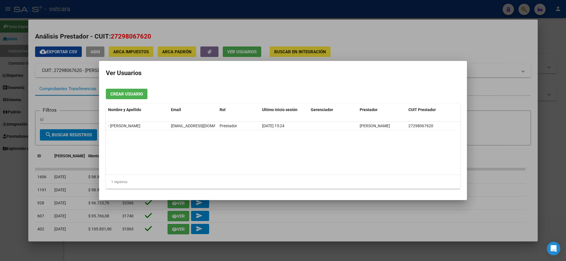
click at [139, 94] on span "Crear Usuario" at bounding box center [126, 93] width 33 height 5
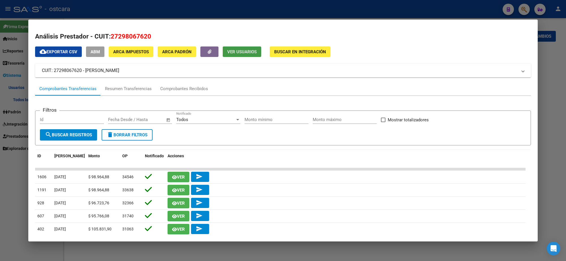
click at [224, 12] on div at bounding box center [283, 130] width 566 height 261
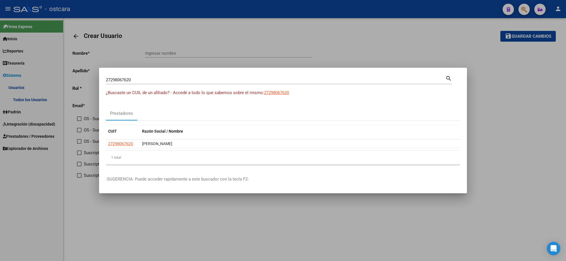
click at [231, 18] on div at bounding box center [283, 130] width 566 height 261
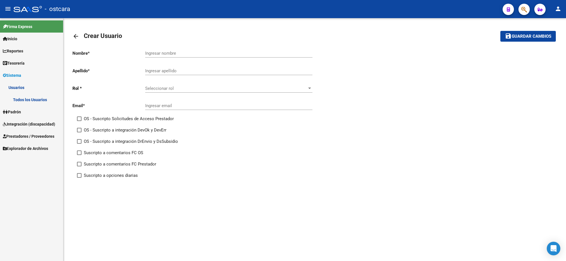
click at [23, 88] on link "Usuarios" at bounding box center [31, 87] width 63 height 12
click at [33, 102] on link "Padrón" at bounding box center [31, 99] width 63 height 12
click at [18, 88] on link "Usuarios" at bounding box center [31, 87] width 63 height 12
click at [30, 100] on link "Todos los Usuarios" at bounding box center [31, 99] width 63 height 12
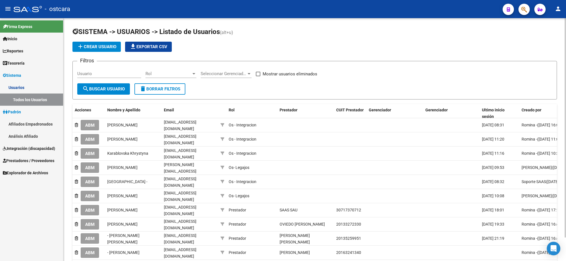
click at [132, 73] on input "Usuario" at bounding box center [109, 73] width 64 height 5
paste input "27298067620"
type input "27298067620"
click at [117, 88] on span "search Buscar Usuario" at bounding box center [103, 88] width 42 height 5
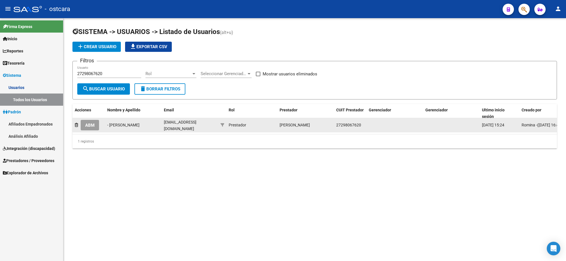
click at [89, 125] on span "ABM" at bounding box center [89, 125] width 9 height 5
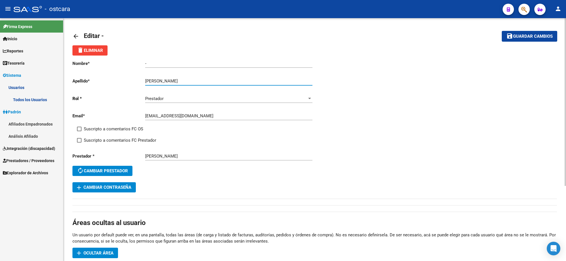
drag, startPoint x: 162, startPoint y: 80, endPoint x: 128, endPoint y: 80, distance: 34.5
click at [128, 80] on app-form-text-field "Apellido * PAOLINI CORA EMILIA Ingresar apellido" at bounding box center [192, 80] width 240 height 5
type input "CORA EMILIA"
drag, startPoint x: 157, startPoint y: 62, endPoint x: 111, endPoint y: 62, distance: 46.4
click at [111, 62] on app-form-text-field "Nombre * - Ingresar nombre" at bounding box center [192, 63] width 240 height 5
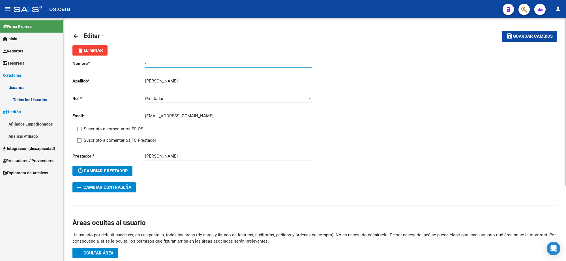
paste input "PAOLINI"
type input "PAOLINI"
click at [84, 127] on span "Suscripto a comentarios FC OS" at bounding box center [113, 128] width 59 height 7
click at [79, 131] on input "Suscripto a comentarios FC OS" at bounding box center [79, 131] width 0 height 0
checkbox input "true"
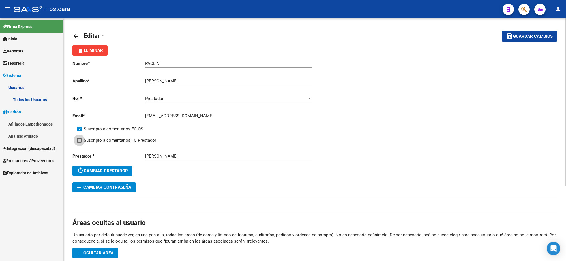
click at [88, 137] on span "Suscripto a comentarios FC Prestador" at bounding box center [120, 140] width 72 height 7
click at [79, 142] on input "Suscripto a comentarios FC Prestador" at bounding box center [79, 142] width 0 height 0
checkbox input "true"
click at [540, 36] on span "Guardar cambios" at bounding box center [533, 36] width 40 height 5
drag, startPoint x: 198, startPoint y: 154, endPoint x: 243, endPoint y: 146, distance: 45.2
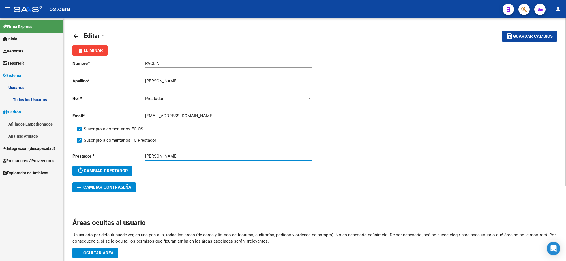
click at [144, 150] on div "Prestador * PAOLINI CORA EMILIA Prestador autorenew Cambiar prestador" at bounding box center [193, 165] width 242 height 34
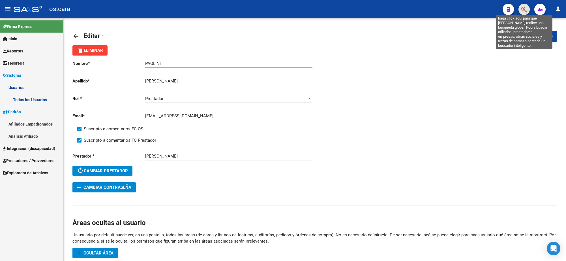
click at [526, 7] on icon "button" at bounding box center [524, 9] width 6 height 7
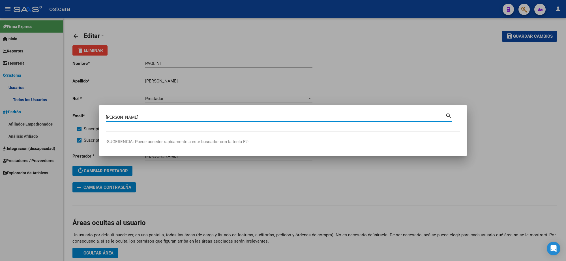
type input "PAOLINI CORA EMILIA"
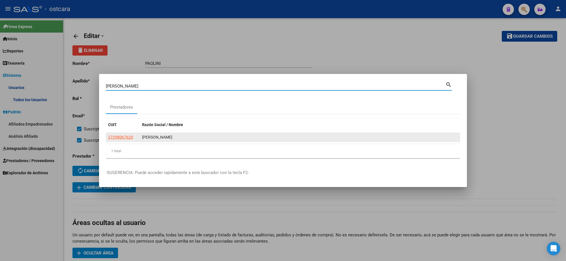
click at [124, 134] on app-link-go-to "27298067620" at bounding box center [120, 137] width 25 height 7
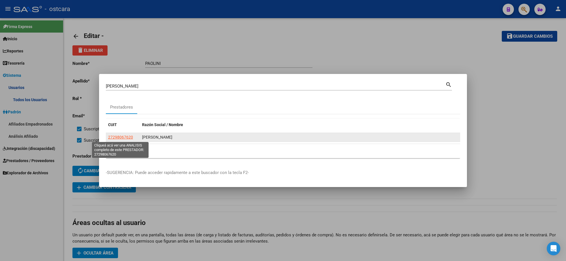
click at [123, 138] on span "27298067620" at bounding box center [120, 137] width 25 height 5
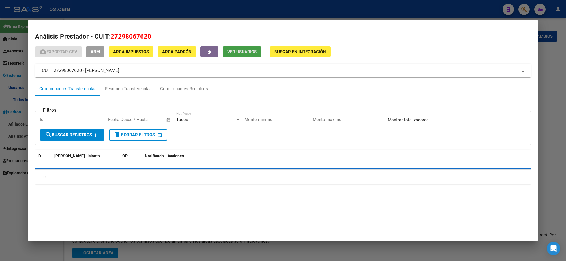
click at [244, 51] on span "Ver Usuarios" at bounding box center [241, 51] width 29 height 5
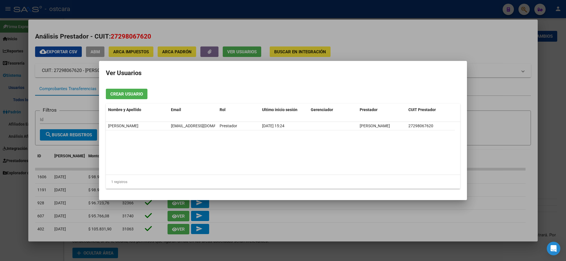
drag, startPoint x: 235, startPoint y: 125, endPoint x: 98, endPoint y: 127, distance: 137.0
click at [104, 125] on mat-dialog-content "Crear Usuario Nombre y Apellido Email Rol Ultimo inicio sesión Gerenciador Pres…" at bounding box center [283, 138] width 368 height 109
copy datatable-body-row "PAOLINI CORA EMILIA corapaolini@hotmail.com Prestador"
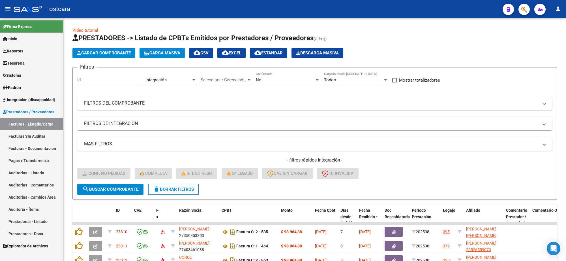
click at [94, 244] on icon "button" at bounding box center [95, 246] width 4 height 4
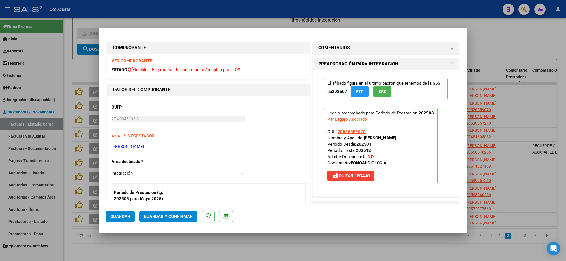
click at [134, 61] on strong "VER COMPROBANTE" at bounding box center [131, 60] width 40 height 5
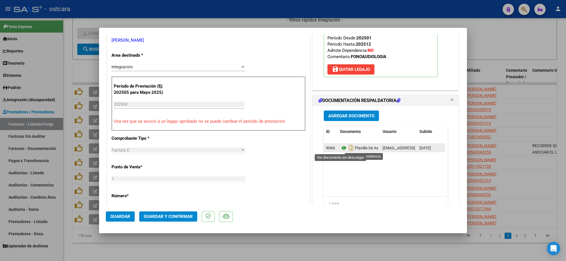
click at [342, 149] on icon at bounding box center [343, 147] width 7 height 7
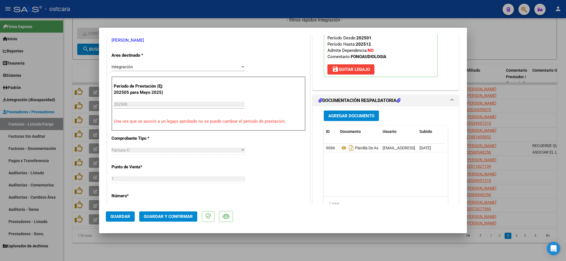
click at [181, 214] on span "Guardar y Confirmar" at bounding box center [168, 216] width 49 height 5
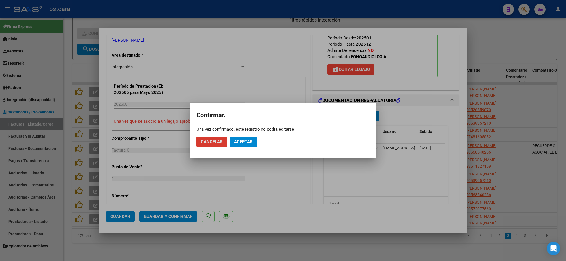
click at [251, 140] on span "Aceptar" at bounding box center [243, 141] width 19 height 5
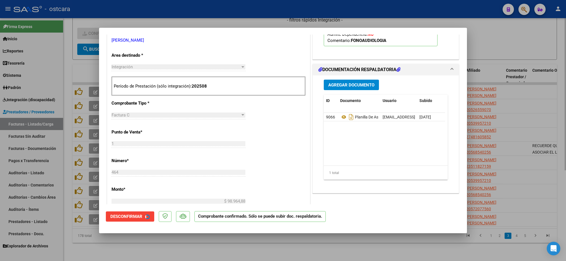
click at [503, 35] on div at bounding box center [283, 130] width 566 height 261
type input "$ 0,00"
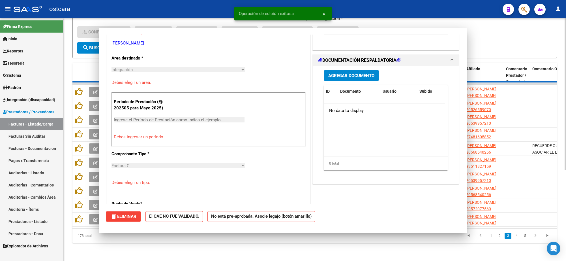
scroll to position [0, 0]
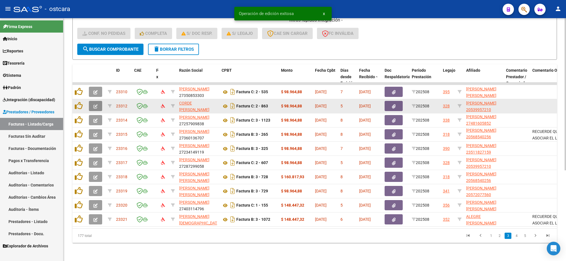
click at [94, 104] on icon "button" at bounding box center [95, 106] width 4 height 4
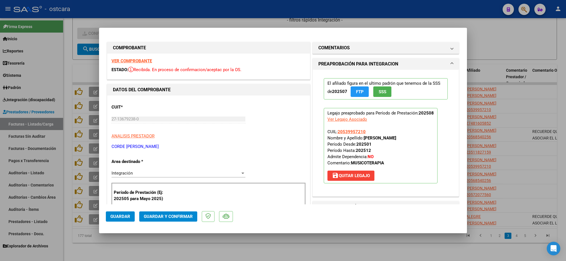
click at [145, 61] on strong "VER COMPROBANTE" at bounding box center [131, 60] width 40 height 5
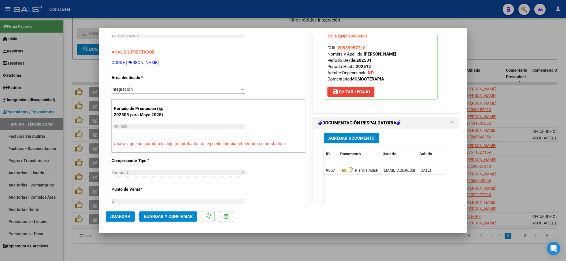
scroll to position [141, 0]
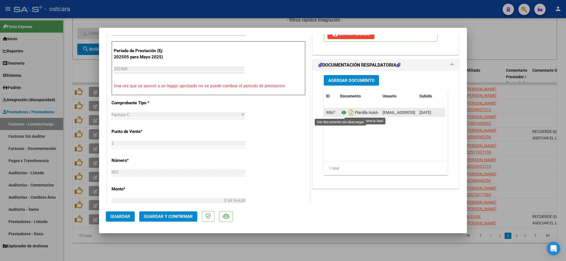
click at [340, 112] on icon at bounding box center [343, 112] width 7 height 7
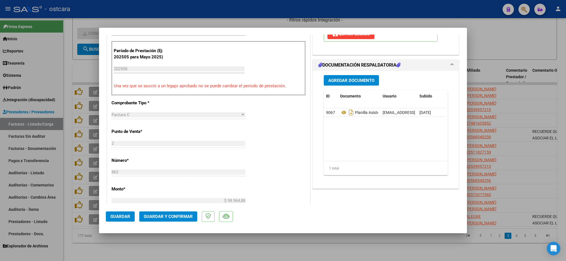
click at [183, 217] on span "Guardar y Confirmar" at bounding box center [168, 216] width 49 height 5
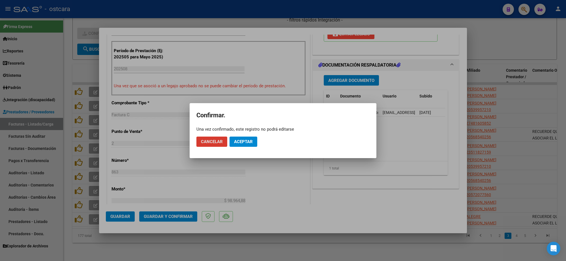
click at [247, 139] on span "Aceptar" at bounding box center [243, 141] width 19 height 5
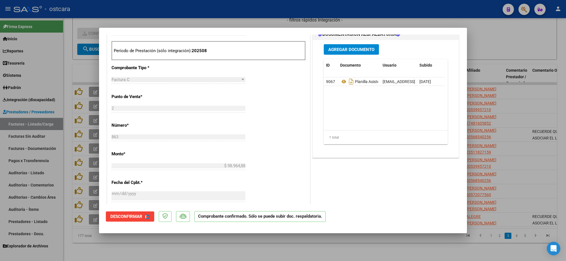
click at [520, 66] on div at bounding box center [283, 130] width 566 height 261
type input "$ 0,00"
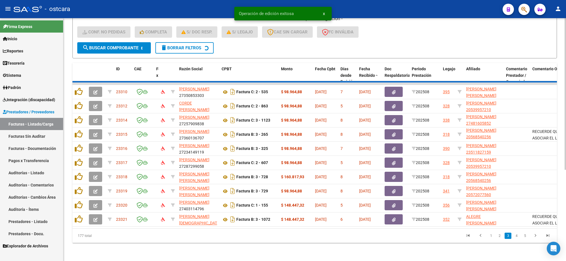
scroll to position [1, 0]
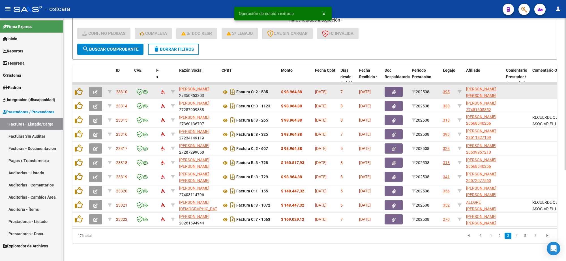
click at [92, 87] on button "button" at bounding box center [95, 92] width 13 height 10
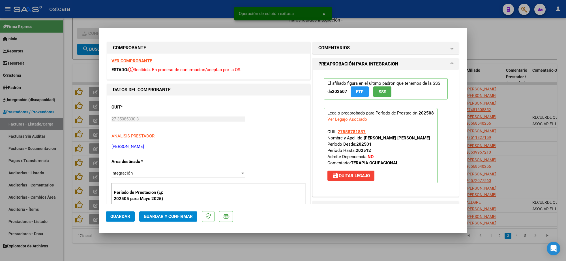
click at [134, 60] on strong "VER COMPROBANTE" at bounding box center [131, 60] width 40 height 5
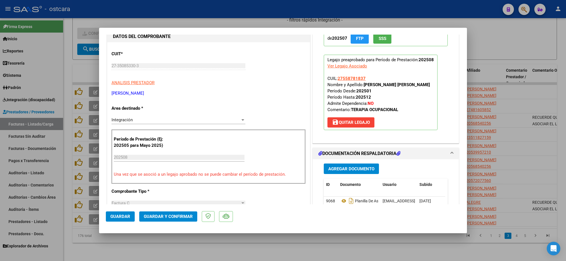
scroll to position [177, 0]
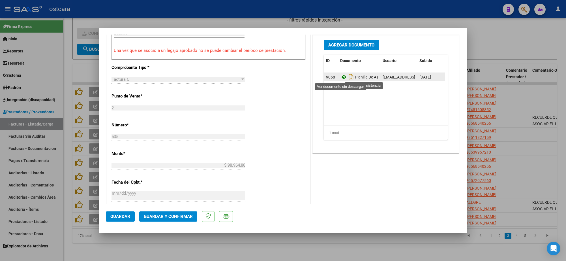
click at [340, 78] on icon at bounding box center [343, 77] width 7 height 7
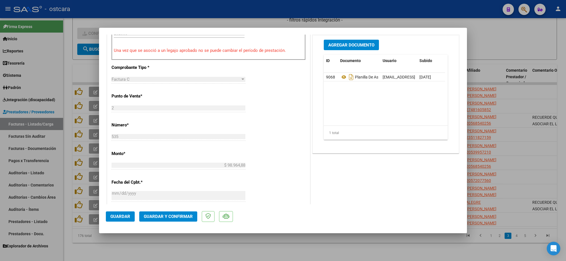
click at [179, 211] on button "Guardar y Confirmar" at bounding box center [168, 216] width 58 height 10
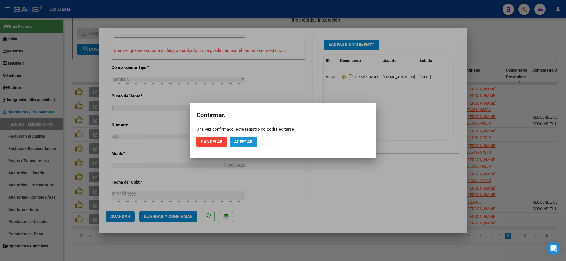
click at [250, 138] on button "Aceptar" at bounding box center [243, 141] width 28 height 10
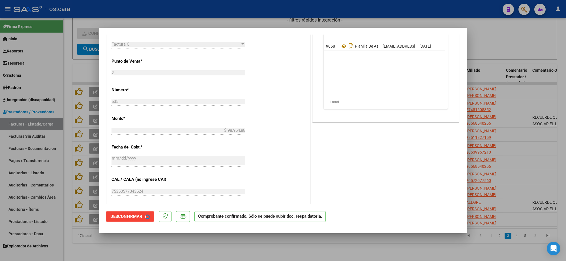
click at [501, 36] on div at bounding box center [283, 130] width 566 height 261
type input "$ 0,00"
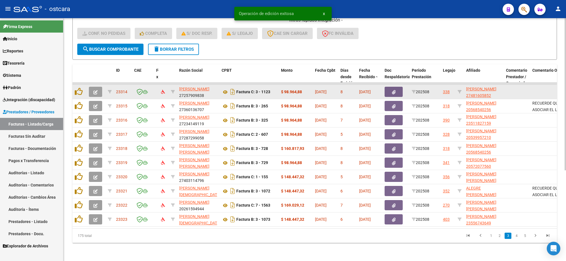
click at [97, 90] on icon "button" at bounding box center [95, 92] width 4 height 4
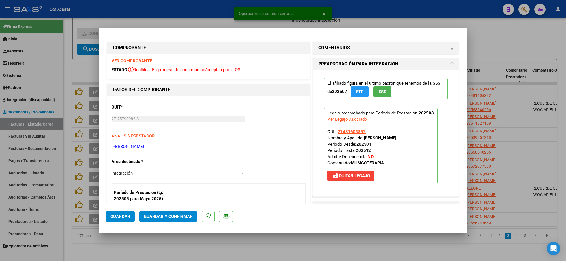
click at [126, 61] on strong "VER COMPROBANTE" at bounding box center [131, 60] width 40 height 5
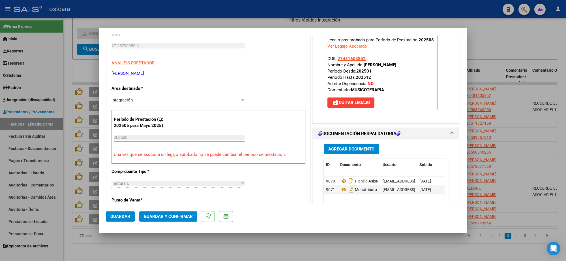
scroll to position [141, 0]
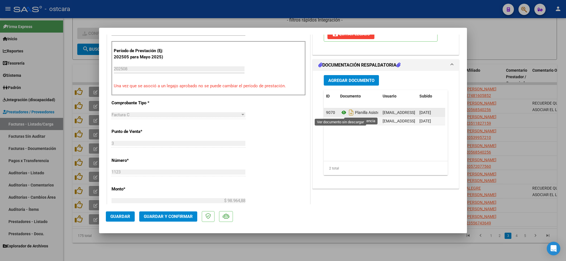
click at [341, 113] on icon at bounding box center [343, 112] width 7 height 7
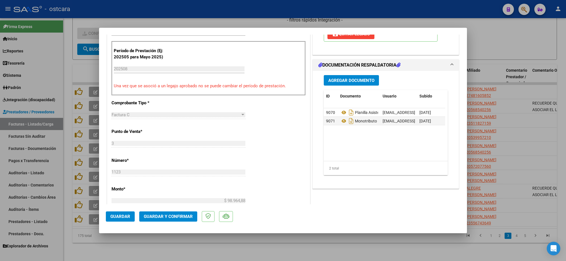
click at [187, 213] on button "Guardar y Confirmar" at bounding box center [168, 216] width 58 height 10
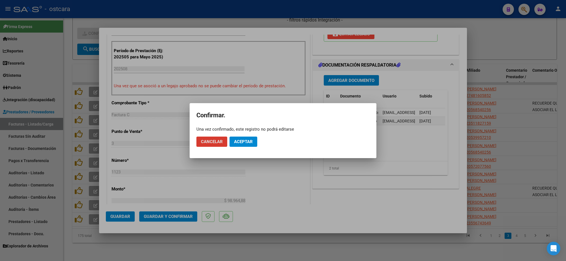
click at [250, 143] on span "Aceptar" at bounding box center [243, 141] width 19 height 5
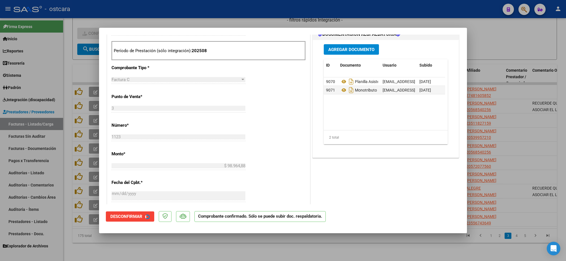
click at [497, 46] on div at bounding box center [283, 130] width 566 height 261
type input "$ 0,00"
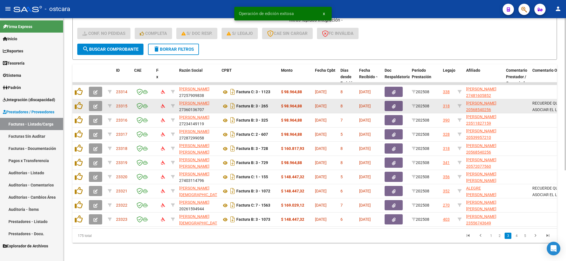
click at [96, 104] on icon "button" at bounding box center [95, 106] width 4 height 4
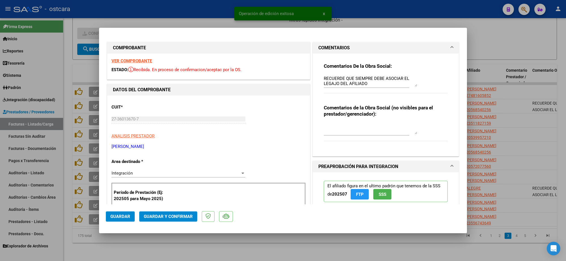
click at [143, 63] on strong "VER COMPROBANTE" at bounding box center [131, 60] width 40 height 5
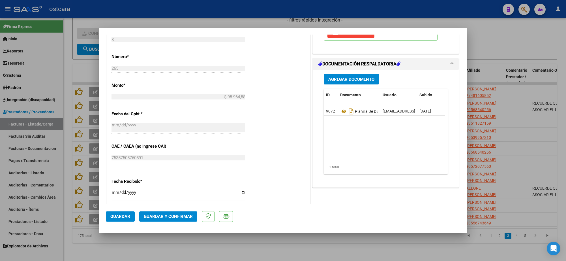
scroll to position [248, 0]
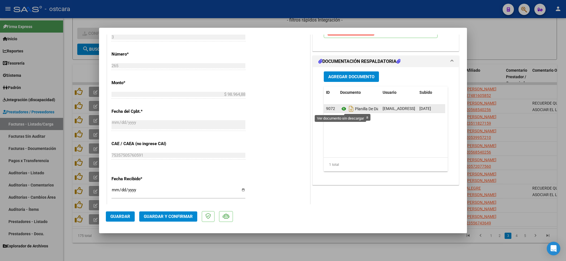
click at [340, 108] on icon at bounding box center [343, 108] width 7 height 7
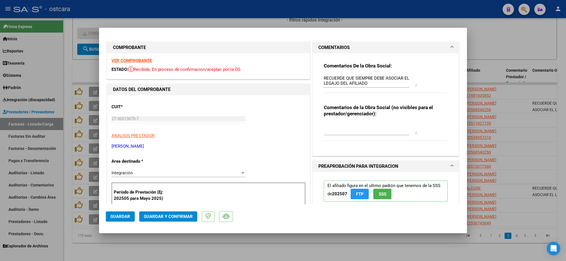
scroll to position [0, 0]
click at [376, 82] on textarea "RECUERDE QUE SIEMPRE DEBE ASOCIAR EL LEGAJO DEL AFILIADO" at bounding box center [370, 80] width 93 height 11
paste textarea
paste textarea "Recordar indicar vinculo del firmante en las planillas de asistencia."
type textarea "RECUERDE QUE SIEMPRE DEBE ASOCIAR EL LEGAJO DEL AFILIADO - Recordar indicar vin…"
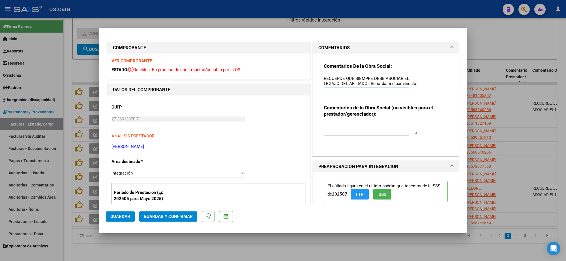
click at [176, 214] on span "Guardar y Confirmar" at bounding box center [168, 216] width 49 height 5
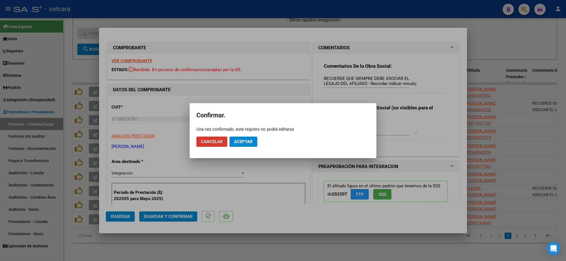
click at [247, 141] on span "Aceptar" at bounding box center [243, 141] width 19 height 5
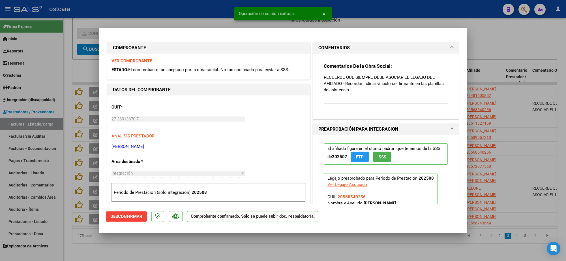
click at [490, 43] on div at bounding box center [283, 130] width 566 height 261
type input "$ 0,00"
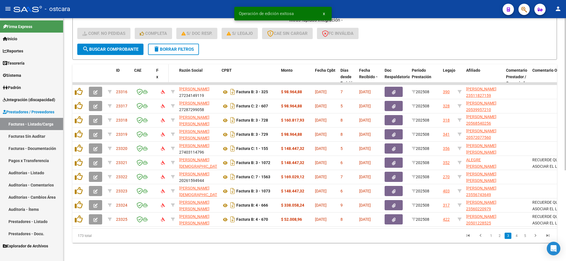
scroll to position [7, 0]
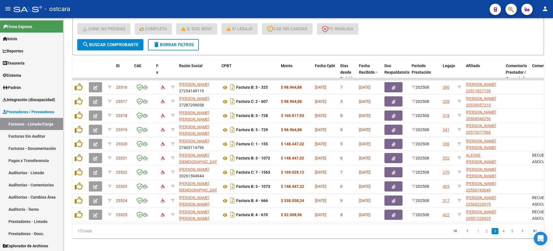
click at [375, 7] on div "- ostcara" at bounding box center [250, 9] width 472 height 12
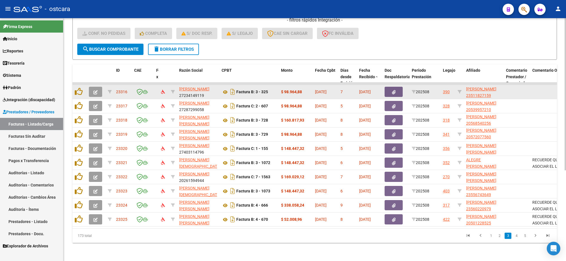
click at [96, 90] on icon "button" at bounding box center [95, 92] width 4 height 4
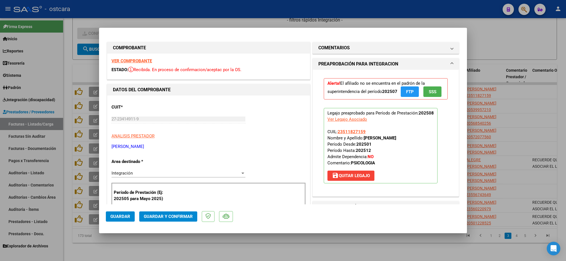
click at [145, 61] on strong "VER COMPROBANTE" at bounding box center [131, 60] width 40 height 5
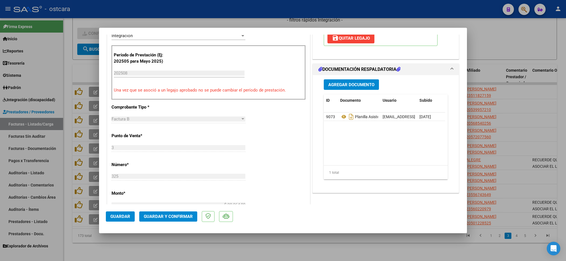
scroll to position [141, 0]
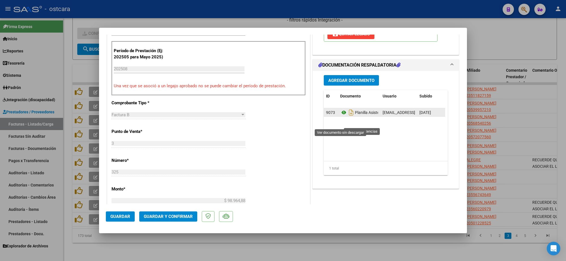
click at [340, 116] on icon at bounding box center [343, 112] width 7 height 7
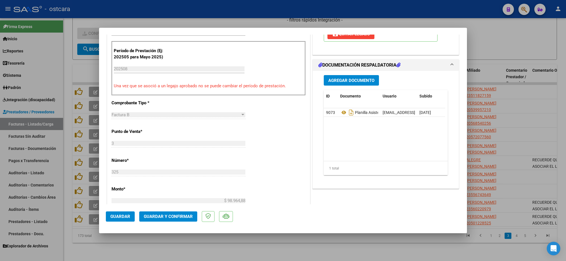
click at [173, 211] on button "Guardar y Confirmar" at bounding box center [168, 216] width 58 height 10
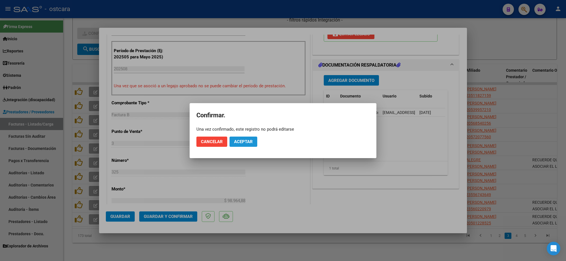
click at [248, 143] on span "Aceptar" at bounding box center [243, 141] width 19 height 5
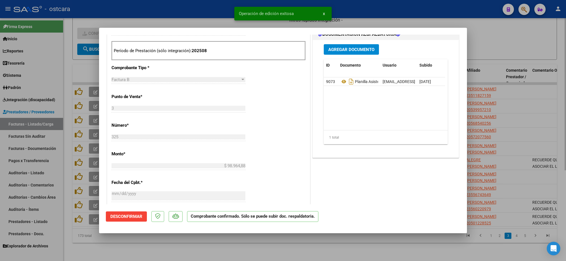
click at [494, 38] on div at bounding box center [283, 130] width 566 height 261
type input "$ 0,00"
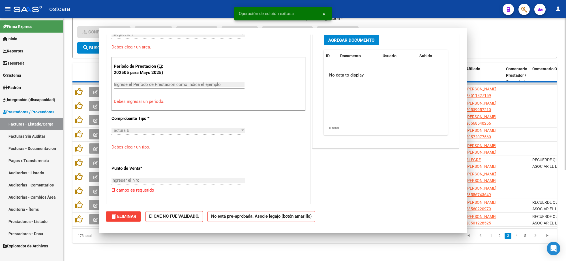
scroll to position [151, 0]
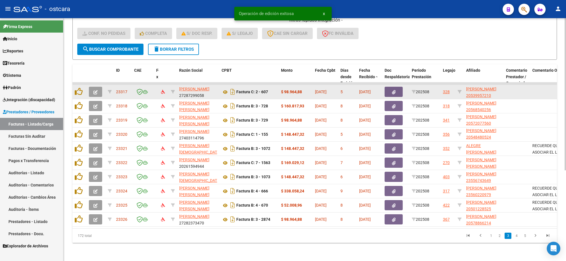
click at [96, 90] on icon "button" at bounding box center [95, 92] width 4 height 4
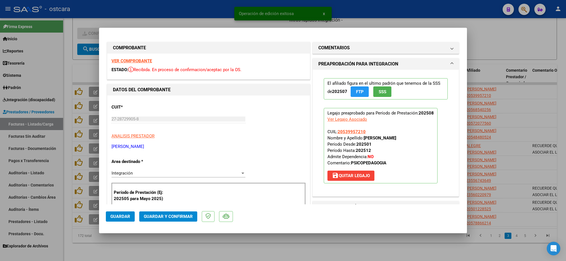
click at [134, 61] on strong "VER COMPROBANTE" at bounding box center [131, 60] width 40 height 5
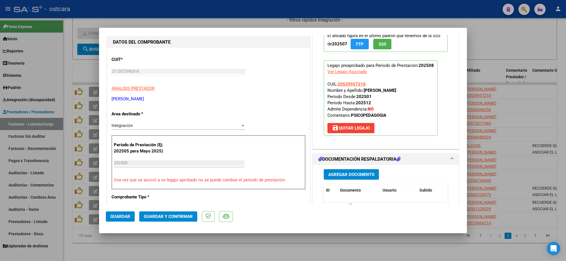
scroll to position [141, 0]
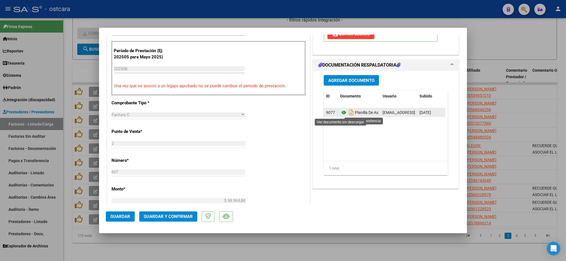
click at [341, 114] on icon at bounding box center [343, 112] width 7 height 7
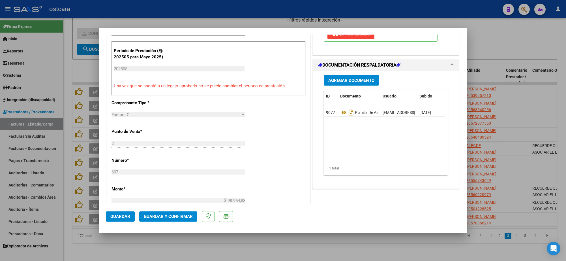
click at [177, 214] on span "Guardar y Confirmar" at bounding box center [168, 216] width 49 height 5
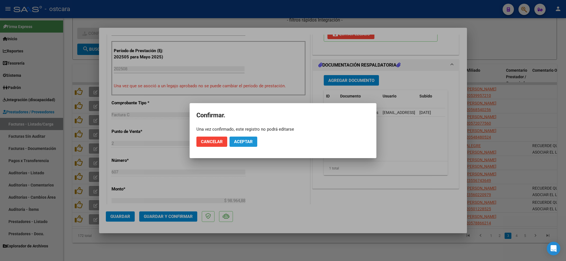
click at [241, 143] on span "Aceptar" at bounding box center [243, 141] width 19 height 5
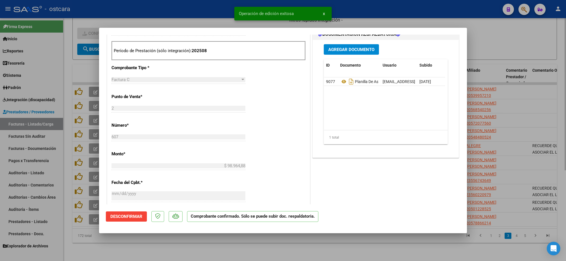
click at [509, 38] on div at bounding box center [283, 130] width 566 height 261
type input "$ 0,00"
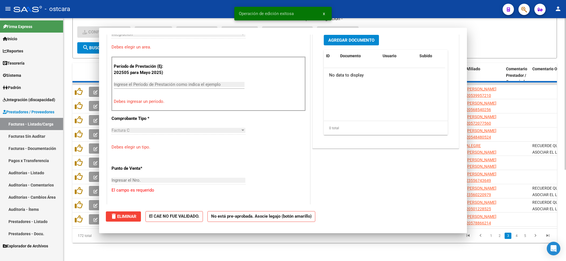
scroll to position [0, 0]
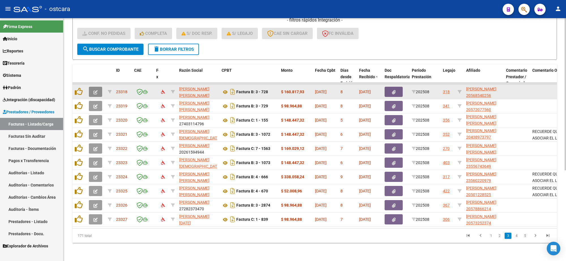
click at [97, 90] on icon "button" at bounding box center [95, 92] width 4 height 4
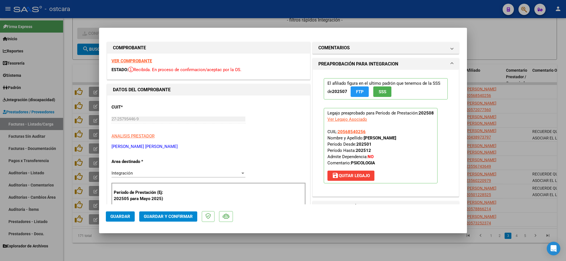
click at [130, 62] on strong "VER COMPROBANTE" at bounding box center [131, 60] width 40 height 5
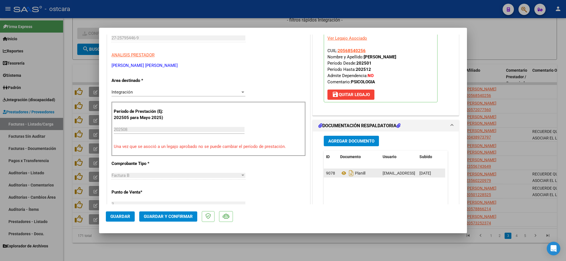
scroll to position [141, 0]
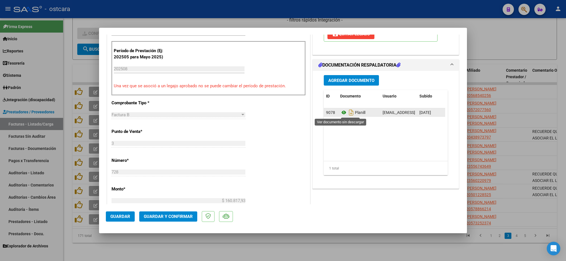
click at [340, 113] on icon at bounding box center [343, 112] width 7 height 7
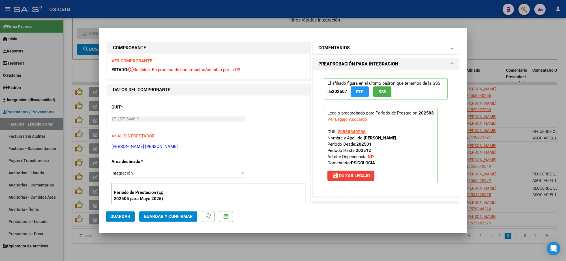
click at [344, 48] on h1 "COMENTARIOS" at bounding box center [333, 47] width 31 height 7
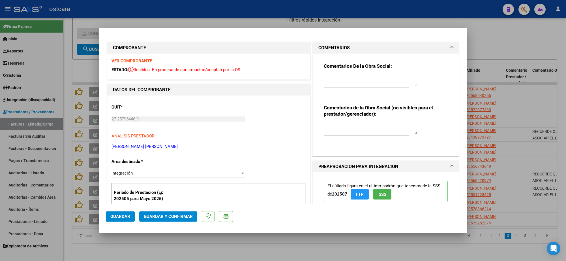
click at [342, 85] on textarea at bounding box center [370, 80] width 93 height 11
paste textarea "Recordar indicar vinculo del firmante en las planillas de asistencia."
type textarea "Recordar indicar vinculo del firmante en las planillas de asistencia."
click at [164, 217] on span "Guardar y Confirmar" at bounding box center [168, 216] width 49 height 5
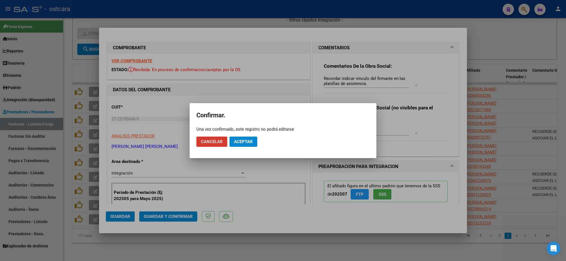
click at [249, 137] on button "Aceptar" at bounding box center [243, 141] width 28 height 10
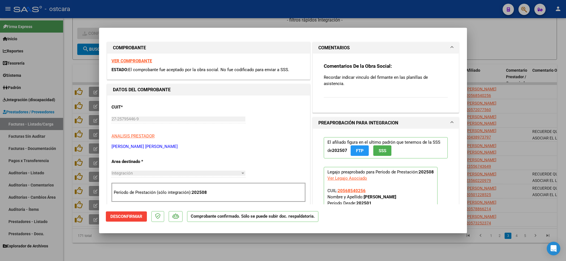
click at [493, 37] on div at bounding box center [283, 130] width 566 height 261
type input "$ 0,00"
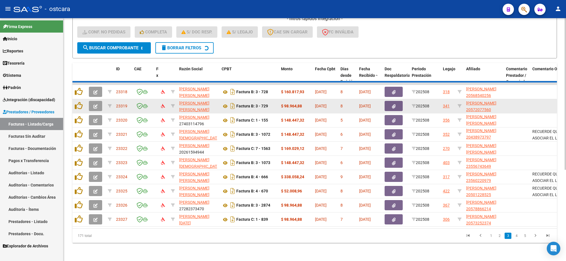
scroll to position [1, 0]
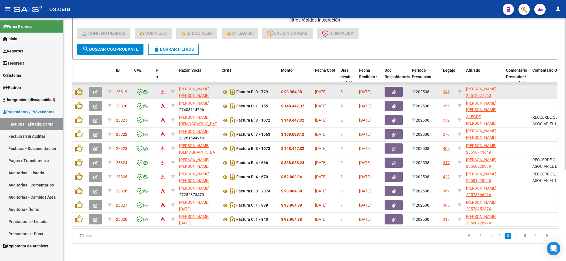
click at [96, 90] on icon "button" at bounding box center [95, 92] width 4 height 4
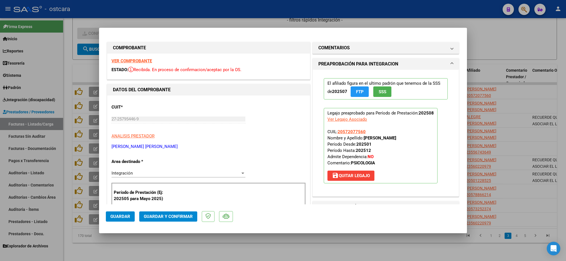
click at [143, 60] on strong "VER COMPROBANTE" at bounding box center [131, 60] width 40 height 5
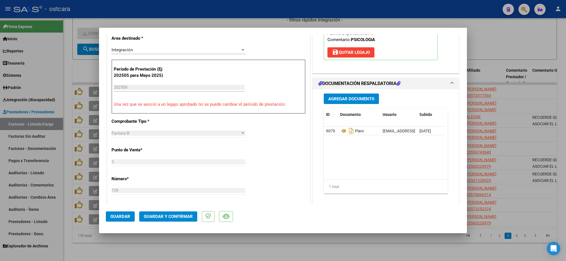
scroll to position [141, 0]
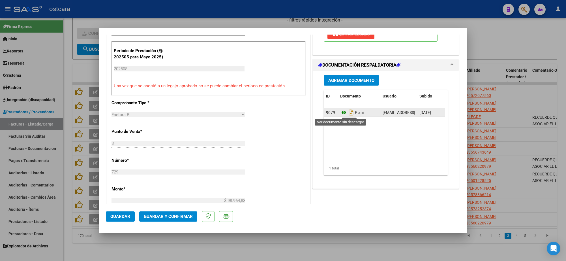
click at [340, 112] on icon at bounding box center [343, 112] width 7 height 7
click at [174, 215] on span "Guardar y Confirmar" at bounding box center [168, 216] width 49 height 5
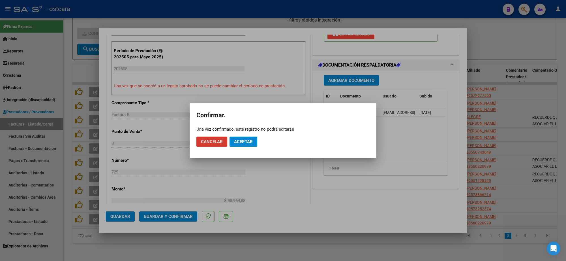
click at [248, 140] on span "Aceptar" at bounding box center [243, 141] width 19 height 5
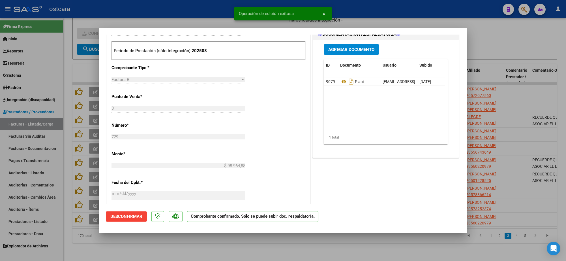
click at [497, 26] on div at bounding box center [283, 130] width 566 height 261
type input "$ 0,00"
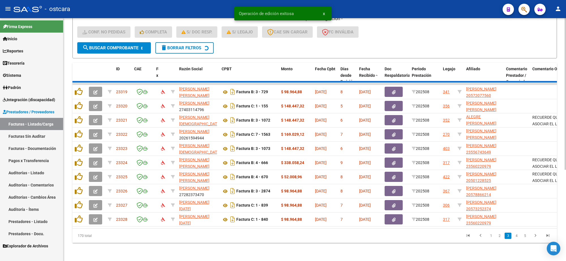
scroll to position [7, 0]
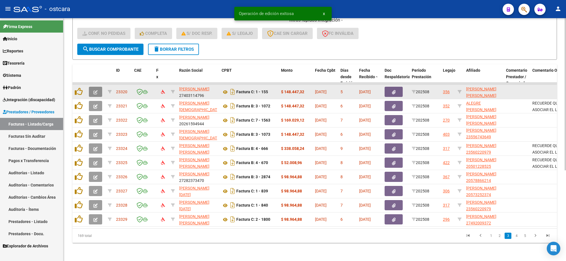
click at [94, 90] on icon "button" at bounding box center [95, 92] width 4 height 4
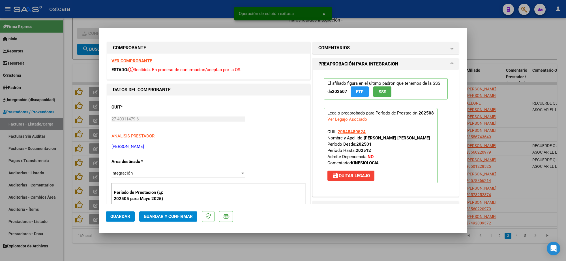
click at [130, 63] on strong "VER COMPROBANTE" at bounding box center [131, 60] width 40 height 5
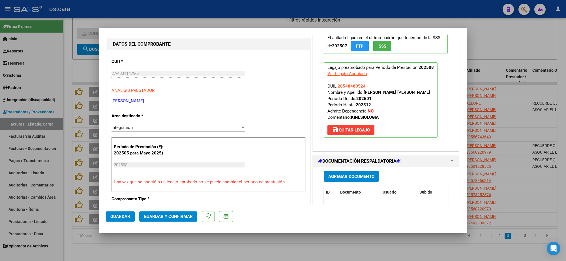
scroll to position [106, 0]
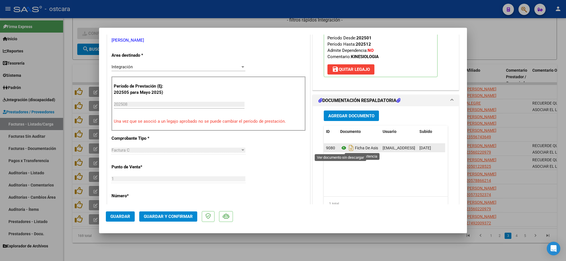
click at [341, 147] on icon at bounding box center [343, 147] width 7 height 7
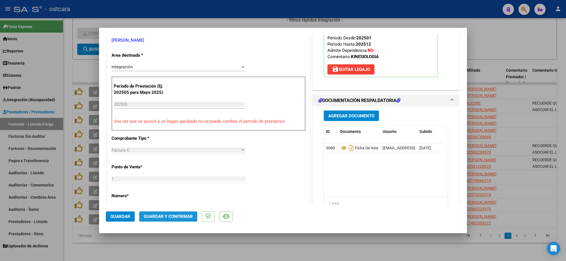
click at [181, 214] on span "Guardar y Confirmar" at bounding box center [168, 216] width 49 height 5
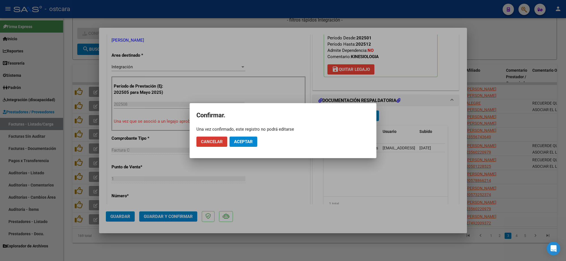
click at [243, 139] on span "Aceptar" at bounding box center [243, 141] width 19 height 5
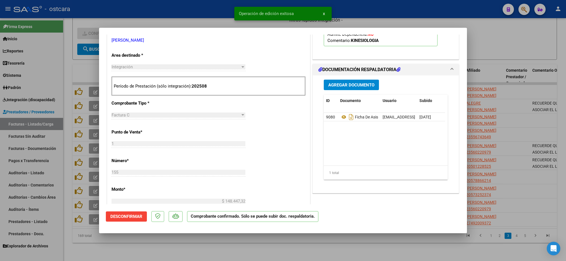
click at [495, 102] on div at bounding box center [283, 130] width 566 height 261
type input "$ 0,00"
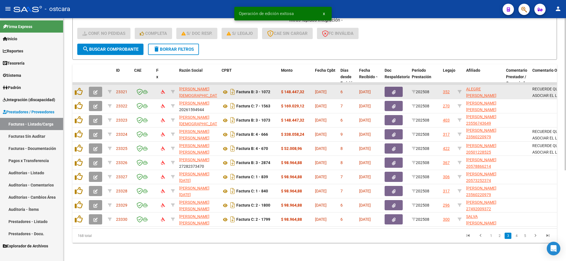
click at [95, 90] on icon "button" at bounding box center [95, 92] width 4 height 4
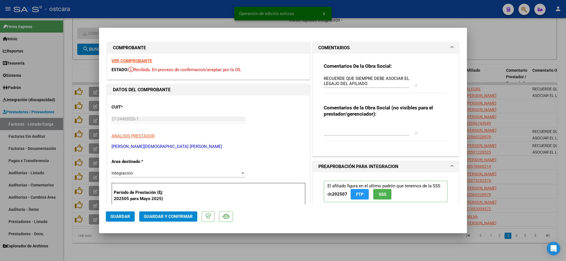
click at [127, 59] on strong "VER COMPROBANTE" at bounding box center [131, 60] width 40 height 5
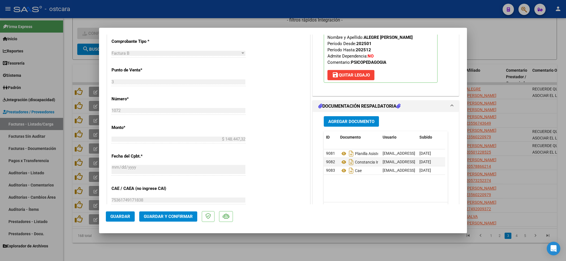
scroll to position [212, 0]
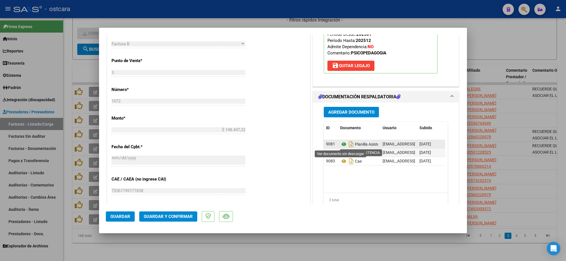
click at [341, 144] on icon at bounding box center [343, 144] width 7 height 7
click at [170, 213] on button "Guardar y Confirmar" at bounding box center [168, 216] width 58 height 10
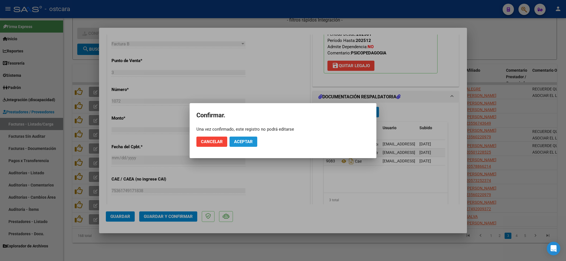
click at [242, 141] on span "Aceptar" at bounding box center [243, 141] width 19 height 5
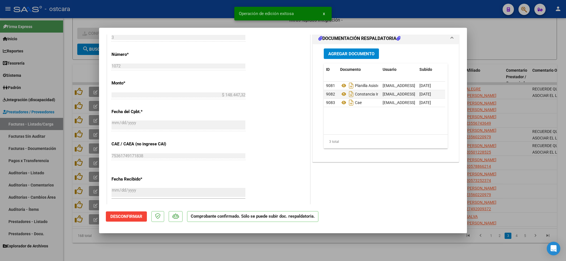
click at [450, 14] on div at bounding box center [283, 130] width 566 height 261
type input "$ 0,00"
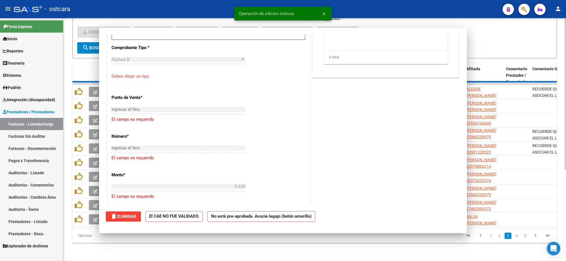
scroll to position [222, 0]
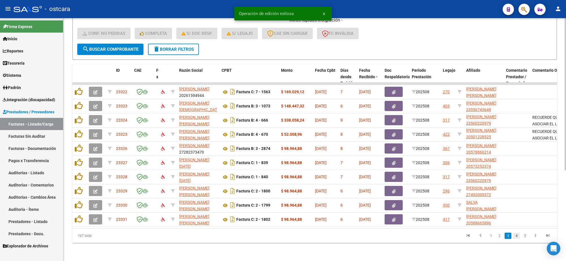
click at [516, 237] on link "4" at bounding box center [516, 235] width 7 height 6
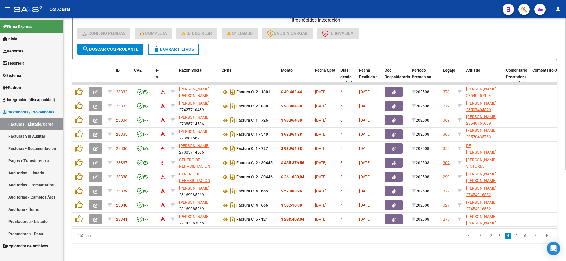
scroll to position [1, 0]
click at [550, 235] on icon "go to last page" at bounding box center [547, 236] width 7 height 7
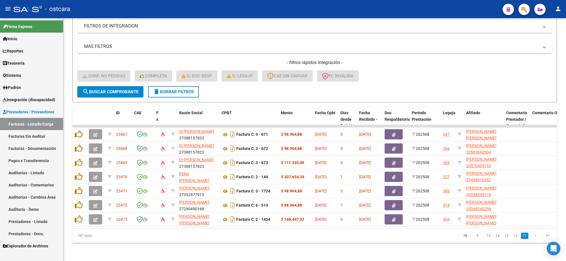
scroll to position [7, 0]
click at [468, 236] on icon "go to first page" at bounding box center [465, 236] width 7 height 7
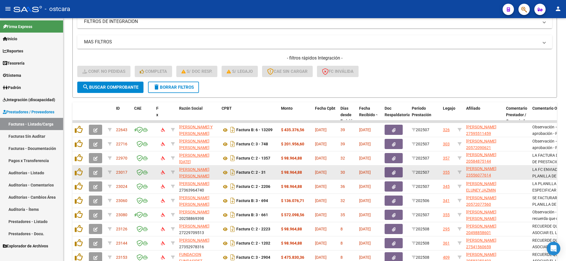
scroll to position [144, 0]
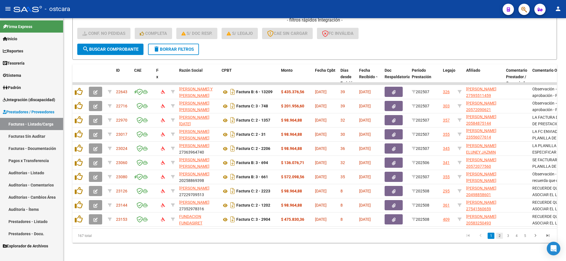
click at [500, 236] on link "2" at bounding box center [499, 235] width 7 height 6
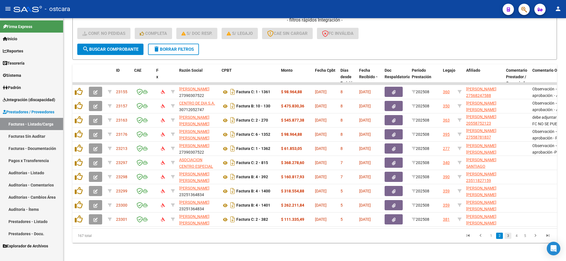
click at [508, 234] on link "3" at bounding box center [508, 235] width 7 height 6
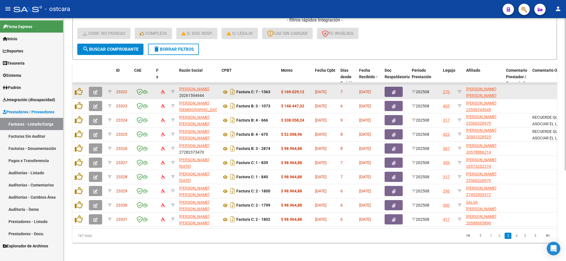
click at [96, 90] on icon "button" at bounding box center [95, 92] width 4 height 4
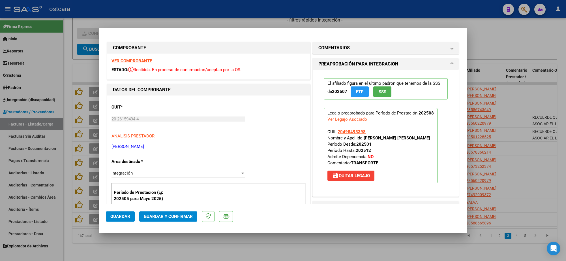
click at [139, 61] on strong "VER COMPROBANTE" at bounding box center [131, 60] width 40 height 5
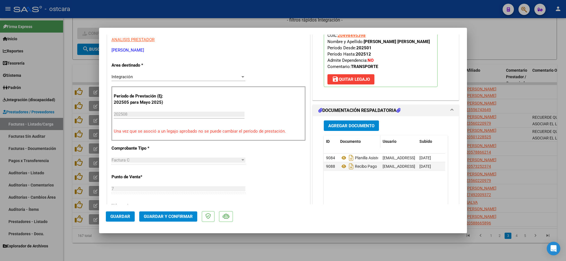
scroll to position [106, 0]
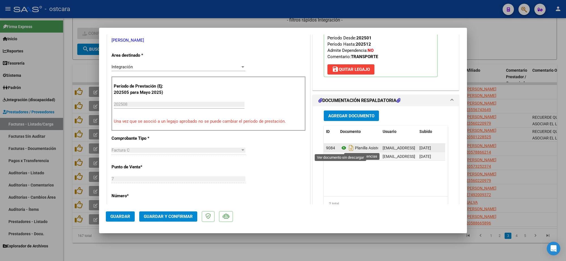
click at [340, 149] on icon at bounding box center [343, 147] width 7 height 7
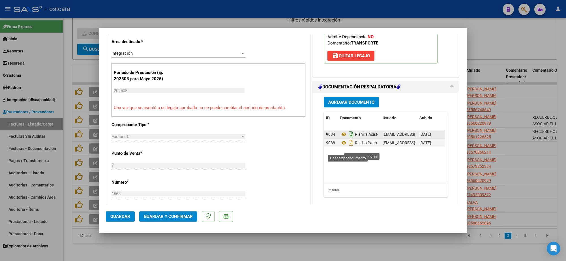
scroll to position [141, 0]
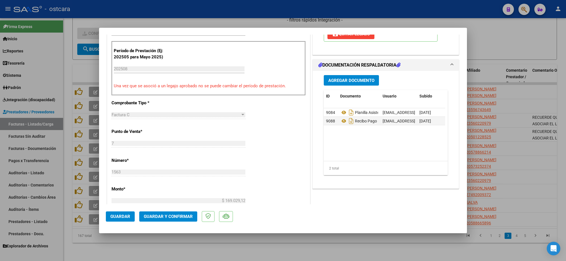
click at [179, 214] on span "Guardar y Confirmar" at bounding box center [168, 216] width 49 height 5
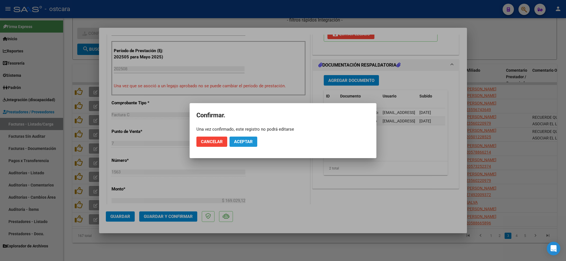
click at [244, 140] on span "Aceptar" at bounding box center [243, 141] width 19 height 5
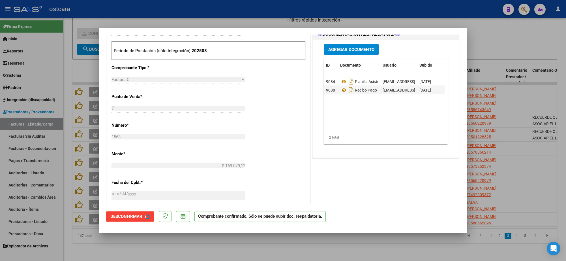
click at [519, 68] on div at bounding box center [283, 130] width 566 height 261
type input "$ 0,00"
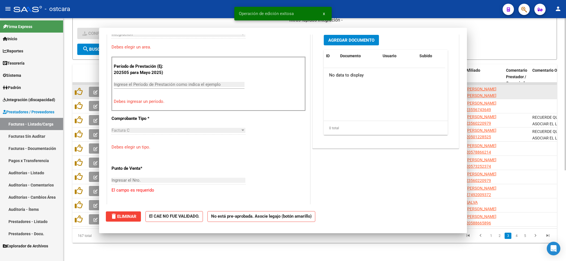
scroll to position [0, 0]
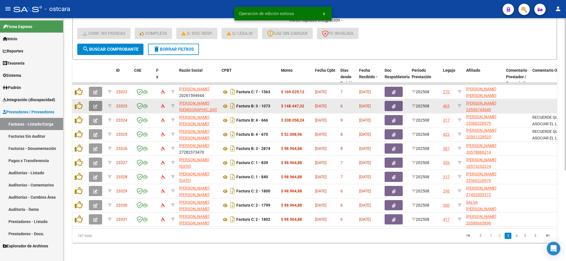
click at [93, 102] on button "button" at bounding box center [95, 106] width 13 height 10
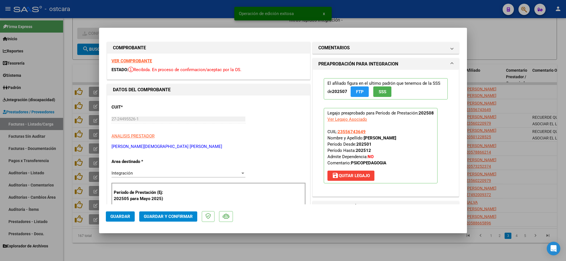
click at [135, 61] on strong "VER COMPROBANTE" at bounding box center [131, 60] width 40 height 5
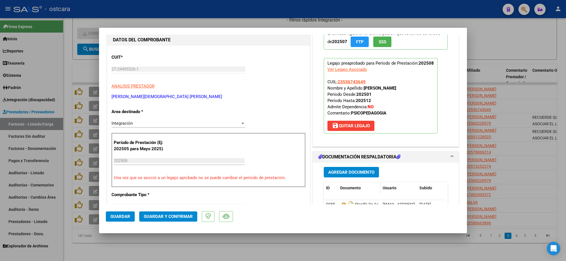
scroll to position [106, 0]
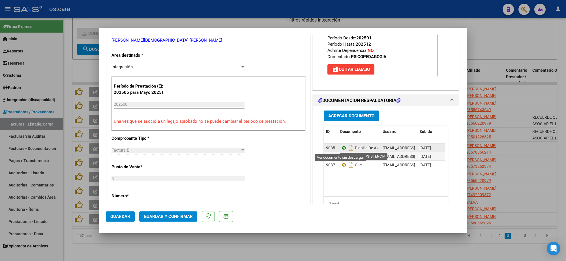
click at [342, 147] on icon at bounding box center [343, 147] width 7 height 7
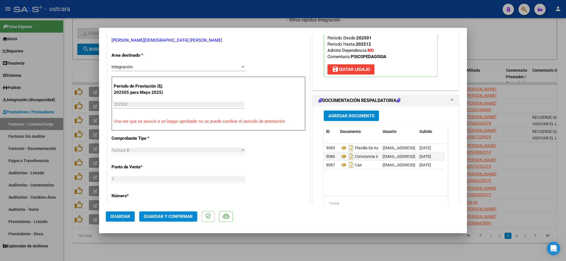
click at [176, 213] on button "Guardar y Confirmar" at bounding box center [168, 216] width 58 height 10
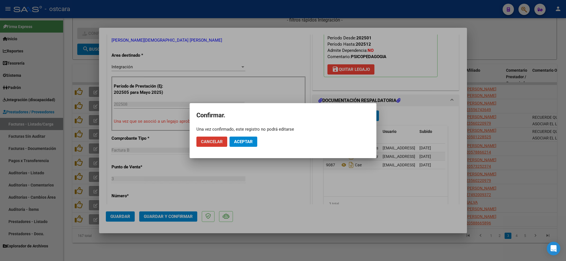
click at [242, 145] on button "Aceptar" at bounding box center [243, 141] width 28 height 10
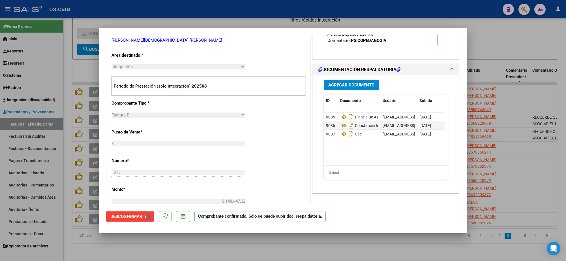
click at [529, 86] on div at bounding box center [283, 130] width 566 height 261
type input "$ 0,00"
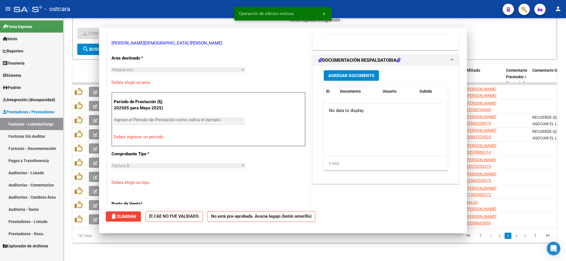
scroll to position [0, 0]
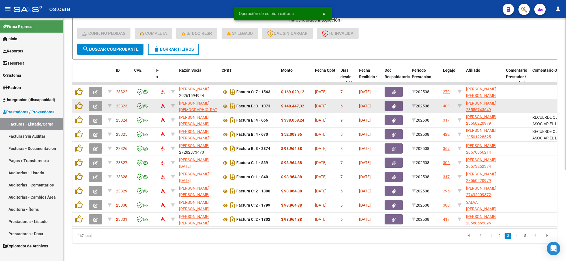
click at [95, 104] on icon "button" at bounding box center [95, 106] width 4 height 4
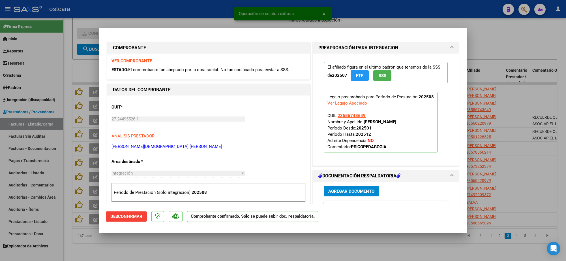
click at [136, 59] on strong "VER COMPROBANTE" at bounding box center [131, 60] width 40 height 5
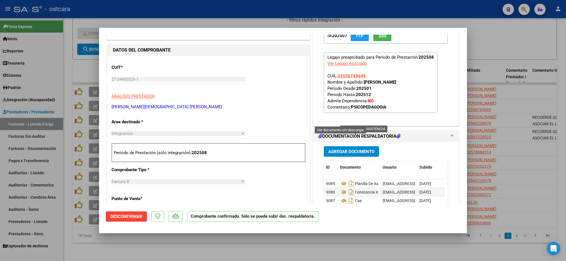
scroll to position [106, 0]
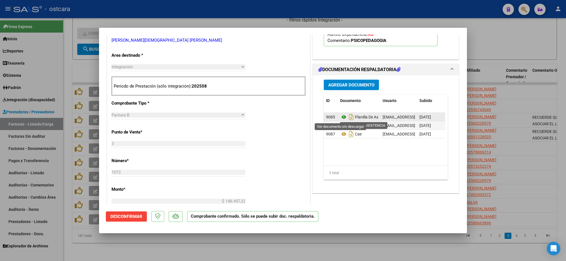
click at [342, 116] on icon at bounding box center [343, 116] width 7 height 7
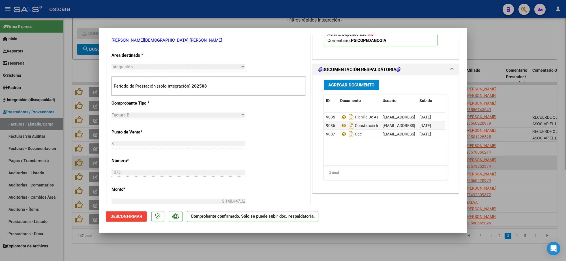
drag, startPoint x: 516, startPoint y: 157, endPoint x: 516, endPoint y: 161, distance: 3.4
click at [516, 158] on div at bounding box center [283, 130] width 566 height 261
type input "$ 0,00"
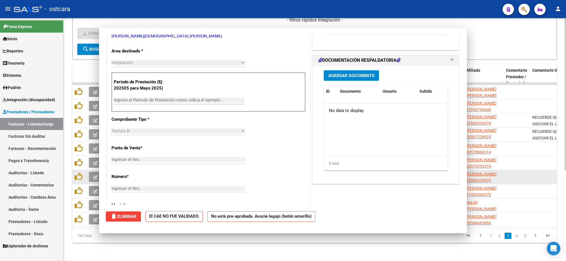
scroll to position [0, 0]
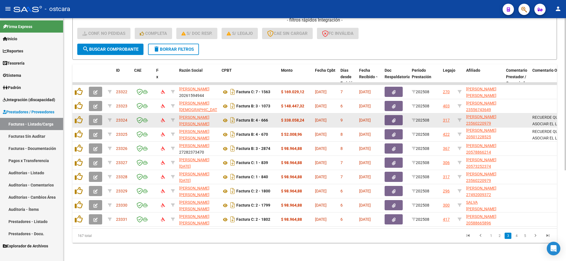
click at [94, 118] on icon "button" at bounding box center [95, 120] width 4 height 4
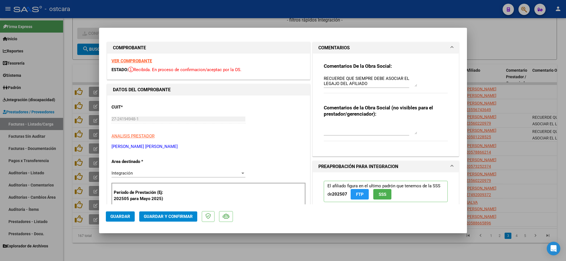
click at [131, 59] on strong "VER COMPROBANTE" at bounding box center [131, 60] width 40 height 5
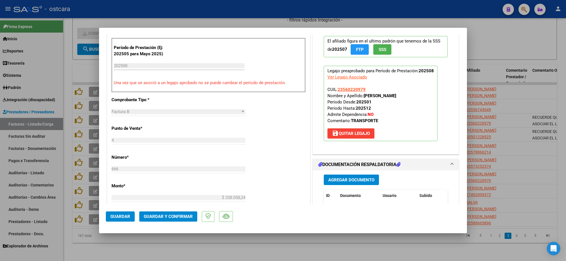
scroll to position [283, 0]
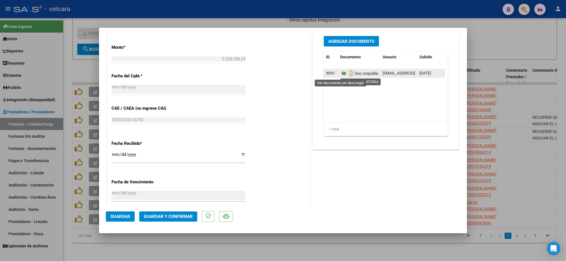
click at [342, 72] on icon at bounding box center [343, 73] width 7 height 7
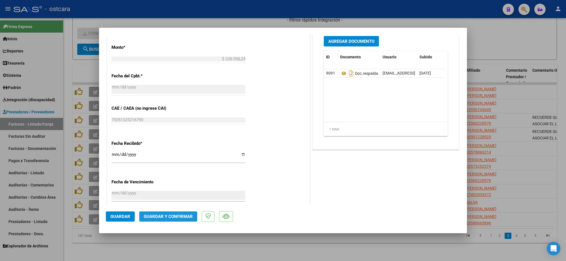
click at [185, 214] on span "Guardar y Confirmar" at bounding box center [168, 216] width 49 height 5
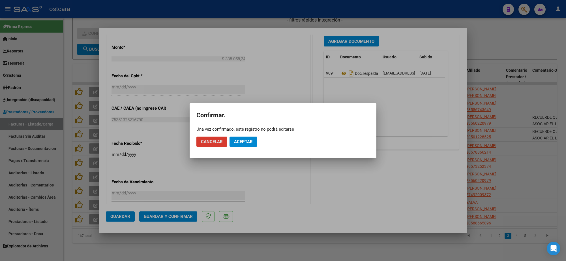
click at [245, 141] on span "Aceptar" at bounding box center [243, 141] width 19 height 5
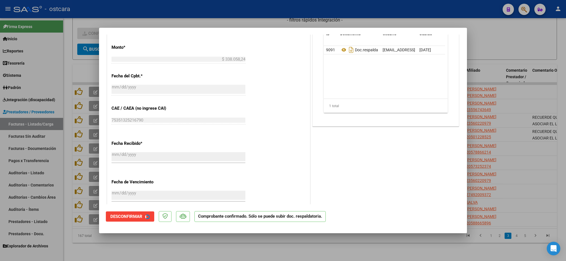
click at [512, 43] on div at bounding box center [283, 130] width 566 height 261
type input "$ 0,00"
